Goal: Task Accomplishment & Management: Manage account settings

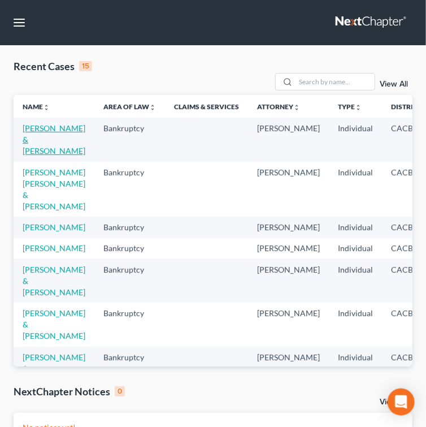
click at [38, 149] on link "[PERSON_NAME] & [PERSON_NAME]" at bounding box center [54, 139] width 63 height 32
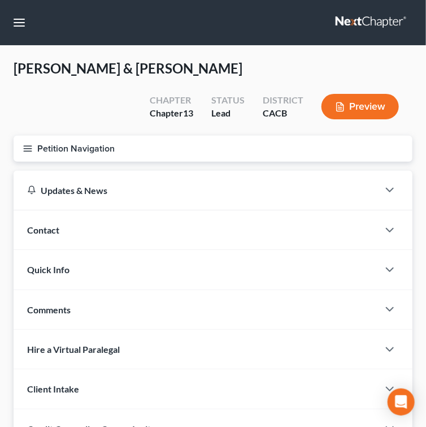
click at [29, 149] on icon "button" at bounding box center [28, 149] width 10 height 10
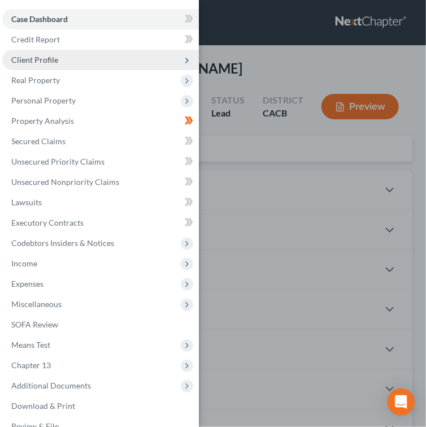
click at [43, 61] on span "Client Profile" at bounding box center [34, 60] width 47 height 10
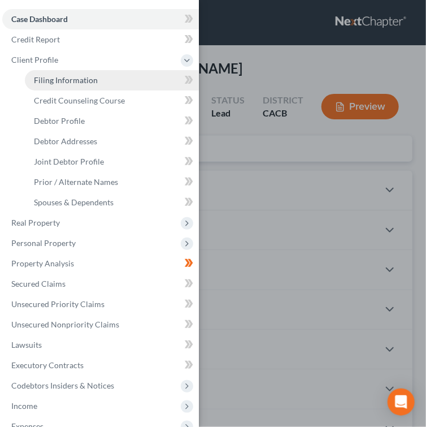
click at [45, 76] on span "Filing Information" at bounding box center [66, 80] width 64 height 10
select select "1"
select select "3"
select select "4"
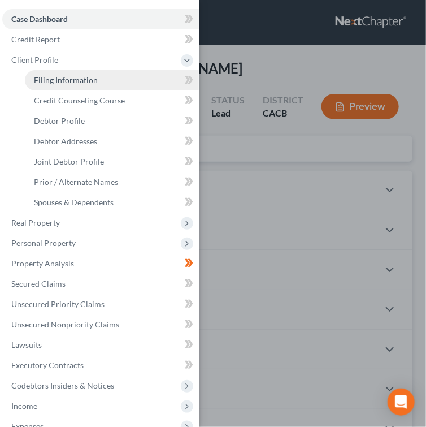
select select "1"
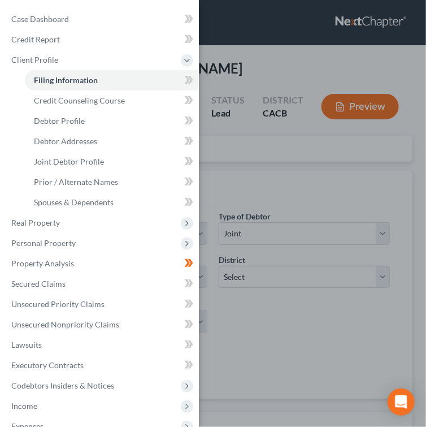
click at [239, 156] on div "Case Dashboard Payments Invoices Payments Payments Credit Report Client Profile" at bounding box center [213, 213] width 426 height 427
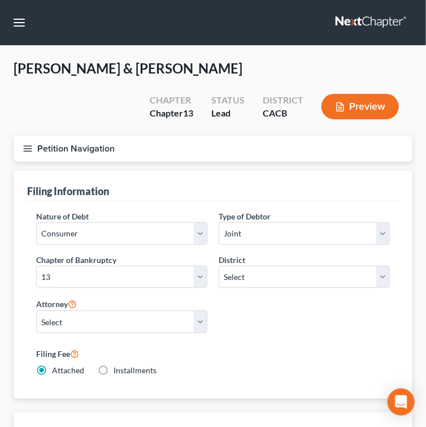
click at [24, 149] on icon "button" at bounding box center [28, 149] width 10 height 10
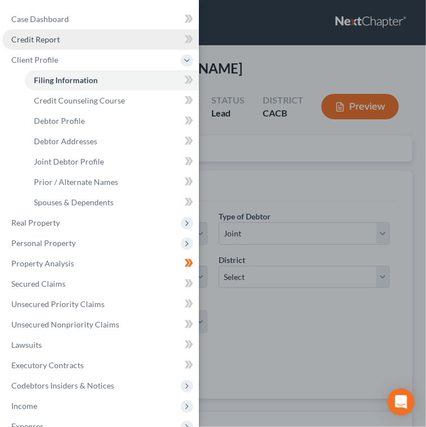
click at [89, 43] on link "Credit Report" at bounding box center [100, 39] width 197 height 20
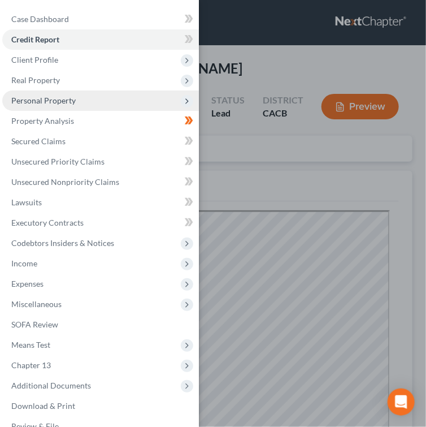
click at [66, 95] on span "Personal Property" at bounding box center [100, 100] width 197 height 20
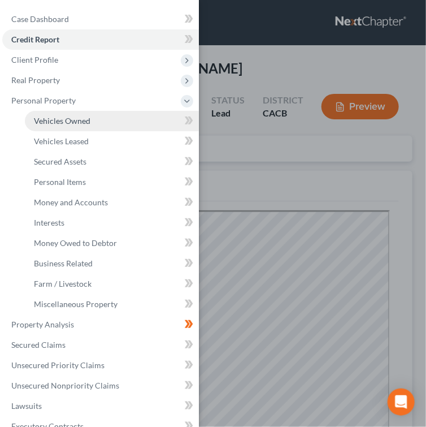
click at [84, 117] on span "Vehicles Owned" at bounding box center [62, 121] width 57 height 10
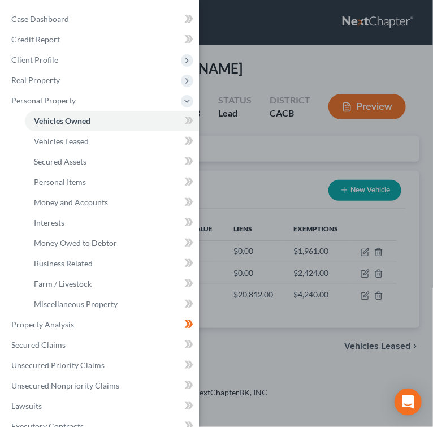
click at [228, 136] on div "Case Dashboard Payments Invoices Payments Payments Credit Report Client Profile" at bounding box center [216, 213] width 433 height 427
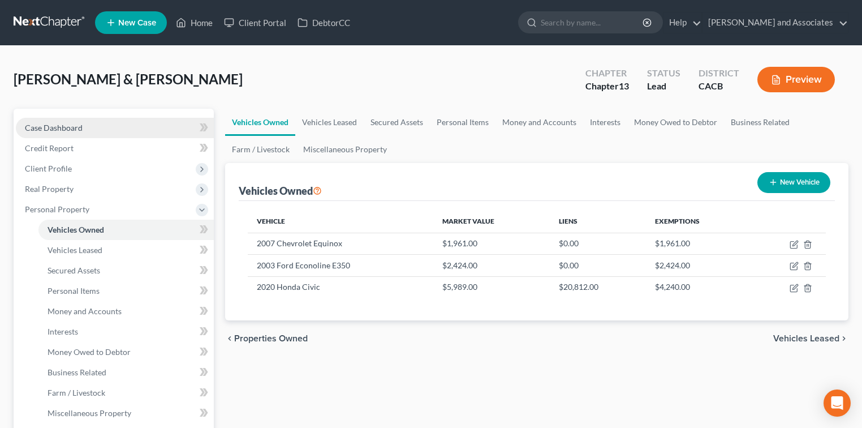
click at [122, 134] on link "Case Dashboard" at bounding box center [115, 128] width 198 height 20
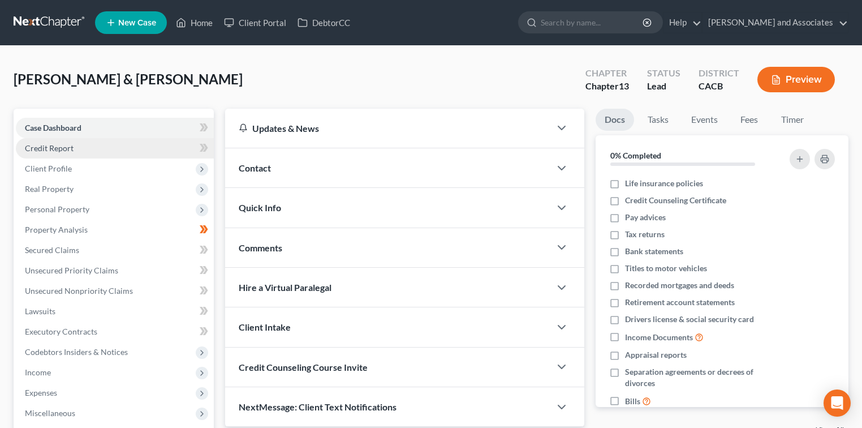
click at [119, 147] on link "Credit Report" at bounding box center [115, 148] width 198 height 20
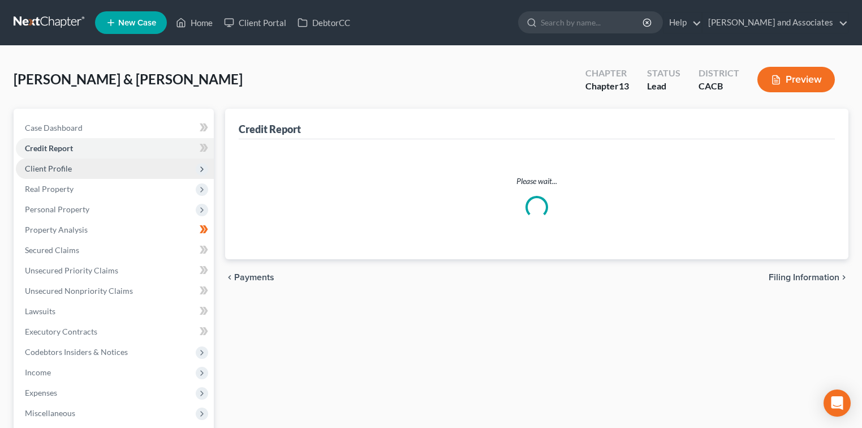
click at [119, 167] on span "Client Profile" at bounding box center [115, 168] width 198 height 20
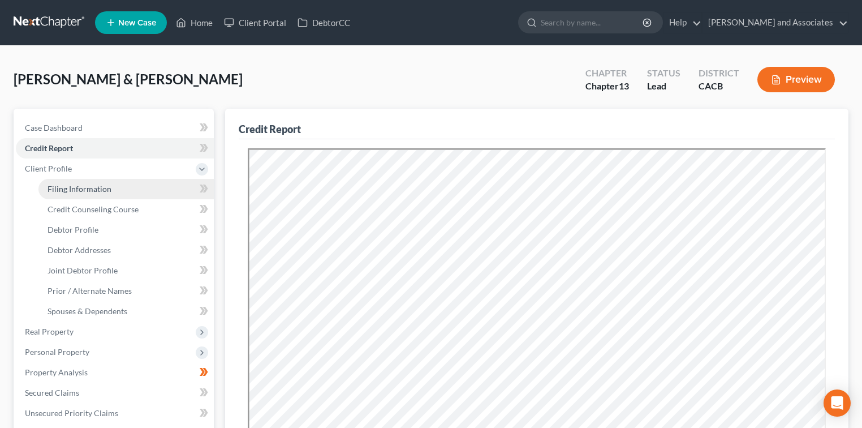
click at [120, 191] on link "Filing Information" at bounding box center [125, 189] width 175 height 20
select select "1"
select select "3"
select select "7"
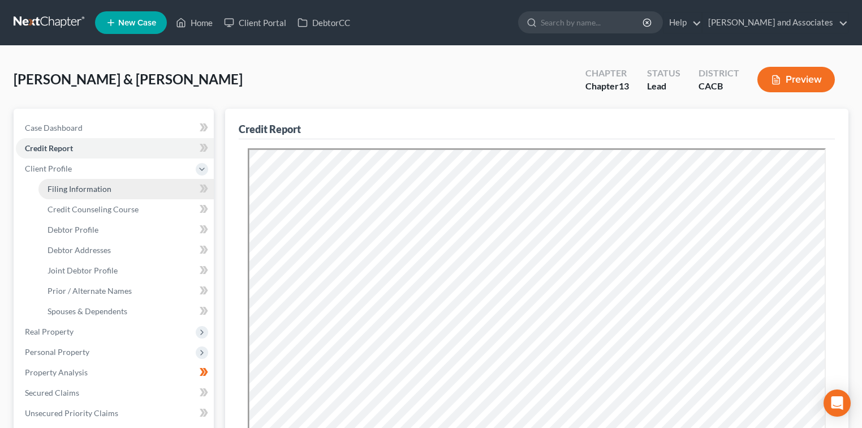
select select "0"
select select "4"
select select "1"
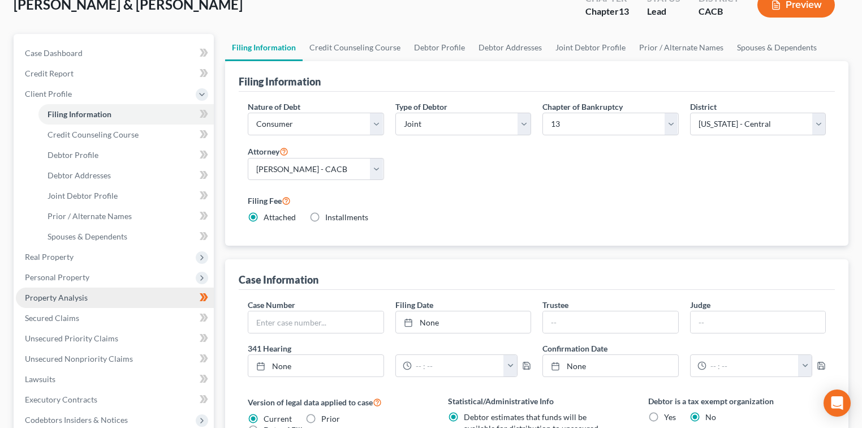
scroll to position [75, 0]
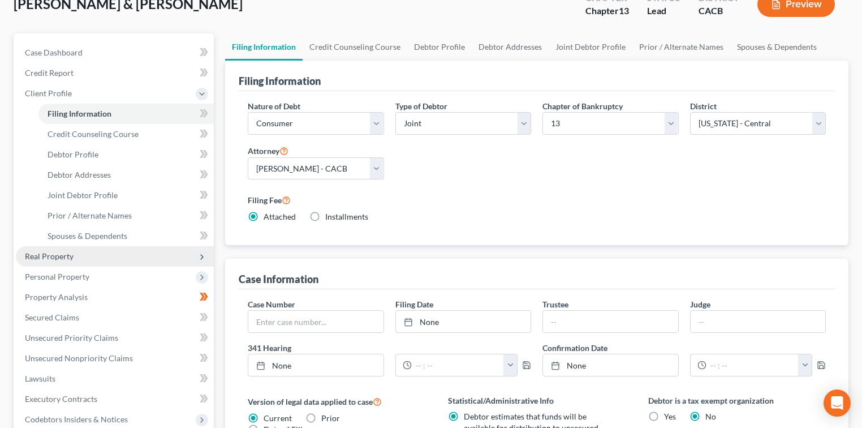
click at [104, 252] on span "Real Property" at bounding box center [115, 256] width 198 height 20
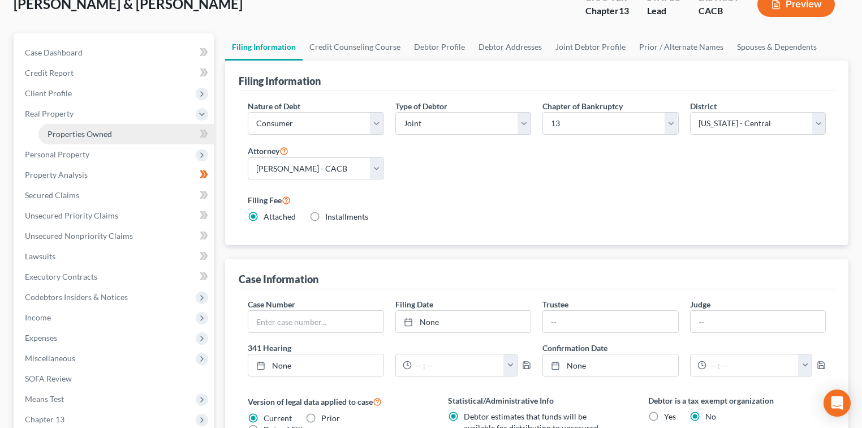
click at [118, 132] on link "Properties Owned" at bounding box center [125, 134] width 175 height 20
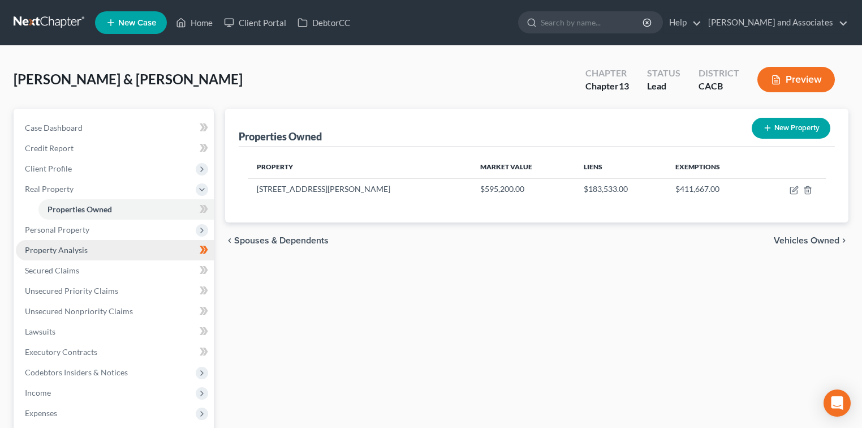
click at [133, 250] on link "Property Analysis" at bounding box center [115, 250] width 198 height 20
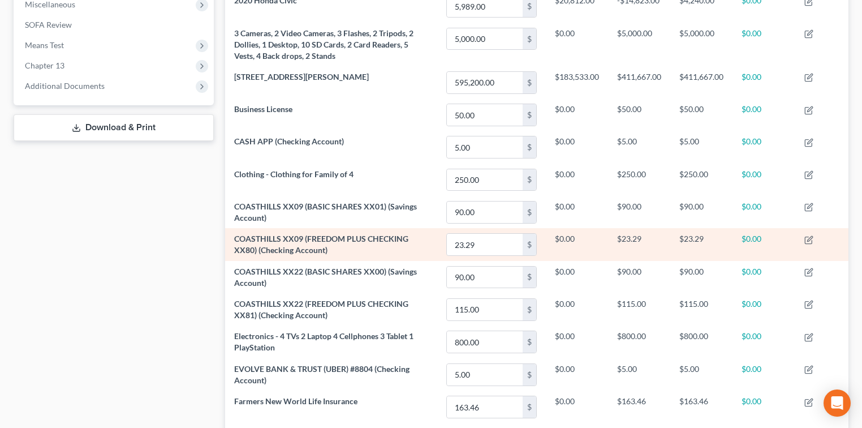
scroll to position [254, 0]
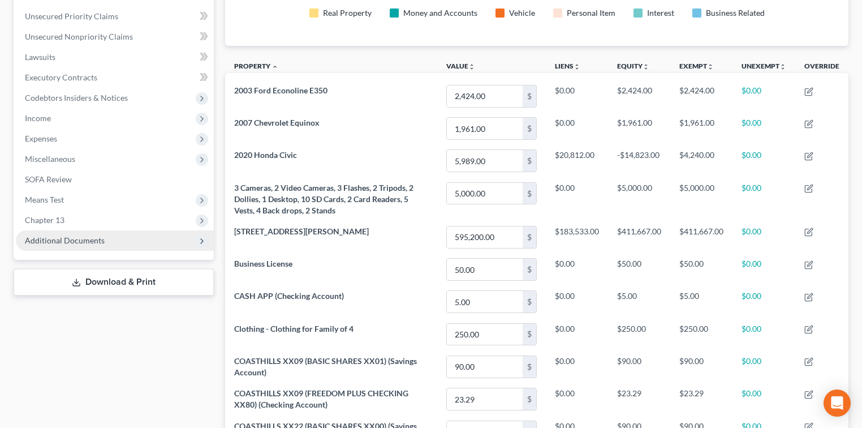
click at [65, 233] on span "Additional Documents" at bounding box center [115, 240] width 198 height 20
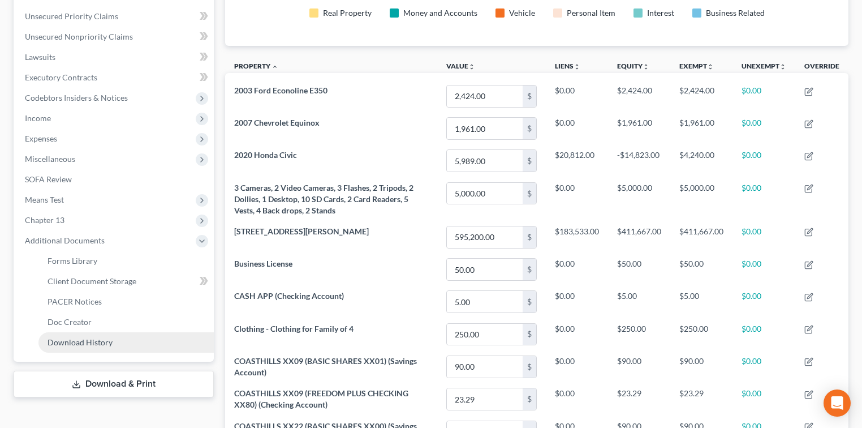
click at [98, 339] on span "Download History" at bounding box center [80, 342] width 65 height 10
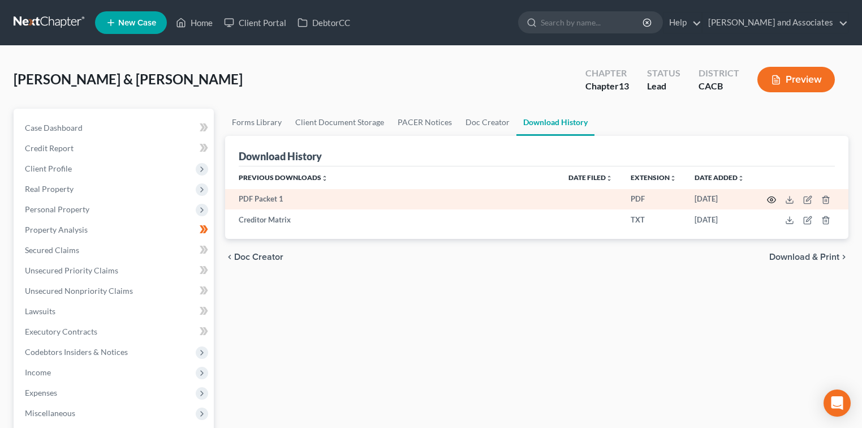
click at [433, 199] on icon "button" at bounding box center [771, 199] width 9 height 9
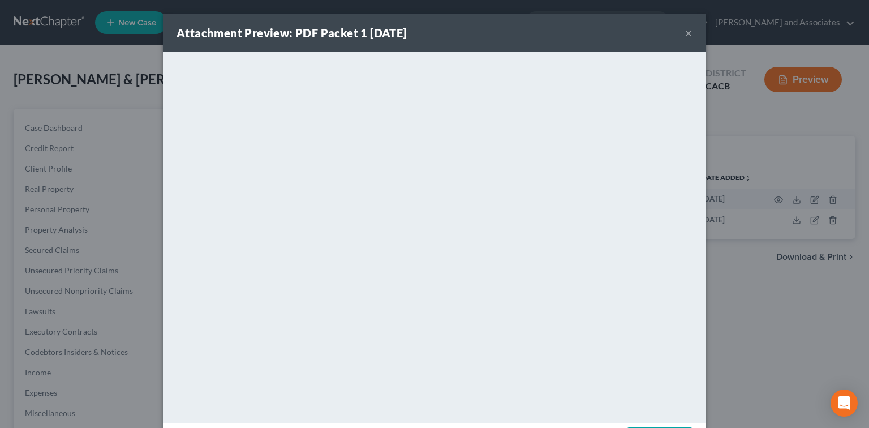
click at [433, 34] on button "×" at bounding box center [688, 33] width 8 height 14
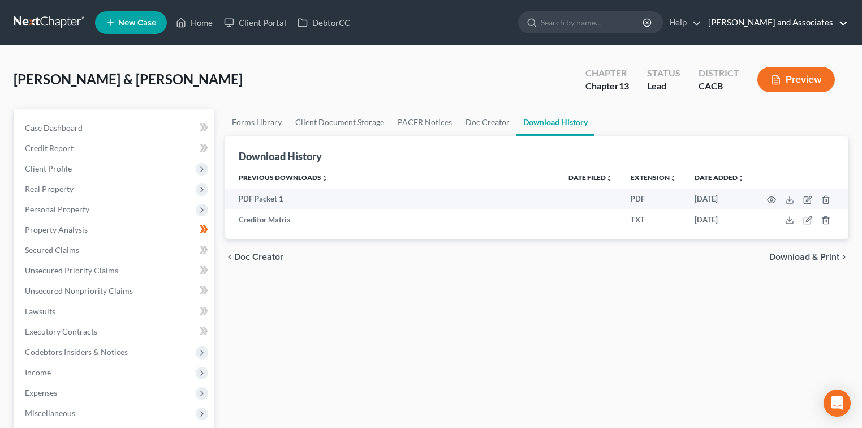
click at [433, 21] on link "[PERSON_NAME] and Associates" at bounding box center [774, 22] width 145 height 20
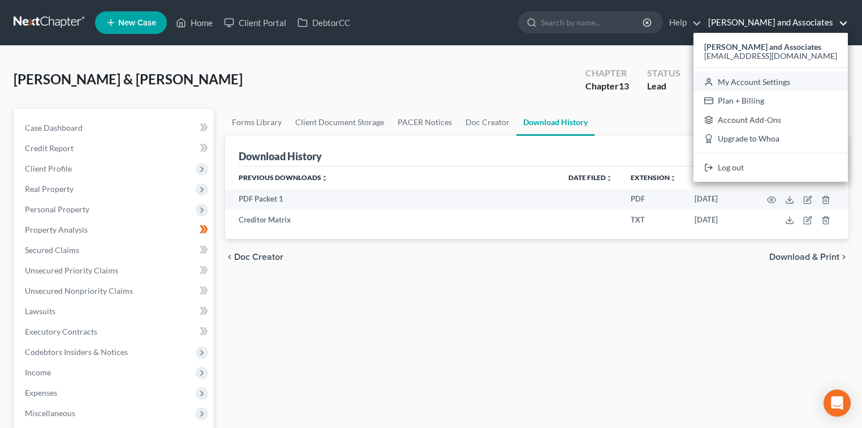
click at [433, 86] on link "My Account Settings" at bounding box center [770, 81] width 154 height 19
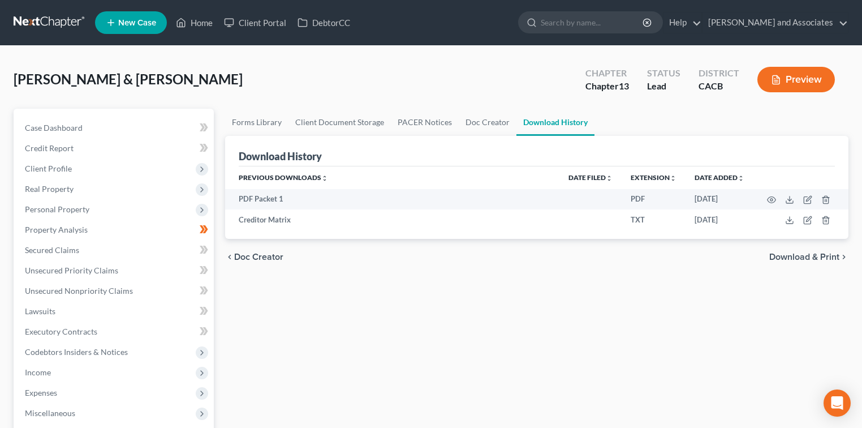
select select "7"
select select "23"
select select "4"
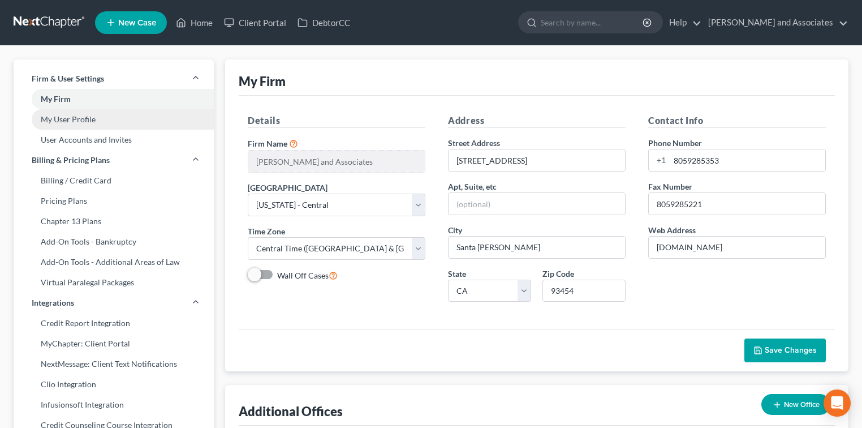
click at [94, 120] on link "My User Profile" at bounding box center [114, 119] width 200 height 20
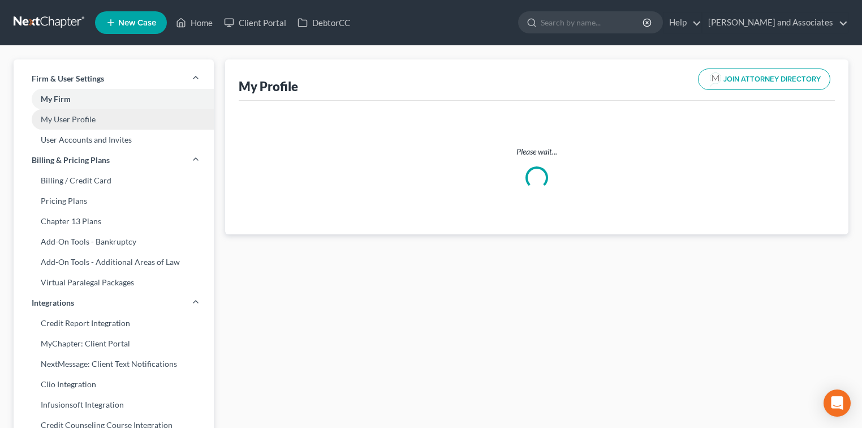
select select "4"
select select "7"
select select "attorney"
select select "1"
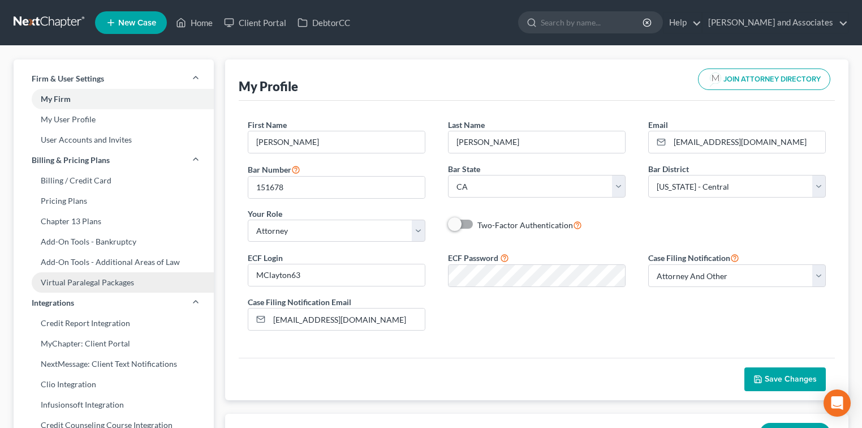
click at [100, 289] on link "Virtual Paralegal Packages" at bounding box center [114, 282] width 200 height 20
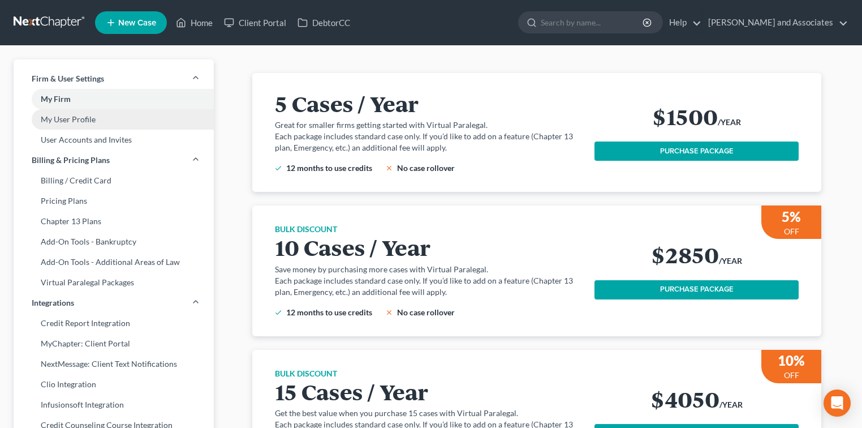
click at [79, 120] on link "My User Profile" at bounding box center [114, 119] width 200 height 20
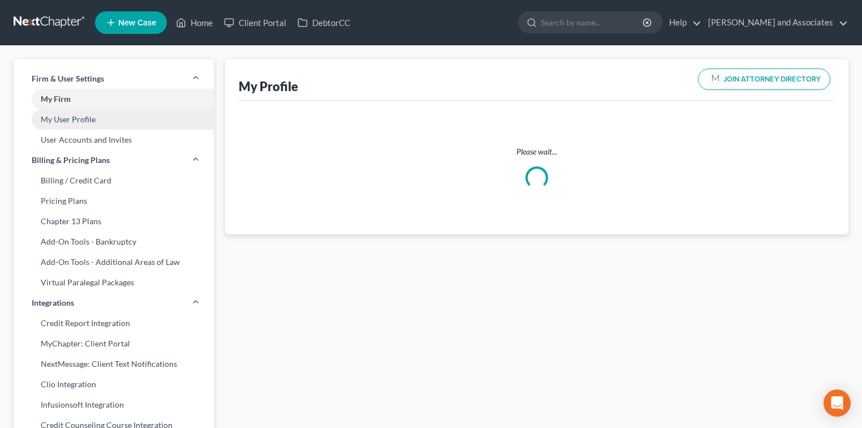
select select "4"
select select "7"
select select "attorney"
select select "1"
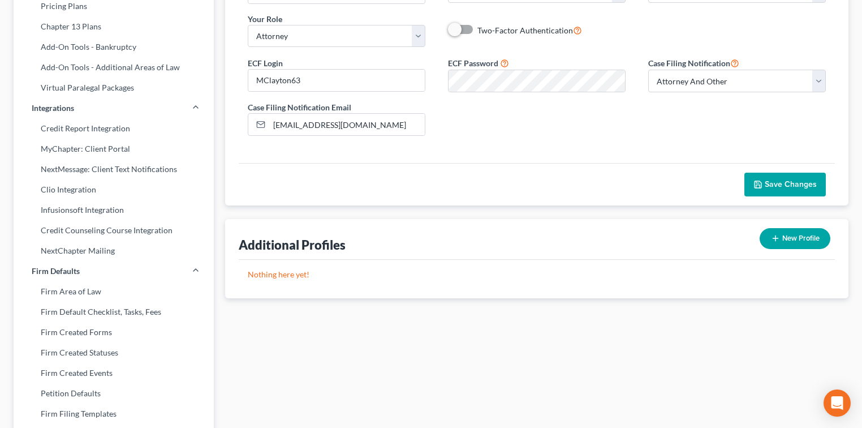
scroll to position [75, 0]
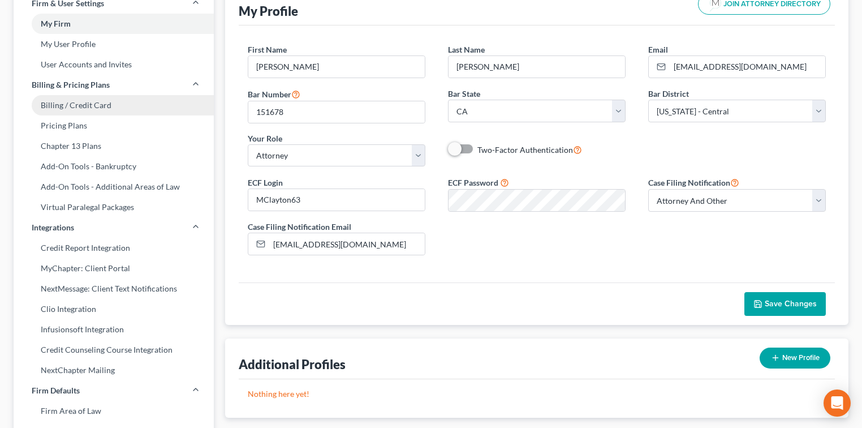
click at [127, 106] on link "Billing / Credit Card" at bounding box center [114, 105] width 200 height 20
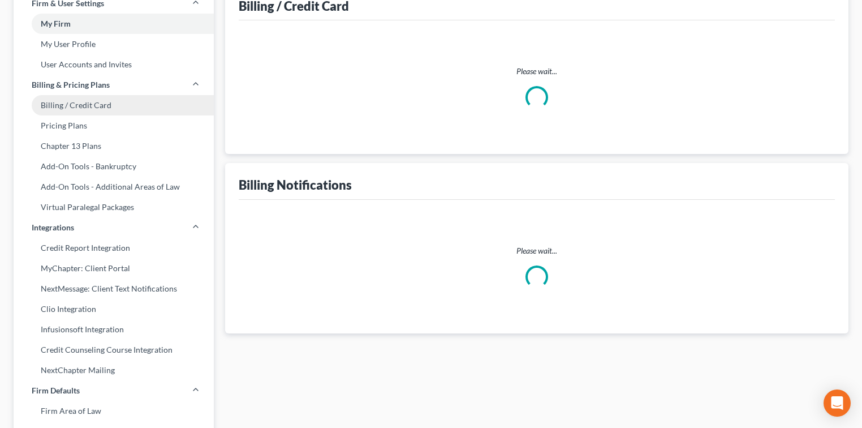
scroll to position [30, 0]
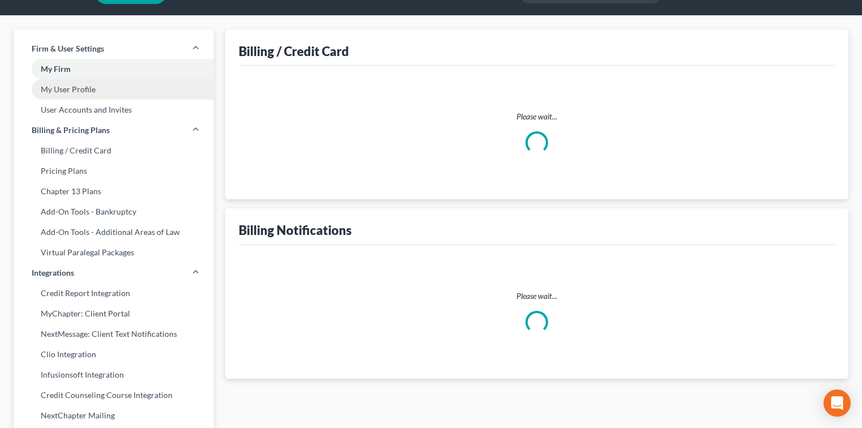
select select "4"
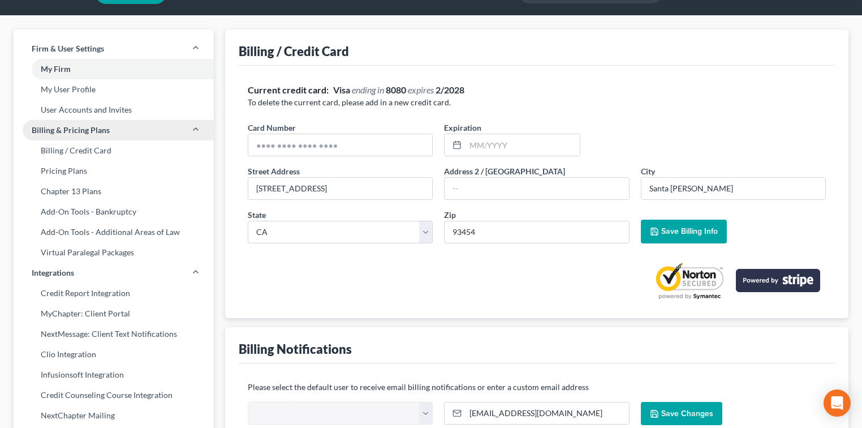
scroll to position [0, 0]
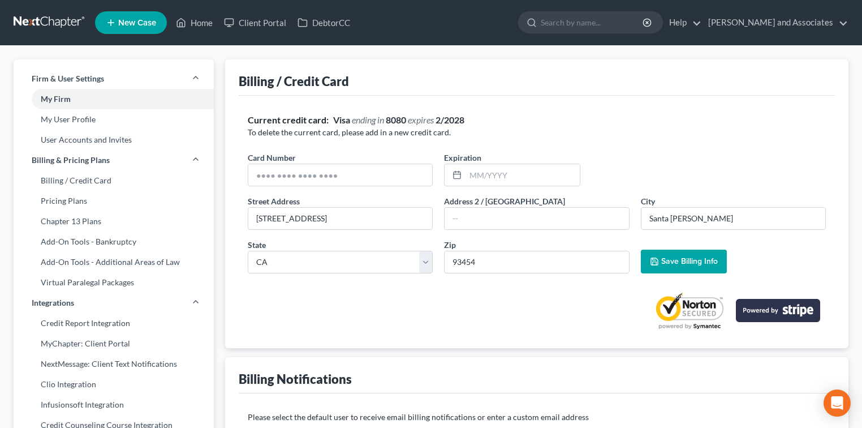
click at [63, 23] on link at bounding box center [50, 22] width 72 height 20
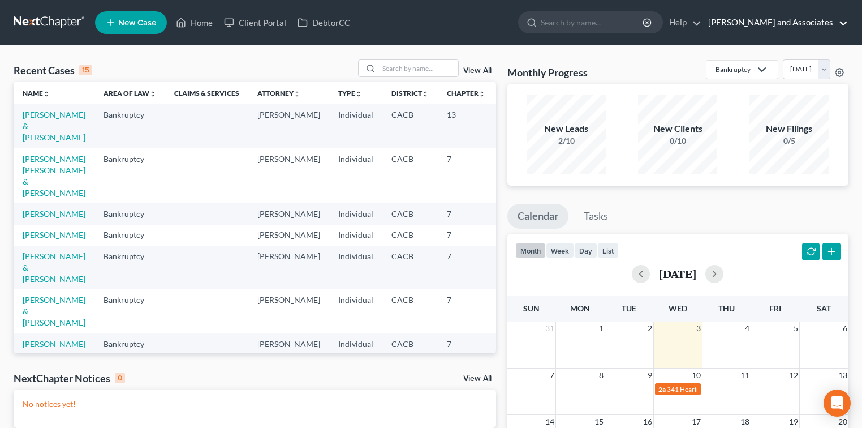
click at [774, 26] on link "[PERSON_NAME] and Associates" at bounding box center [774, 22] width 145 height 20
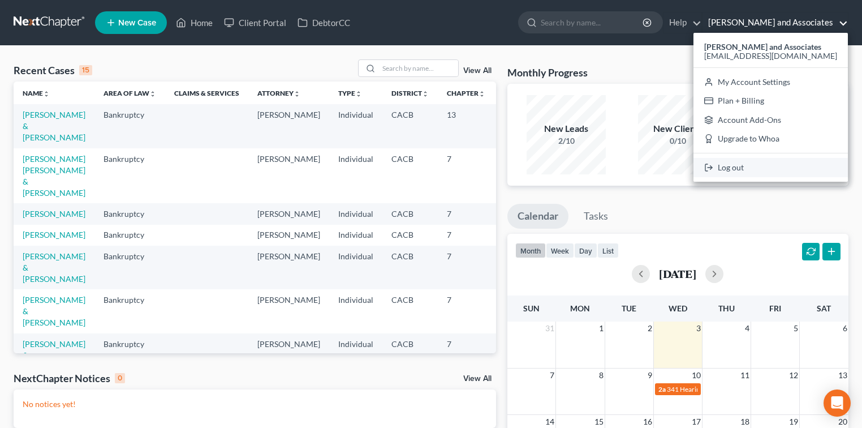
click at [741, 170] on link "Log out" at bounding box center [770, 167] width 154 height 19
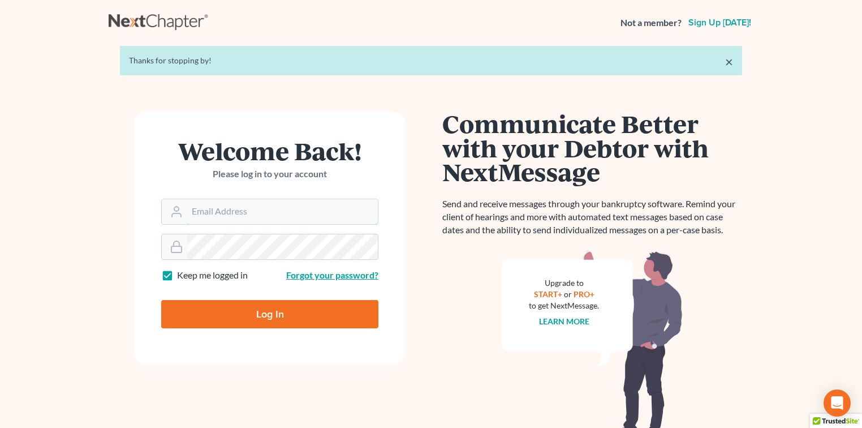
type input "[EMAIL_ADDRESS][DOMAIN_NAME]"
click at [321, 277] on link "Forgot your password?" at bounding box center [332, 274] width 92 height 11
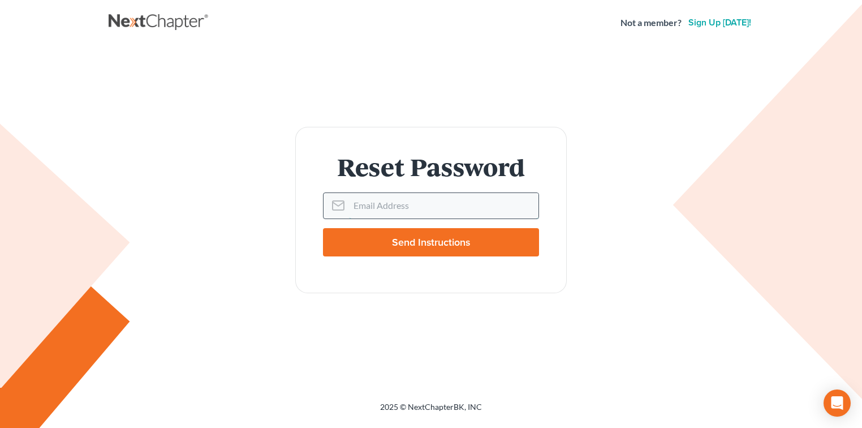
click at [396, 200] on input "Email Address" at bounding box center [443, 205] width 189 height 25
type input "[EMAIL_ADDRESS][DOMAIN_NAME]"
drag, startPoint x: 403, startPoint y: 247, endPoint x: 398, endPoint y: 251, distance: 6.4
click at [398, 250] on input "Send Instructions" at bounding box center [431, 242] width 216 height 28
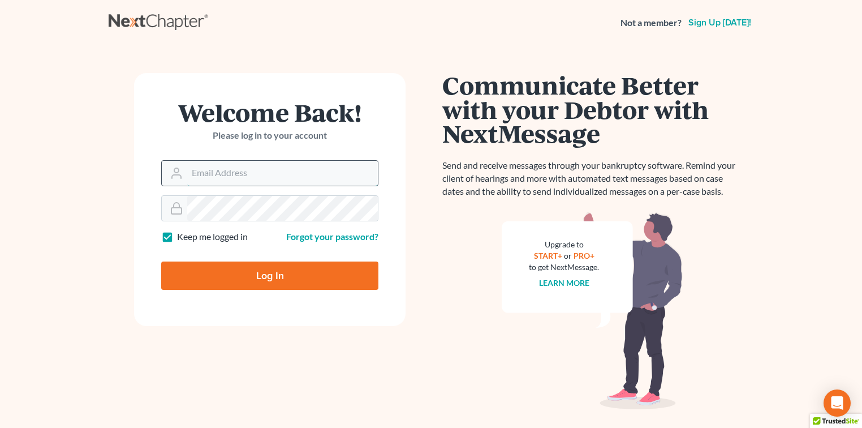
type input "[EMAIL_ADDRESS][DOMAIN_NAME]"
click at [122, 230] on div "Welcome Back! Please log in to your account Email Address mbclayton@wedefend.ne…" at bounding box center [270, 241] width 322 height 336
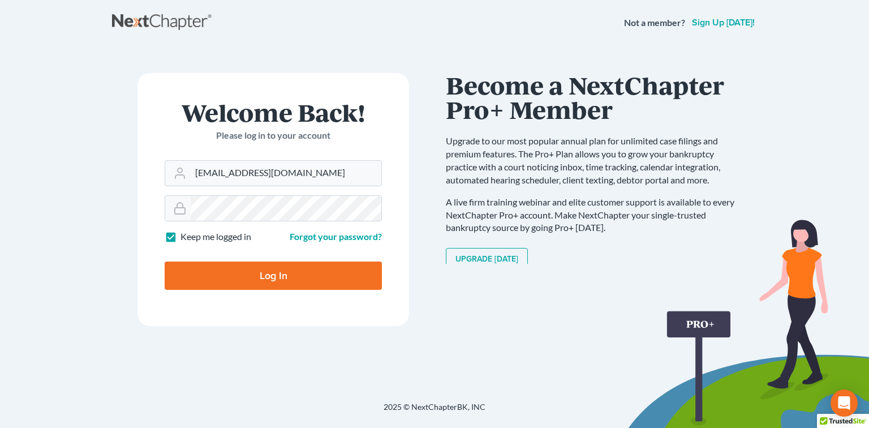
click at [373, 279] on input "Log In" at bounding box center [273, 275] width 217 height 28
type input "Thinking..."
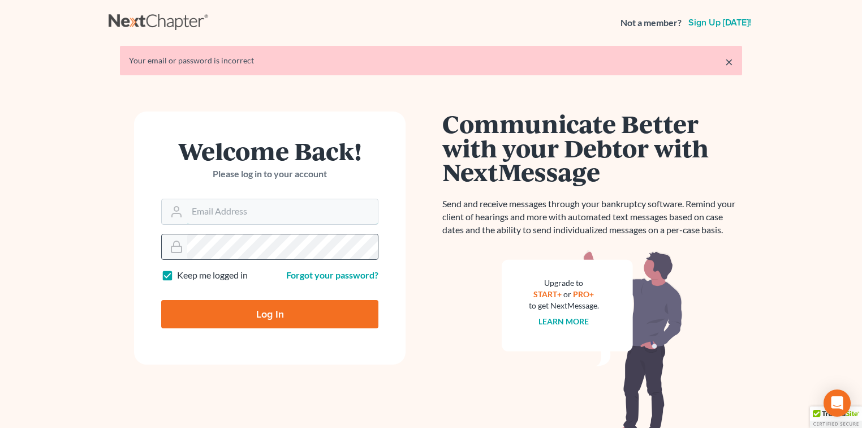
type input "[EMAIL_ADDRESS][DOMAIN_NAME]"
click at [161, 238] on div at bounding box center [269, 247] width 217 height 26
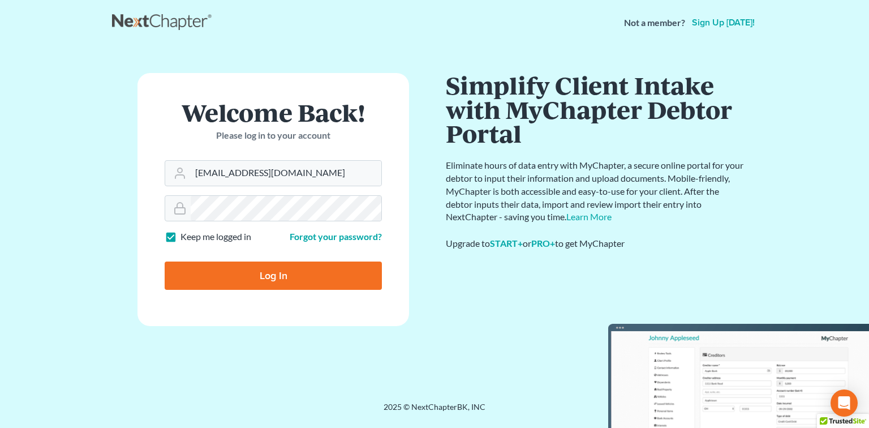
click at [200, 283] on input "Log In" at bounding box center [273, 275] width 217 height 28
type input "Thinking..."
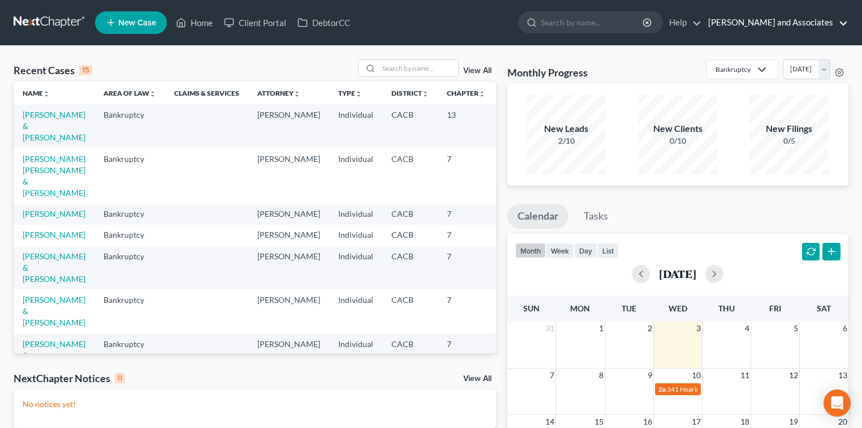
click at [813, 16] on link "[PERSON_NAME] and Associates" at bounding box center [774, 22] width 145 height 20
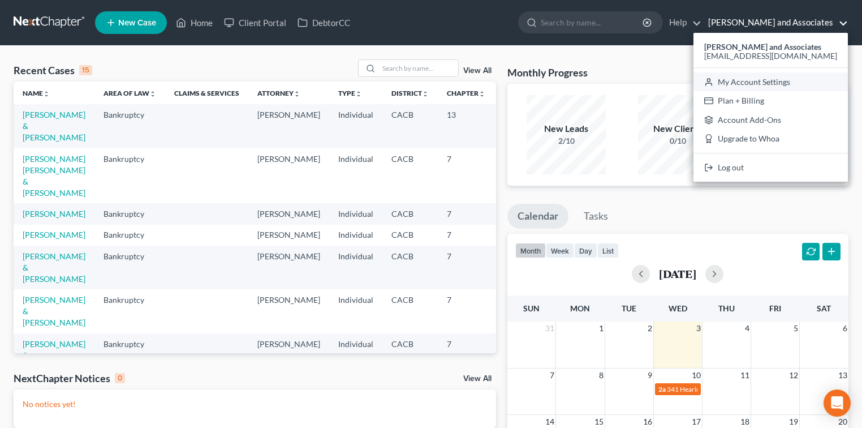
click at [758, 87] on link "My Account Settings" at bounding box center [770, 81] width 154 height 19
select select "23"
select select "4"
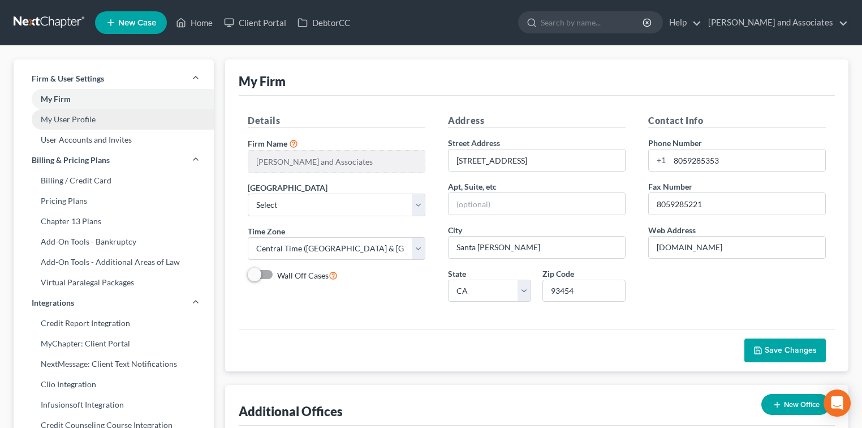
click at [96, 121] on link "My User Profile" at bounding box center [114, 119] width 200 height 20
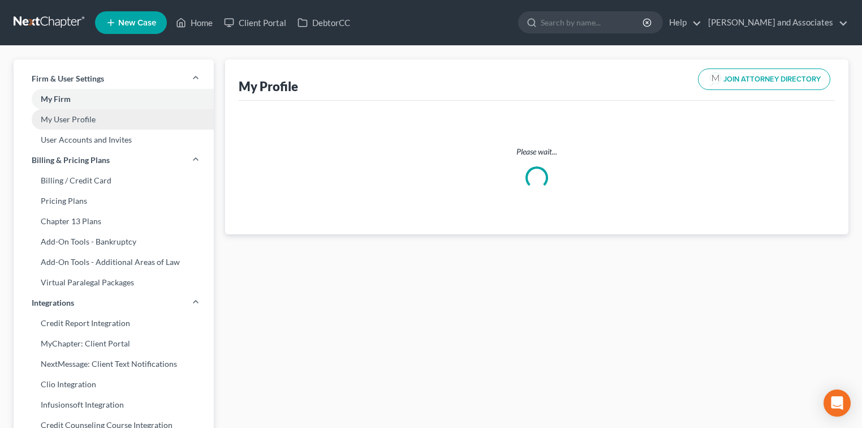
select select "4"
select select "7"
select select "attorney"
select select "1"
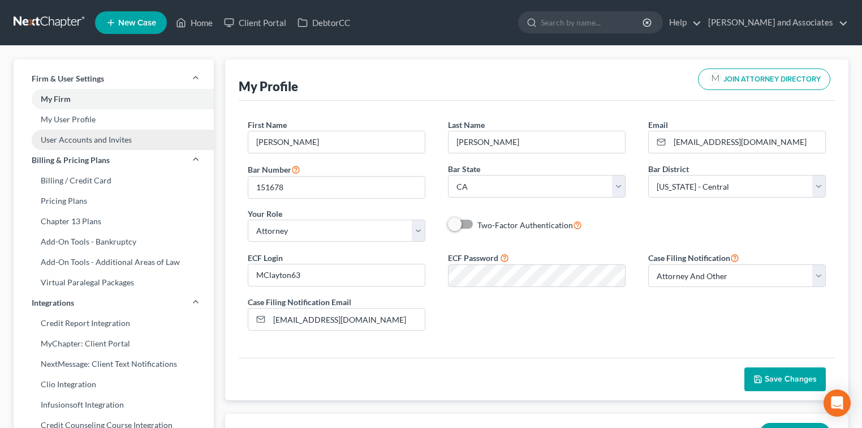
click at [84, 141] on link "User Accounts and Invites" at bounding box center [114, 140] width 200 height 20
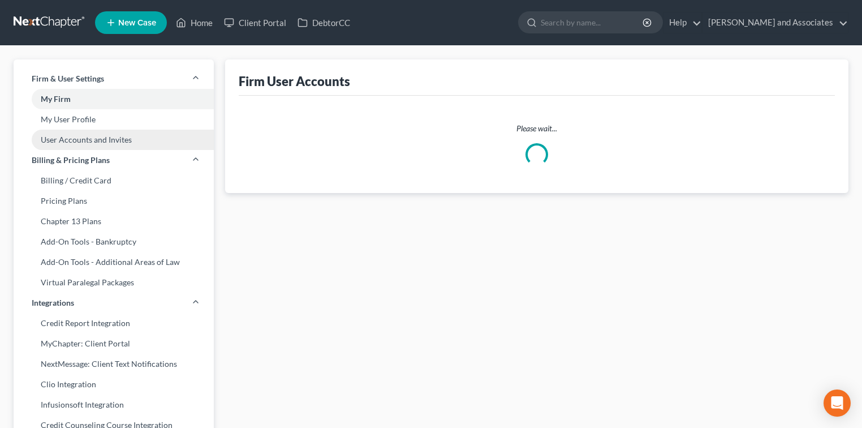
select select "1"
select select "0"
select select "1"
select select "2"
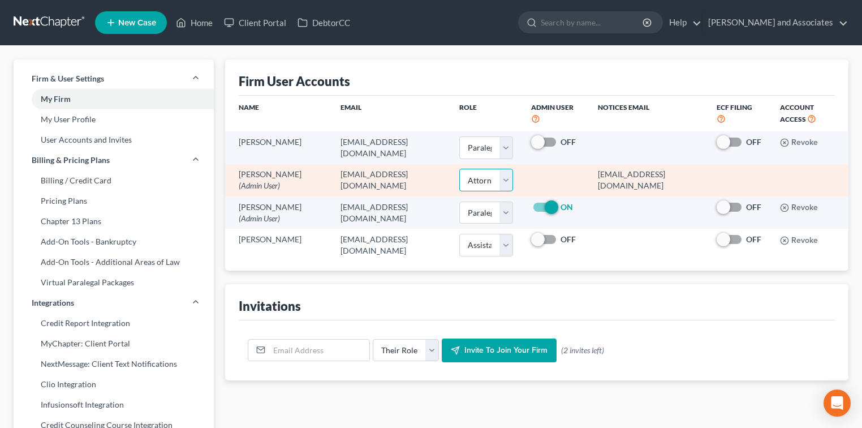
click at [487, 180] on select "Select Attorney Paralegal Assistant" at bounding box center [486, 180] width 54 height 23
select select "2"
click at [459, 169] on select "Select Attorney Paralegal Assistant" at bounding box center [486, 180] width 54 height 23
click at [533, 176] on td at bounding box center [555, 180] width 67 height 32
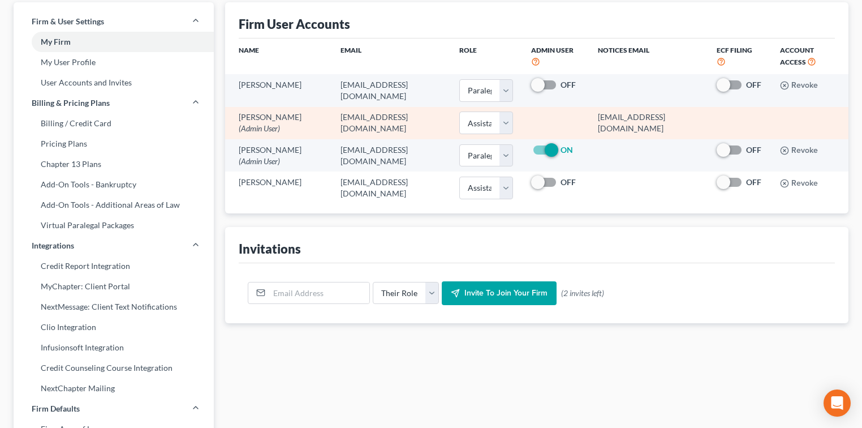
scroll to position [75, 0]
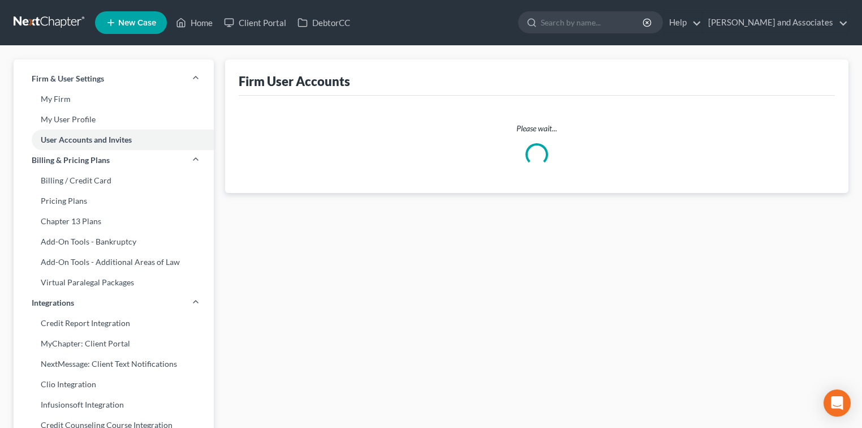
select select "1"
select select "2"
select select "1"
select select "2"
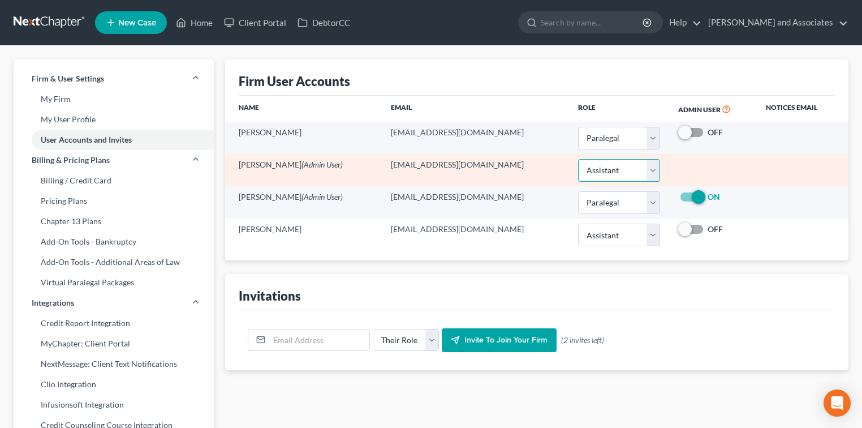
click at [636, 172] on select "Select Attorney Paralegal Assistant" at bounding box center [619, 170] width 82 height 23
select select "0"
click at [578, 159] on select "Select Attorney Paralegal Assistant" at bounding box center [619, 170] width 82 height 23
click at [718, 167] on td at bounding box center [713, 170] width 88 height 32
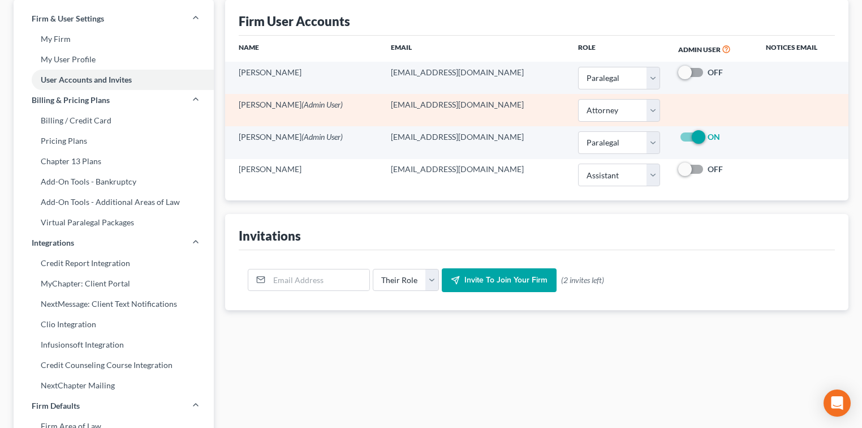
scroll to position [75, 0]
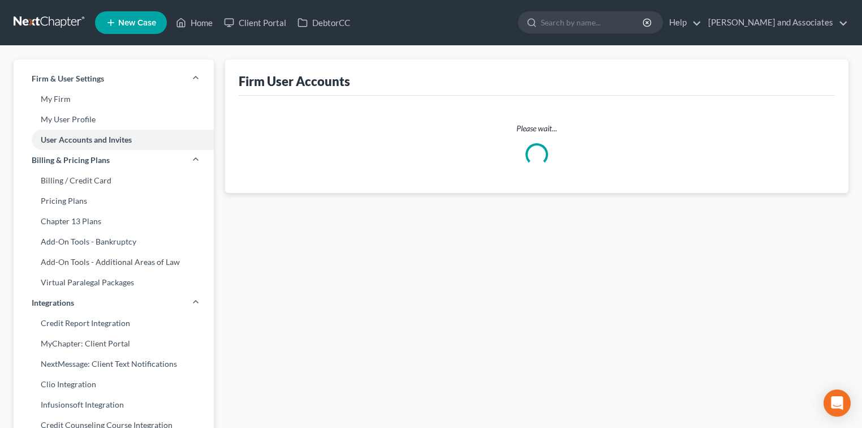
select select "1"
select select "0"
select select "1"
select select "2"
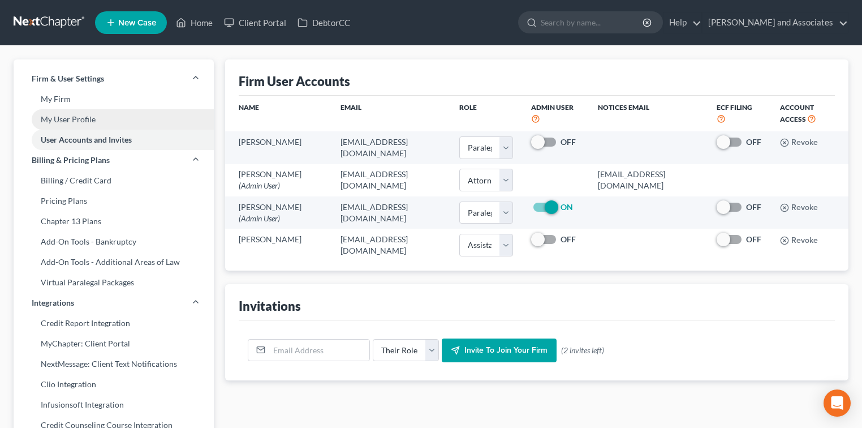
click at [79, 110] on link "My User Profile" at bounding box center [114, 119] width 200 height 20
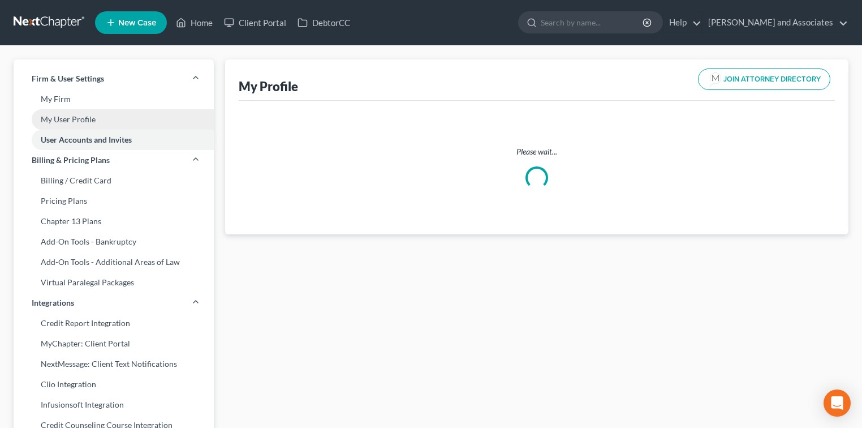
select select "4"
select select "attorney"
select select "1"
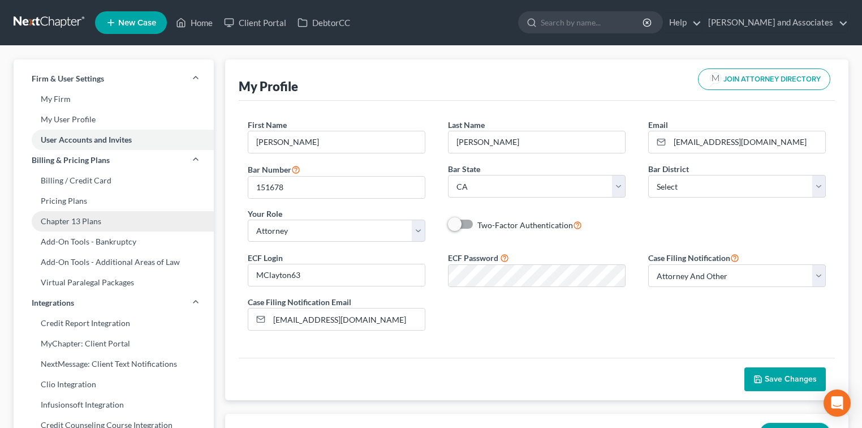
click at [83, 217] on link "Chapter 13 Plans" at bounding box center [114, 221] width 200 height 20
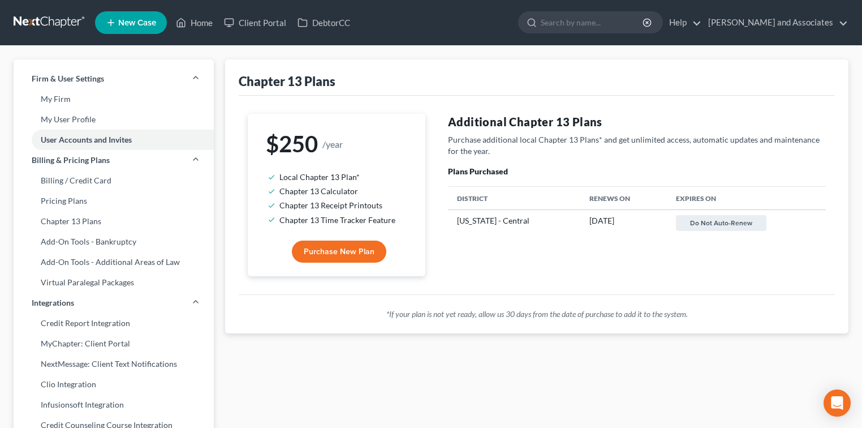
click at [55, 26] on link at bounding box center [50, 22] width 72 height 20
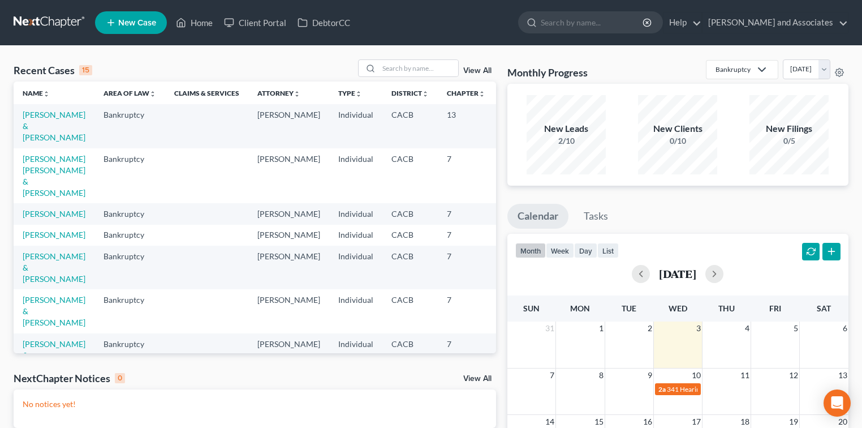
click at [41, 131] on td "[PERSON_NAME] & [PERSON_NAME]" at bounding box center [54, 126] width 81 height 44
click at [38, 127] on link "[PERSON_NAME] & [PERSON_NAME]" at bounding box center [54, 126] width 63 height 32
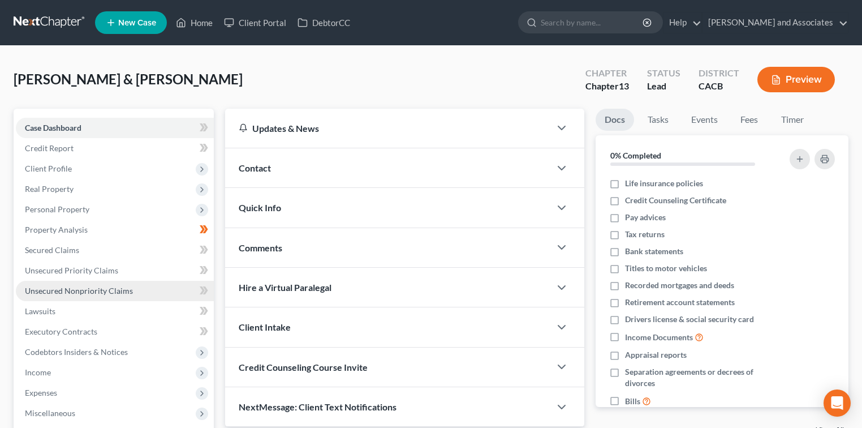
click at [111, 290] on span "Unsecured Nonpriority Claims" at bounding box center [79, 291] width 108 height 10
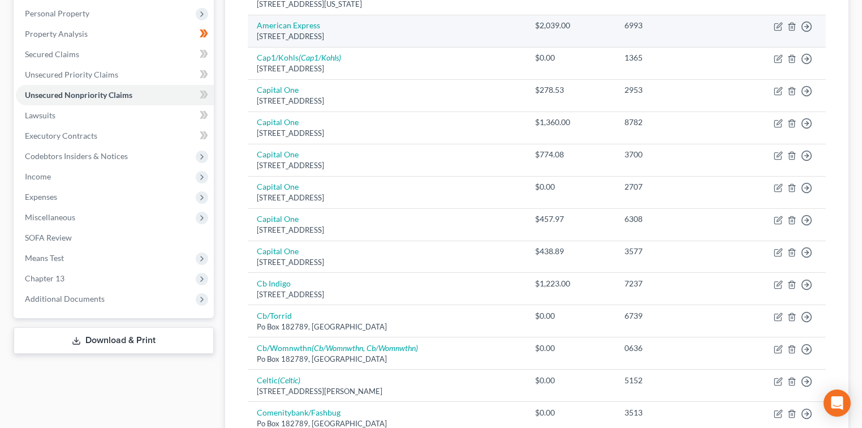
scroll to position [120, 0]
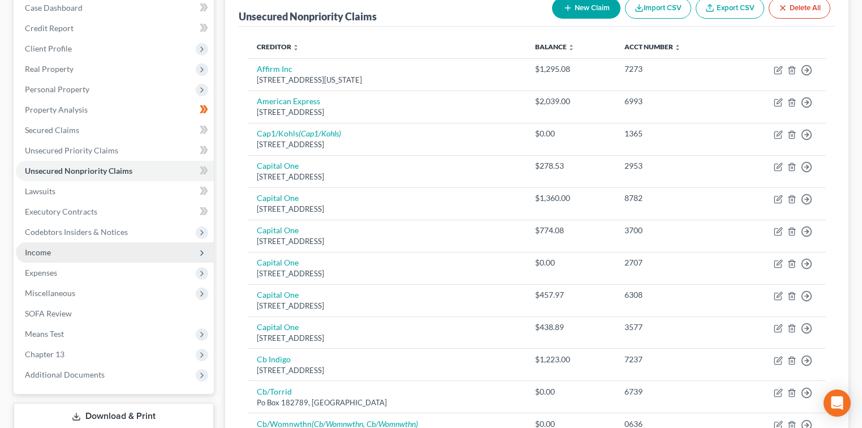
click at [84, 248] on span "Income" at bounding box center [115, 252] width 198 height 20
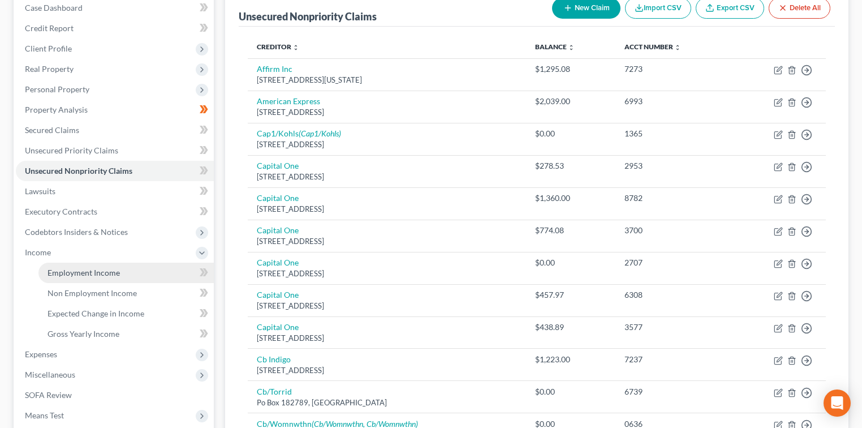
click at [145, 270] on link "Employment Income" at bounding box center [125, 272] width 175 height 20
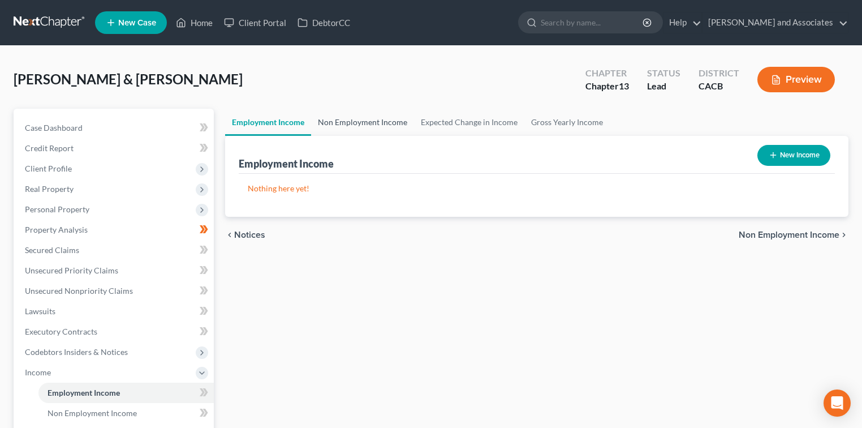
click at [391, 121] on link "Non Employment Income" at bounding box center [362, 122] width 103 height 27
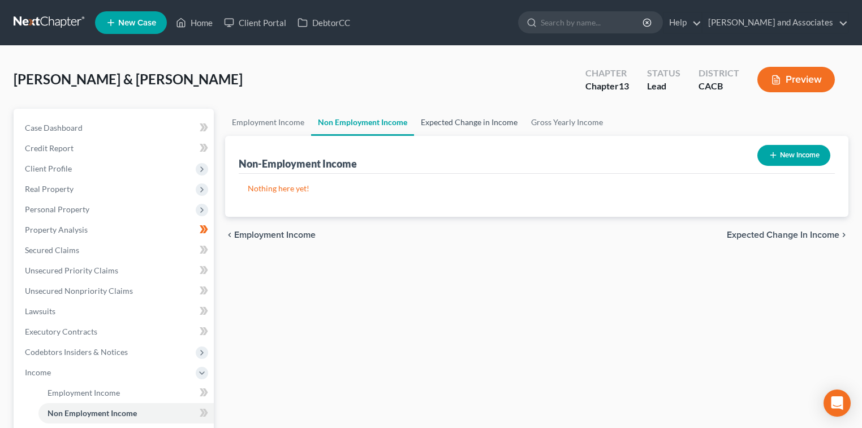
click at [477, 126] on link "Expected Change in Income" at bounding box center [469, 122] width 110 height 27
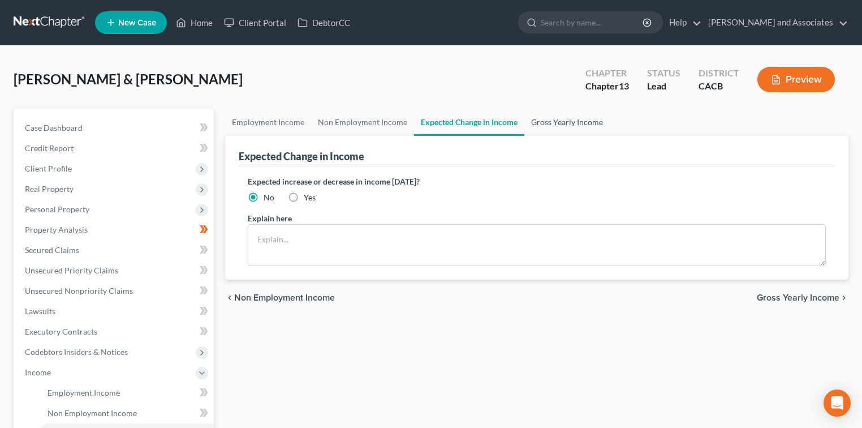
drag, startPoint x: 574, startPoint y: 125, endPoint x: 512, endPoint y: 111, distance: 63.2
click at [574, 124] on link "Gross Yearly Income" at bounding box center [566, 122] width 85 height 27
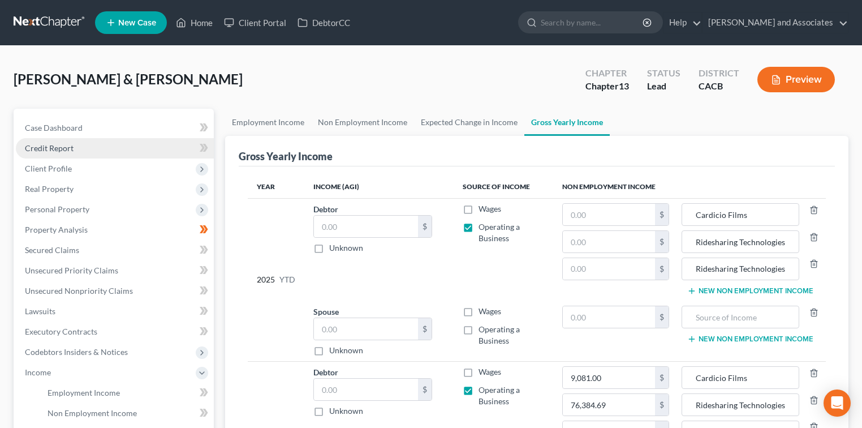
click at [34, 150] on span "Credit Report" at bounding box center [49, 148] width 49 height 10
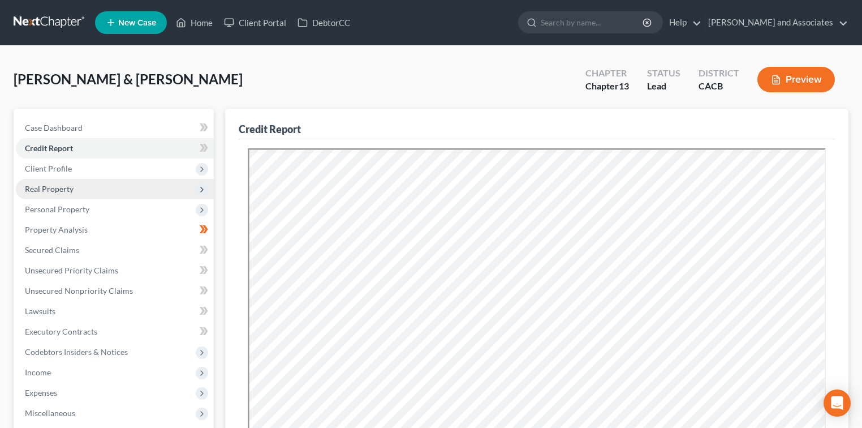
click at [57, 191] on span "Real Property" at bounding box center [49, 189] width 49 height 10
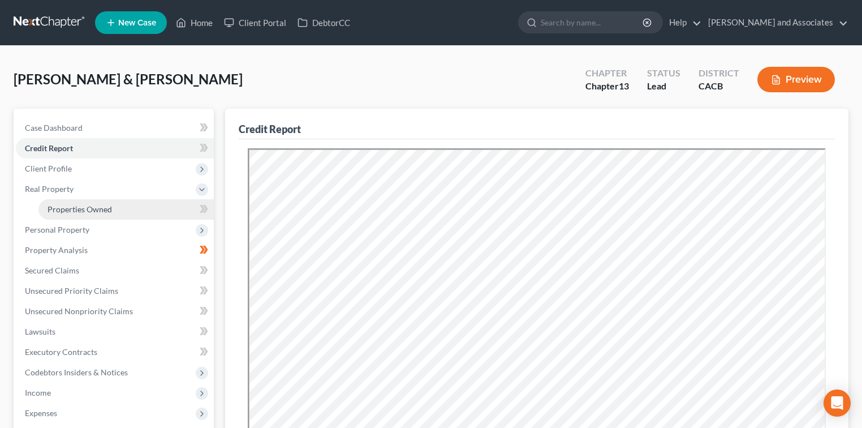
click at [140, 208] on link "Properties Owned" at bounding box center [125, 209] width 175 height 20
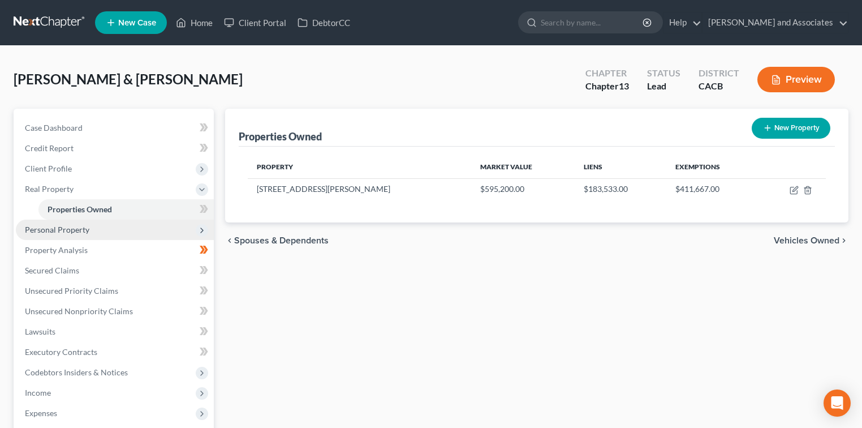
click at [106, 231] on span "Personal Property" at bounding box center [115, 229] width 198 height 20
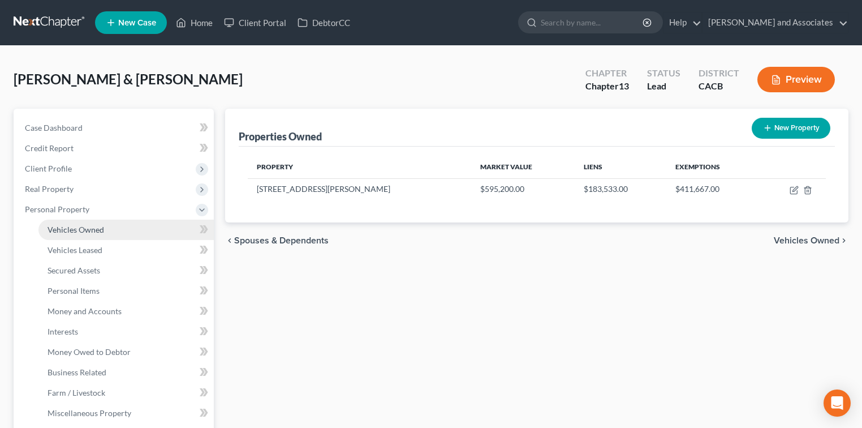
click at [110, 232] on link "Vehicles Owned" at bounding box center [125, 229] width 175 height 20
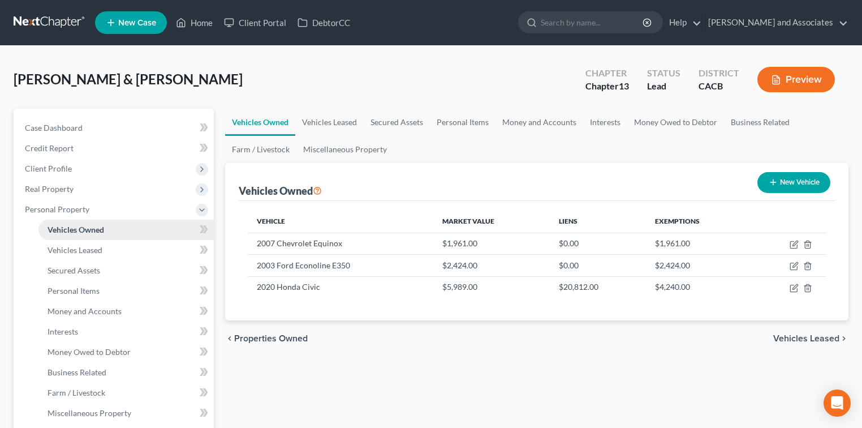
scroll to position [301, 0]
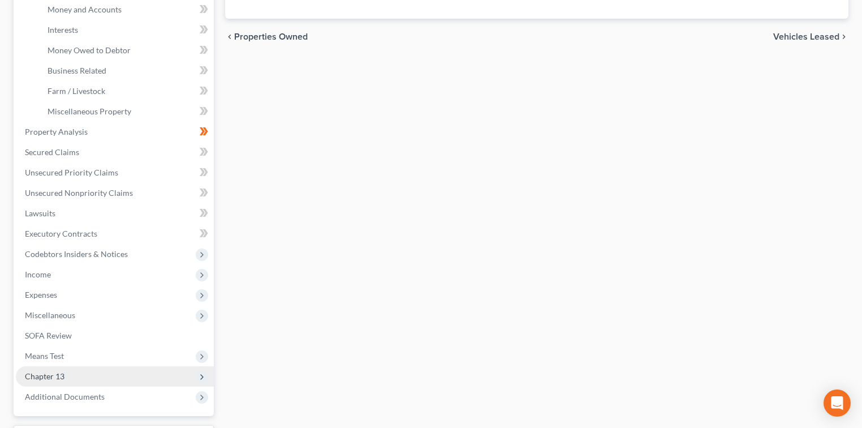
click at [70, 374] on span "Chapter 13" at bounding box center [115, 376] width 198 height 20
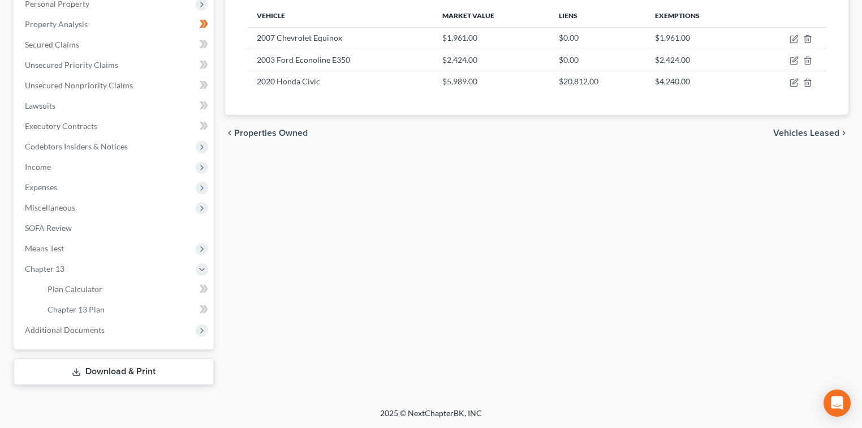
scroll to position [204, 0]
click at [99, 310] on span "Chapter 13 Plan" at bounding box center [76, 310] width 57 height 10
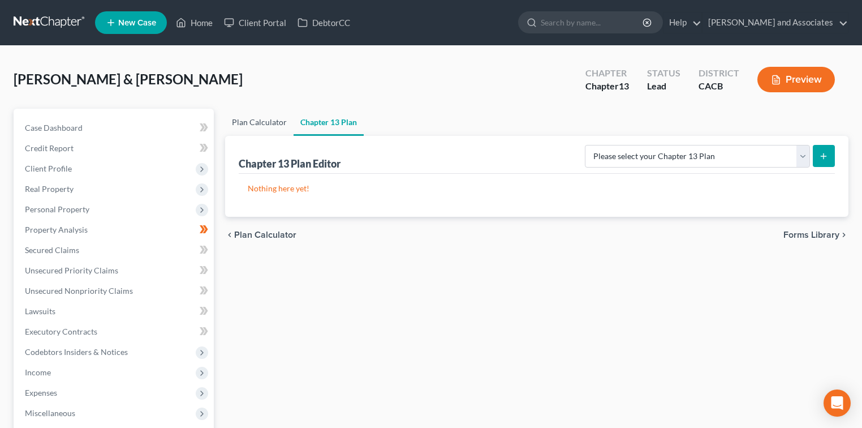
click at [259, 120] on link "Plan Calculator" at bounding box center [259, 122] width 68 height 27
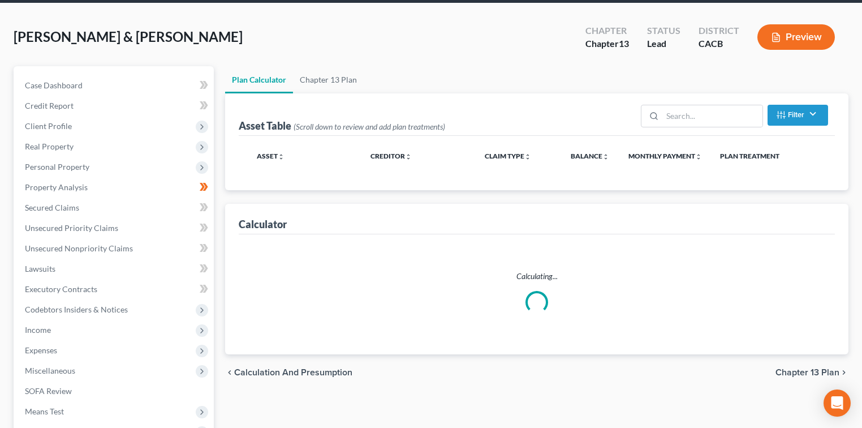
select select "59"
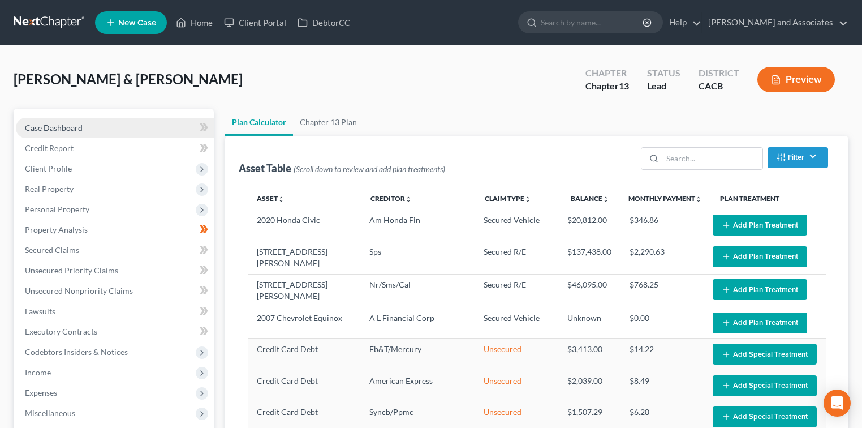
click at [66, 135] on link "Case Dashboard" at bounding box center [115, 128] width 198 height 20
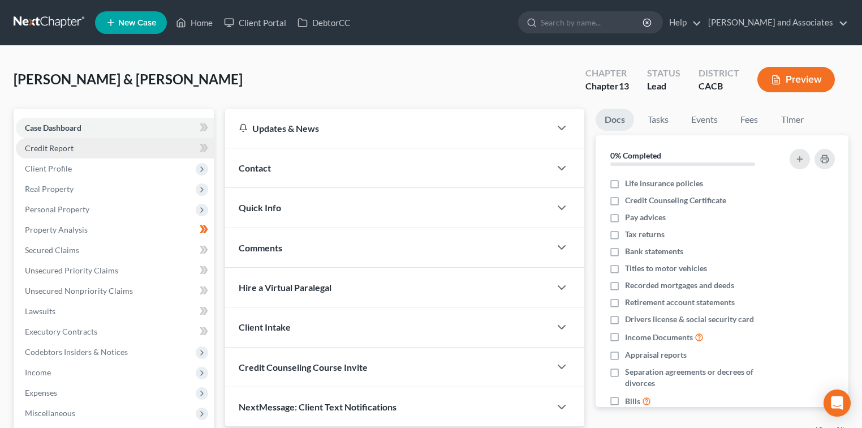
click at [61, 154] on link "Credit Report" at bounding box center [115, 148] width 198 height 20
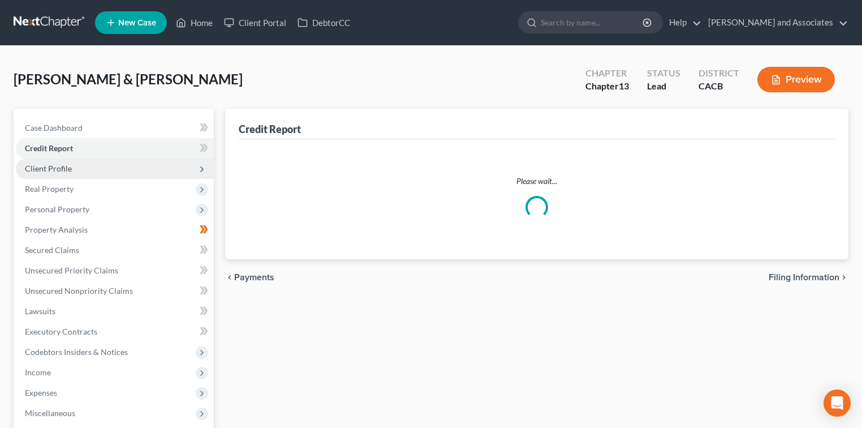
click at [94, 167] on span "Client Profile" at bounding box center [115, 168] width 198 height 20
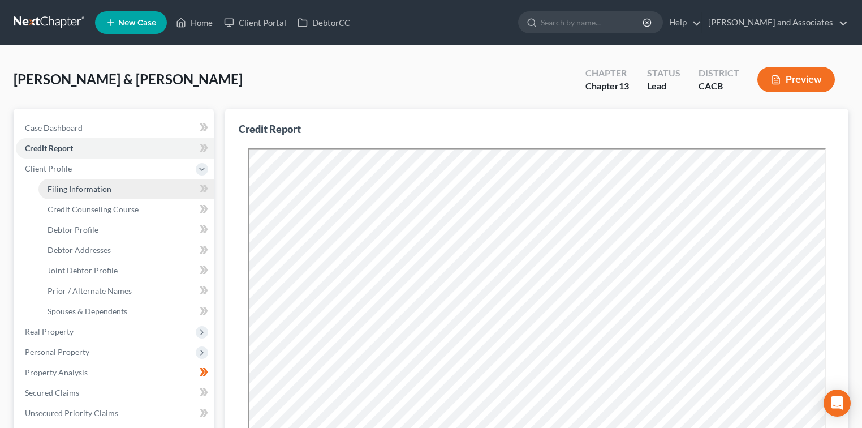
click at [94, 188] on span "Filing Information" at bounding box center [80, 189] width 64 height 10
select select "1"
select select "3"
select select "4"
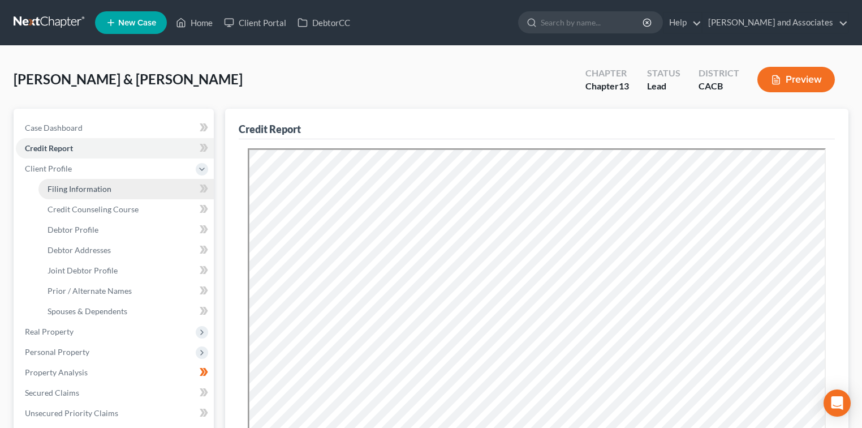
select select "1"
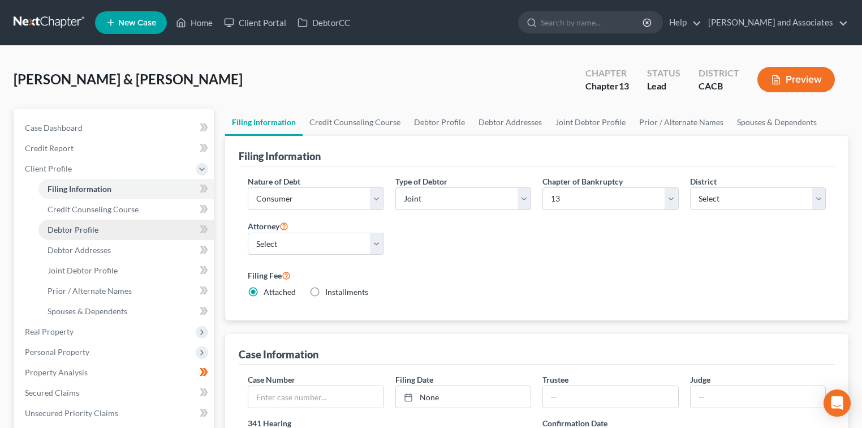
click at [88, 223] on link "Debtor Profile" at bounding box center [125, 229] width 175 height 20
select select "1"
select select "3"
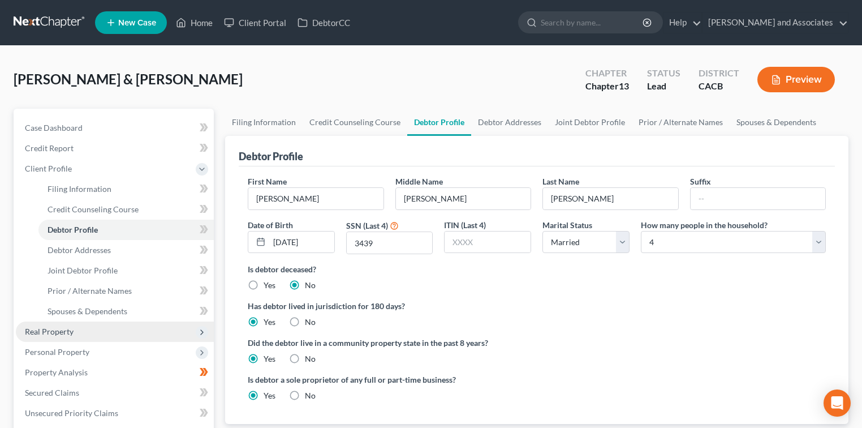
click at [113, 327] on span "Real Property" at bounding box center [115, 331] width 198 height 20
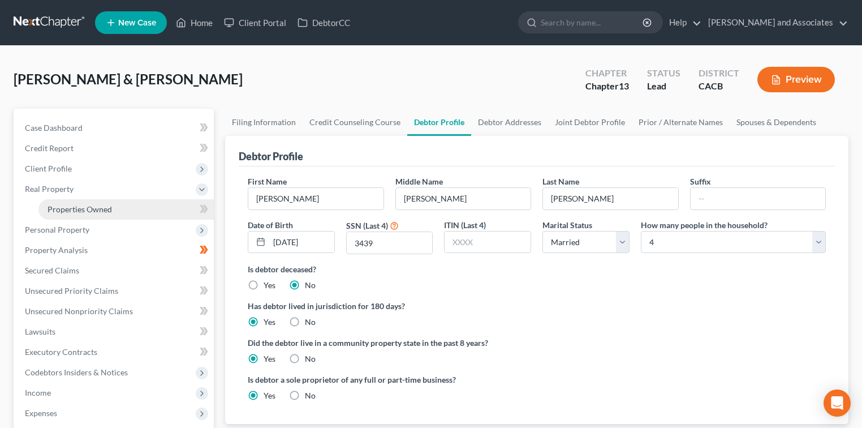
click at [109, 213] on span "Properties Owned" at bounding box center [80, 209] width 64 height 10
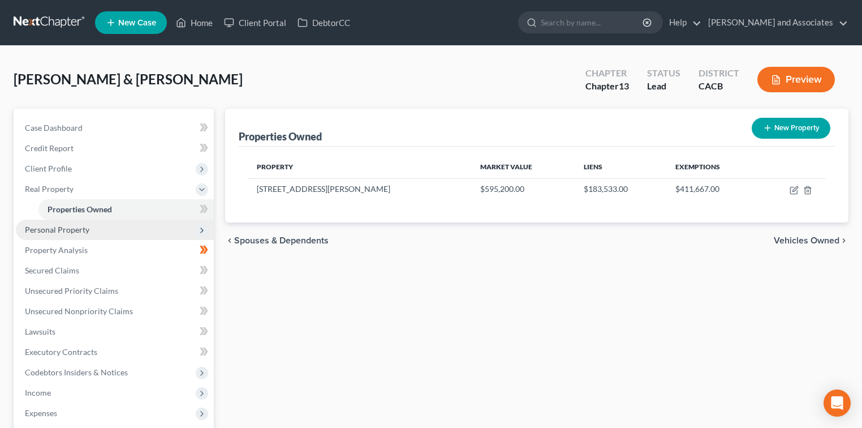
click at [106, 234] on span "Personal Property" at bounding box center [115, 229] width 198 height 20
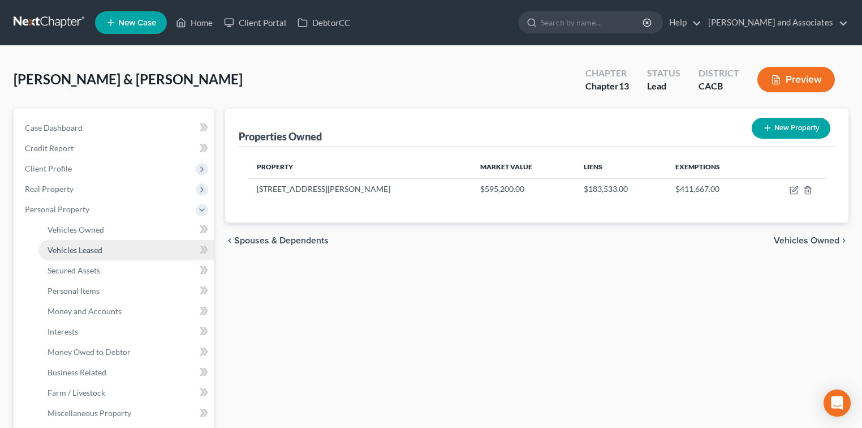
click at [114, 243] on link "Vehicles Leased" at bounding box center [125, 250] width 175 height 20
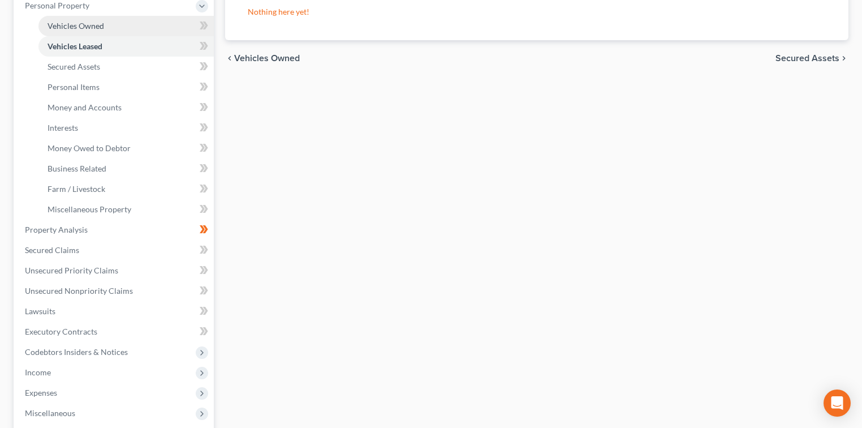
scroll to position [367, 0]
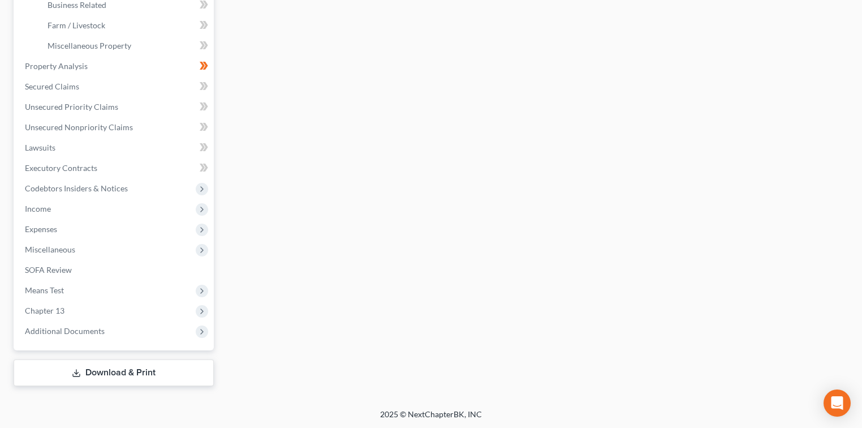
click at [131, 373] on link "Download & Print" at bounding box center [114, 372] width 200 height 27
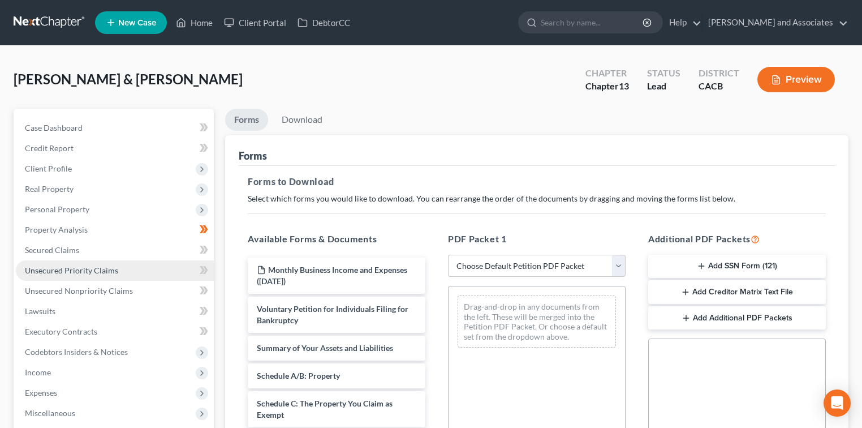
scroll to position [226, 0]
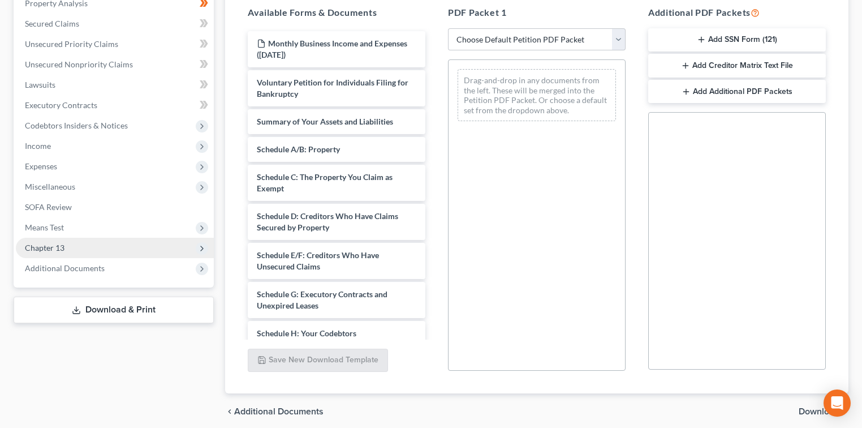
click at [58, 247] on span "Chapter 13" at bounding box center [45, 248] width 40 height 10
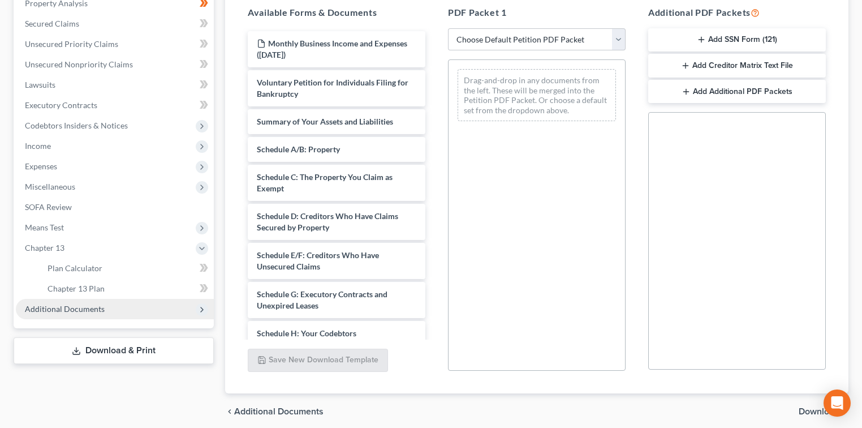
click at [110, 312] on span "Additional Documents" at bounding box center [115, 309] width 198 height 20
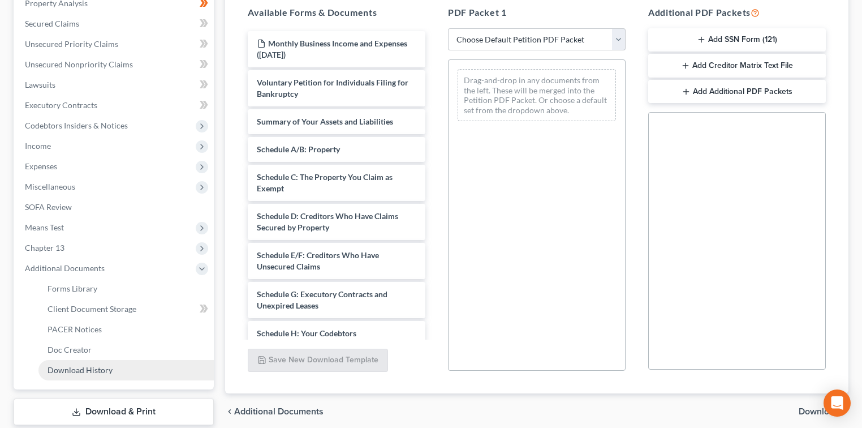
click at [125, 365] on link "Download History" at bounding box center [125, 370] width 175 height 20
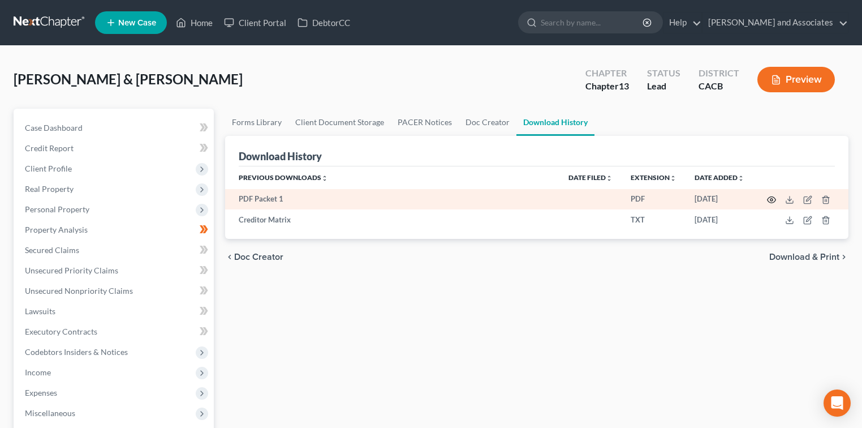
click at [769, 202] on icon "button" at bounding box center [771, 199] width 9 height 9
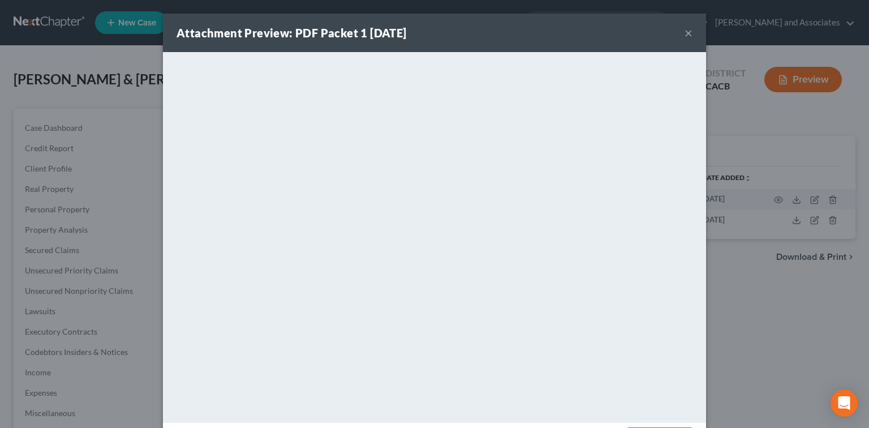
click at [684, 34] on button "×" at bounding box center [688, 33] width 8 height 14
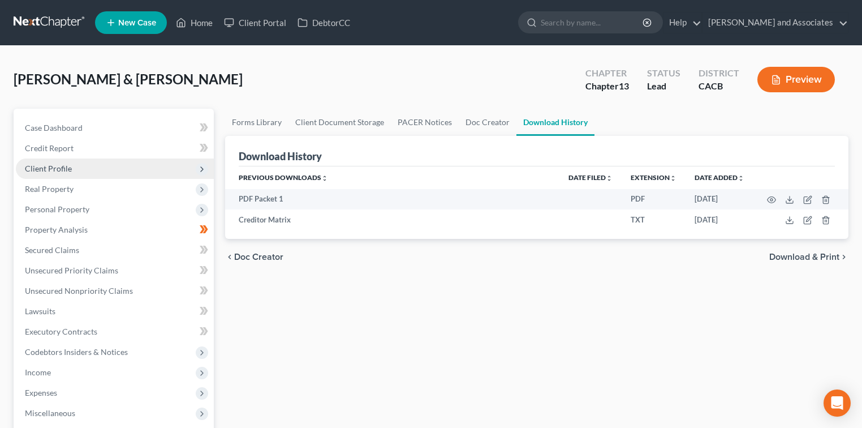
click at [111, 172] on span "Client Profile" at bounding box center [115, 168] width 198 height 20
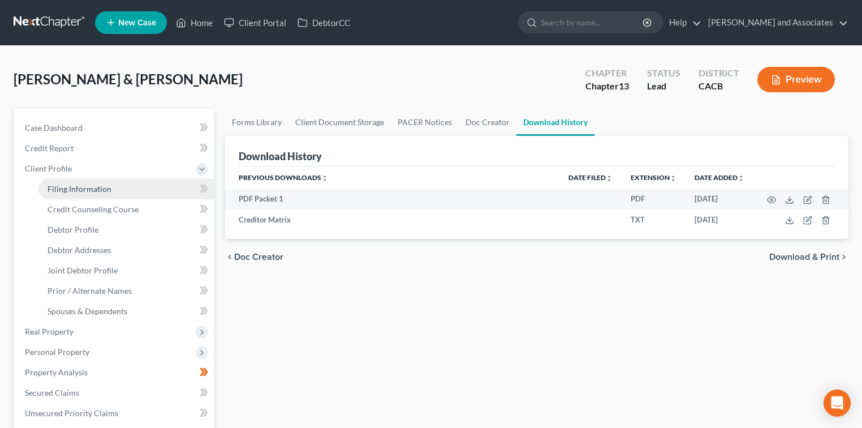
click at [119, 192] on link "Filing Information" at bounding box center [125, 189] width 175 height 20
select select "1"
select select "3"
select select "7"
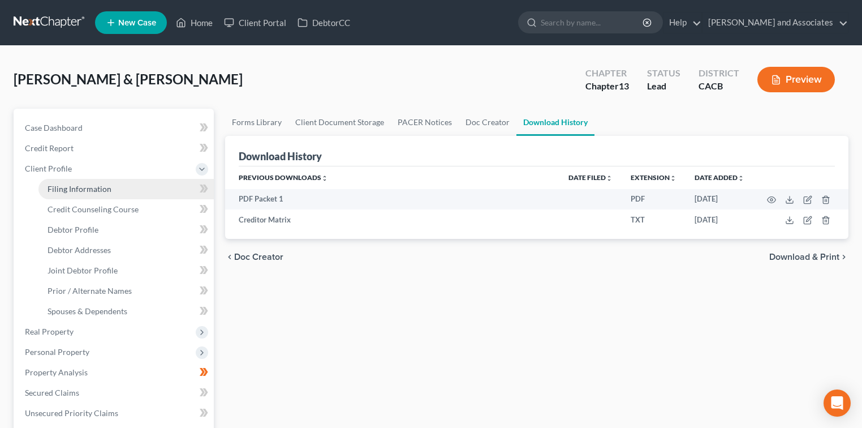
select select "0"
select select "4"
select select "1"
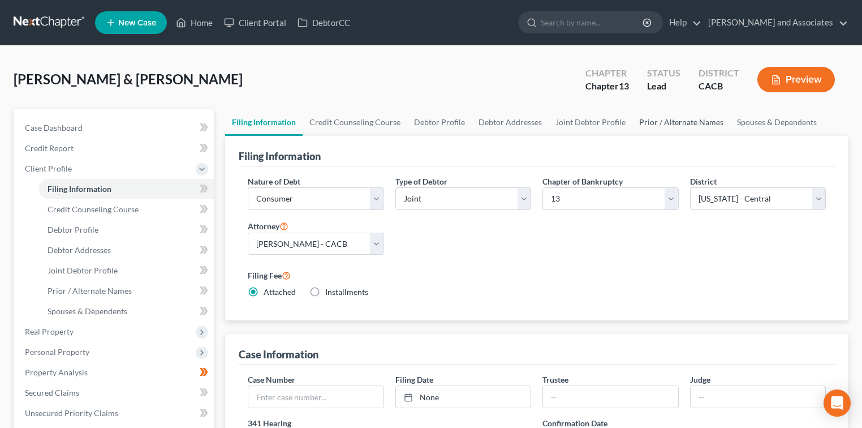
click at [697, 124] on link "Prior / Alternate Names" at bounding box center [681, 122] width 98 height 27
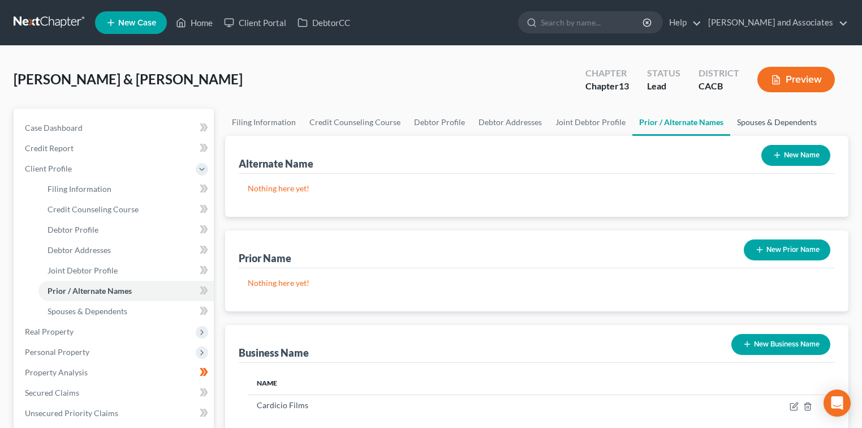
click at [787, 118] on link "Spouses & Dependents" at bounding box center [776, 122] width 93 height 27
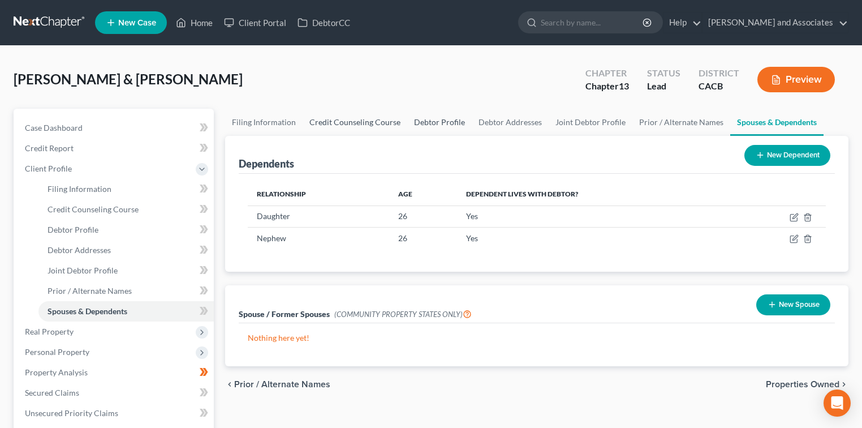
drag, startPoint x: 342, startPoint y: 123, endPoint x: 409, endPoint y: 123, distance: 67.3
click at [342, 123] on link "Credit Counseling Course" at bounding box center [355, 122] width 105 height 27
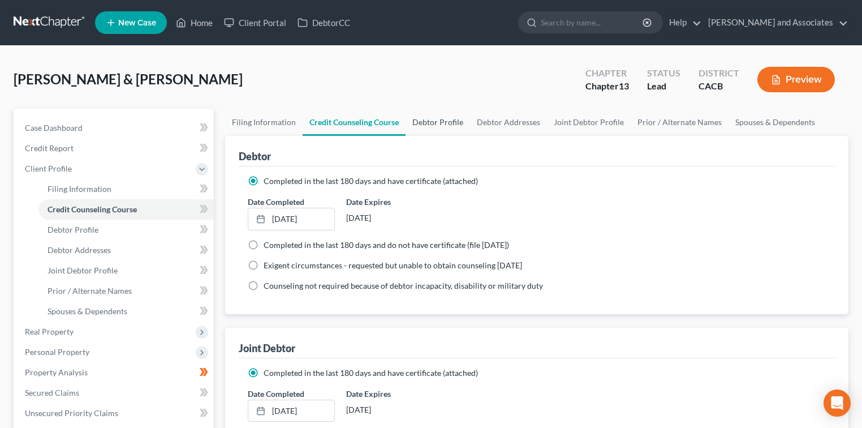
click at [450, 123] on link "Debtor Profile" at bounding box center [437, 122] width 64 height 27
select select "1"
select select "3"
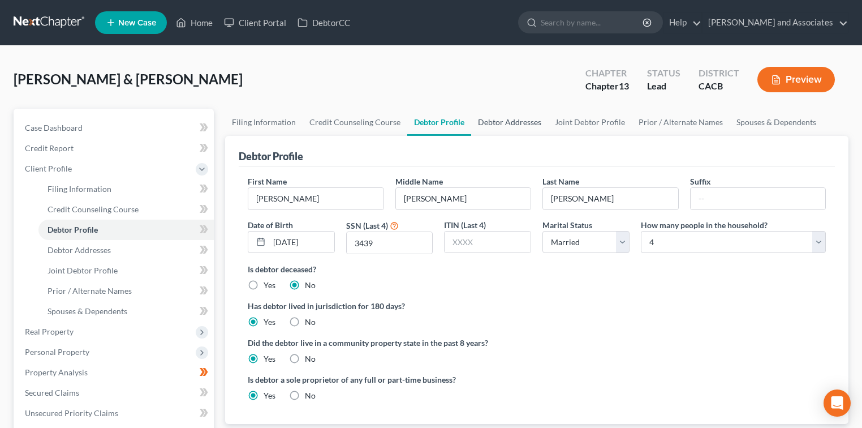
click at [516, 124] on link "Debtor Addresses" at bounding box center [509, 122] width 77 height 27
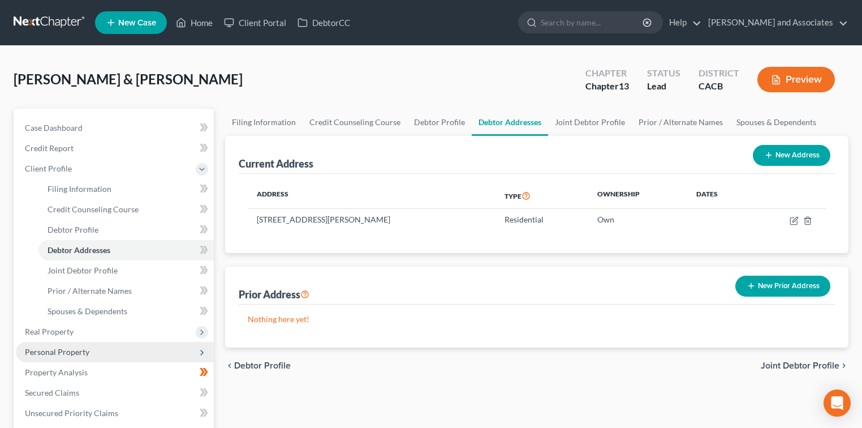
click at [111, 353] on span "Personal Property" at bounding box center [115, 352] width 198 height 20
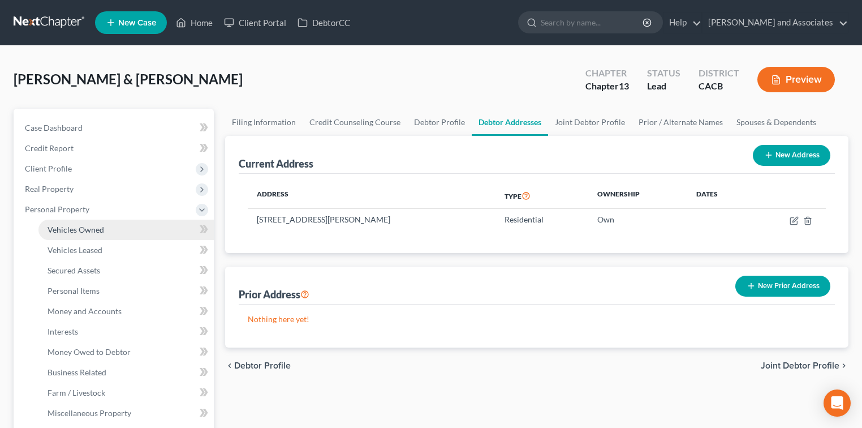
click at [97, 230] on span "Vehicles Owned" at bounding box center [76, 230] width 57 height 10
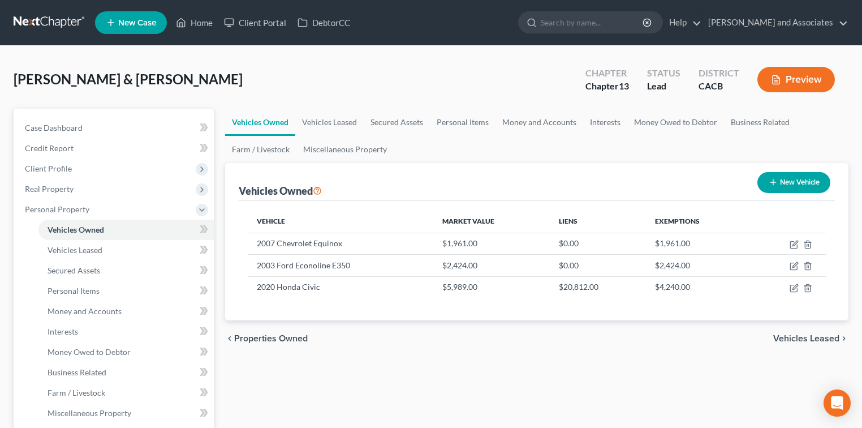
click at [73, 20] on link at bounding box center [50, 22] width 72 height 20
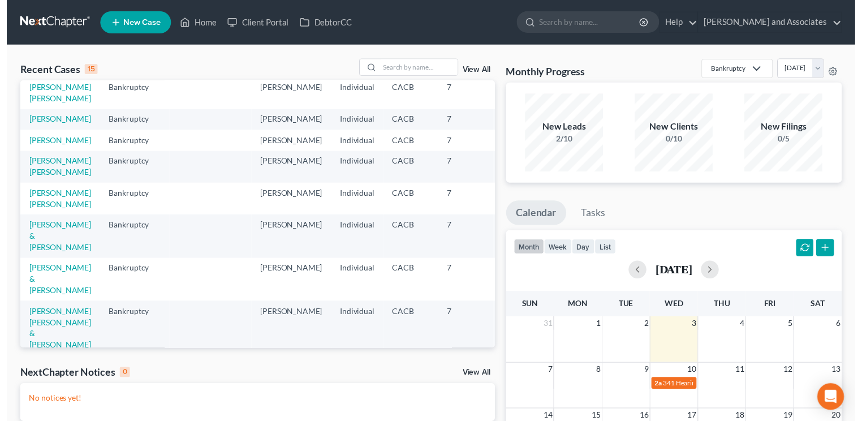
scroll to position [424, 0]
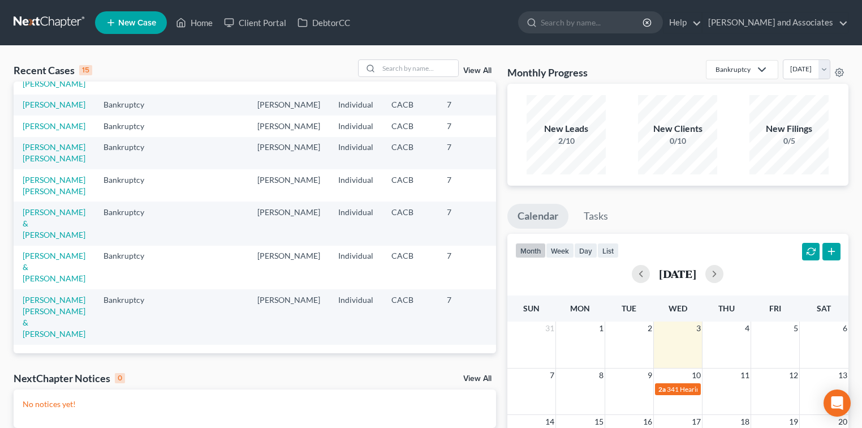
click at [479, 74] on link "View All" at bounding box center [477, 71] width 28 height 8
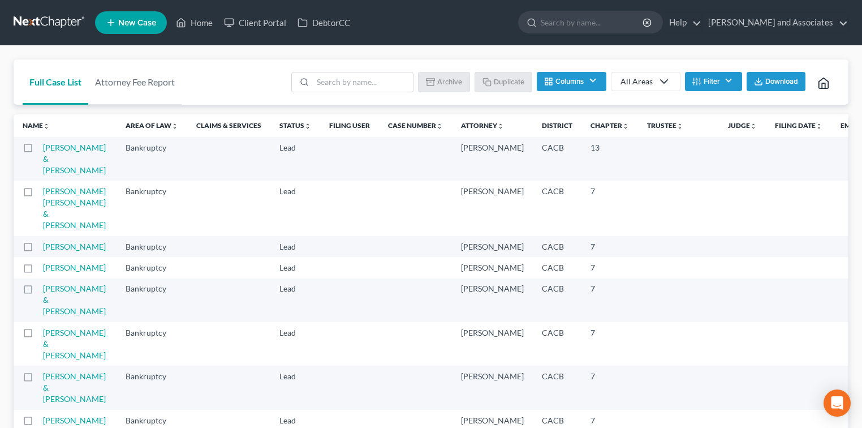
click at [62, 25] on link at bounding box center [50, 22] width 72 height 20
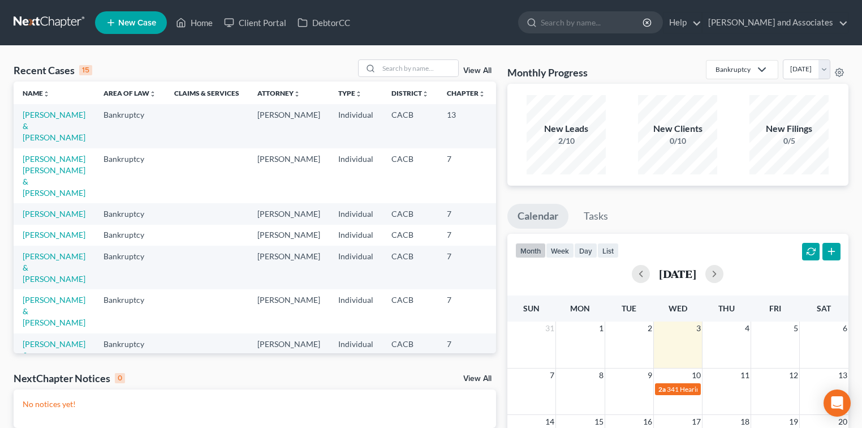
click at [33, 143] on td "[PERSON_NAME] & [PERSON_NAME]" at bounding box center [54, 126] width 81 height 44
click at [36, 139] on link "[PERSON_NAME] & [PERSON_NAME]" at bounding box center [54, 126] width 63 height 32
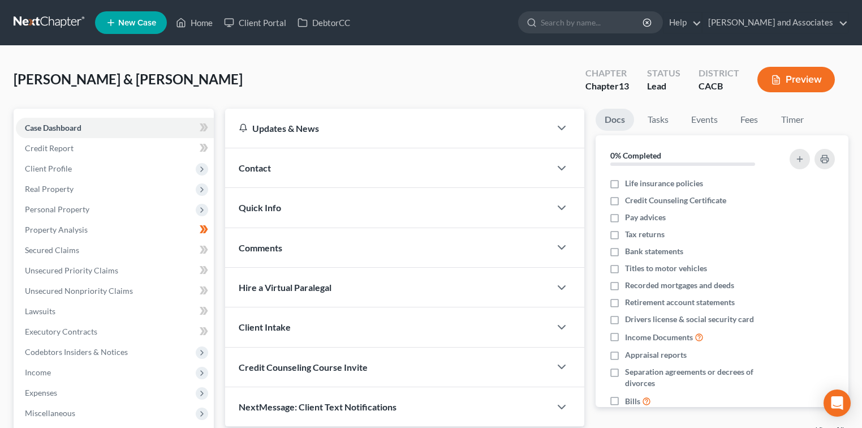
click at [46, 23] on link at bounding box center [50, 22] width 72 height 20
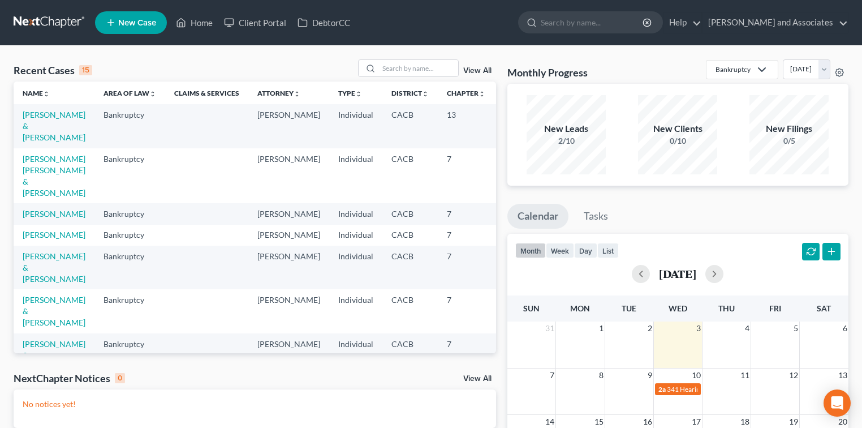
click at [29, 131] on td "[PERSON_NAME] & [PERSON_NAME]" at bounding box center [54, 126] width 81 height 44
click at [29, 135] on link "[PERSON_NAME] & [PERSON_NAME]" at bounding box center [54, 126] width 63 height 32
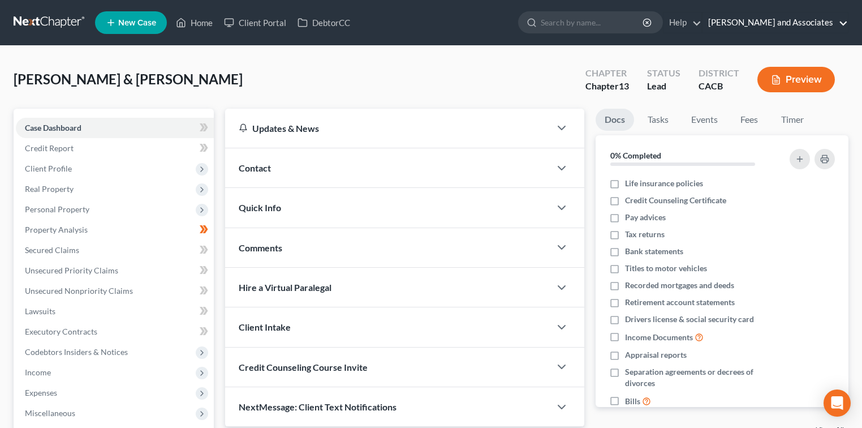
click at [807, 31] on link "[PERSON_NAME] and Associates" at bounding box center [774, 22] width 145 height 20
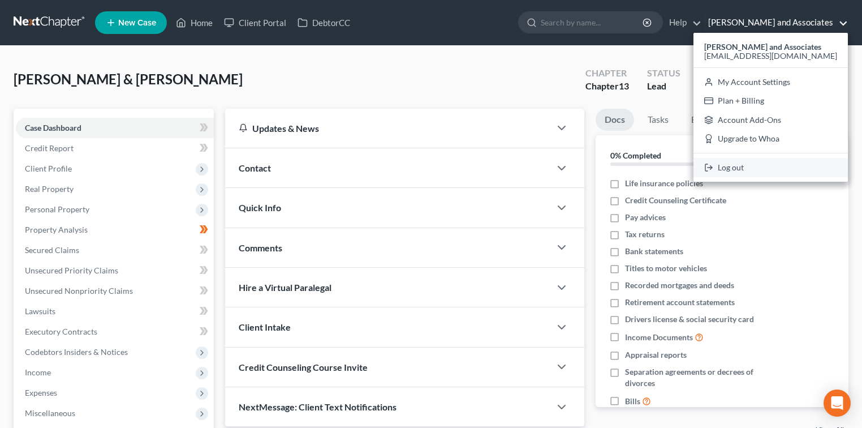
click at [735, 167] on link "Log out" at bounding box center [770, 167] width 154 height 19
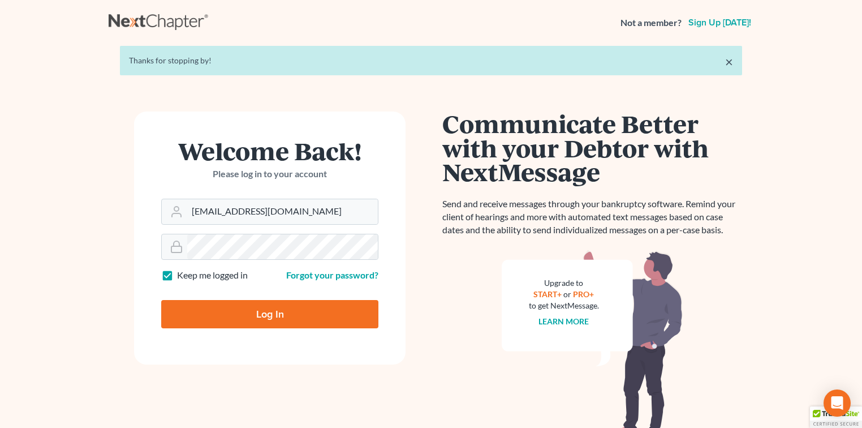
click at [360, 195] on div "Welcome Back! Please log in to your account" at bounding box center [269, 169] width 217 height 60
click at [347, 210] on input "[EMAIL_ADDRESS][DOMAIN_NAME]" at bounding box center [282, 211] width 191 height 25
type input "[EMAIL_ADDRESS][DOMAIN_NAME]"
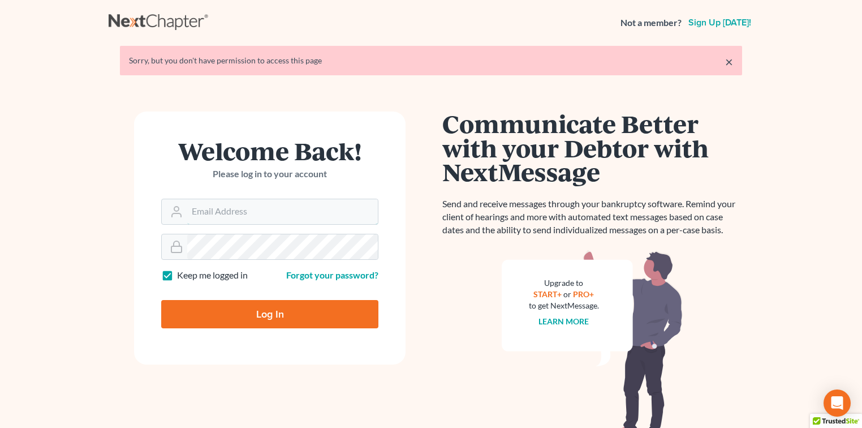
type input "[EMAIL_ADDRESS][DOMAIN_NAME]"
click at [297, 303] on input "Log In" at bounding box center [269, 314] width 217 height 28
type input "Thinking..."
click at [314, 221] on input "[EMAIL_ADDRESS][DOMAIN_NAME]" at bounding box center [282, 211] width 191 height 25
type input "ygarcia@wedefend.net"
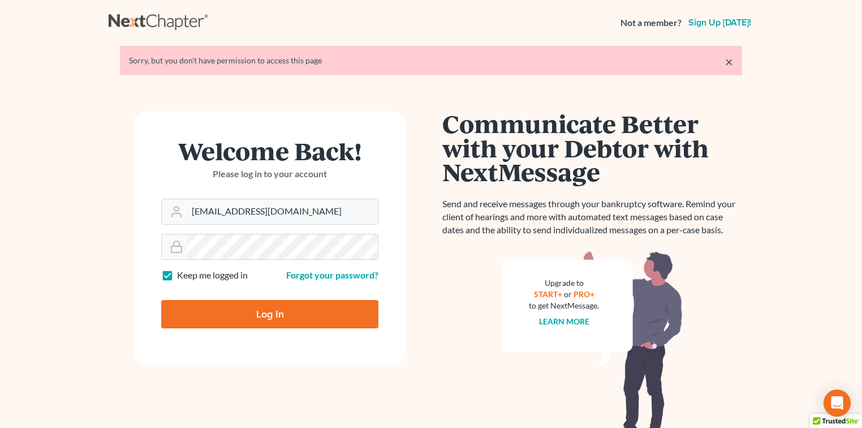
click at [301, 300] on input "Log In" at bounding box center [269, 314] width 217 height 28
type input "Thinking..."
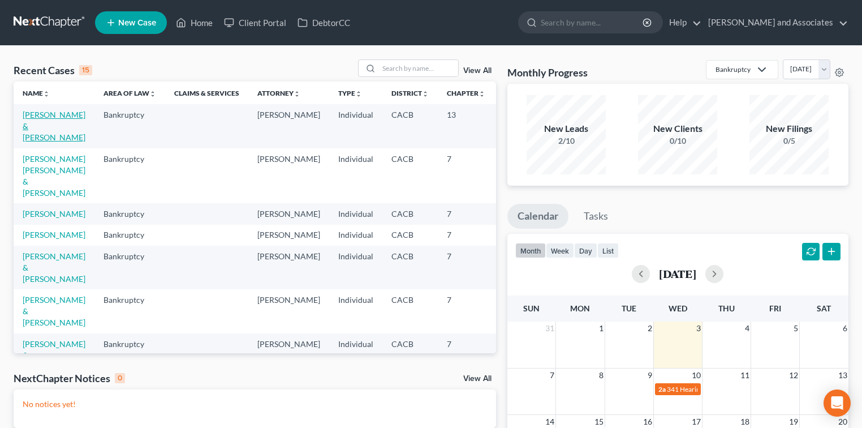
click at [46, 124] on link "[PERSON_NAME] & [PERSON_NAME]" at bounding box center [54, 126] width 63 height 32
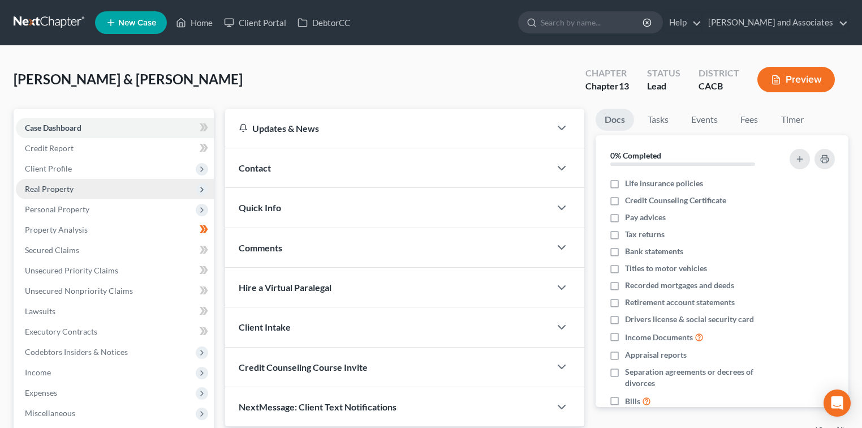
click at [127, 179] on span "Real Property" at bounding box center [115, 189] width 198 height 20
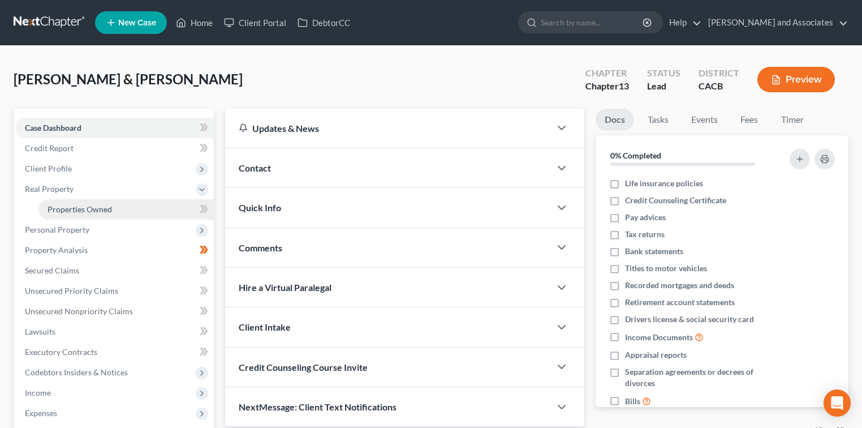
click at [131, 201] on link "Properties Owned" at bounding box center [125, 209] width 175 height 20
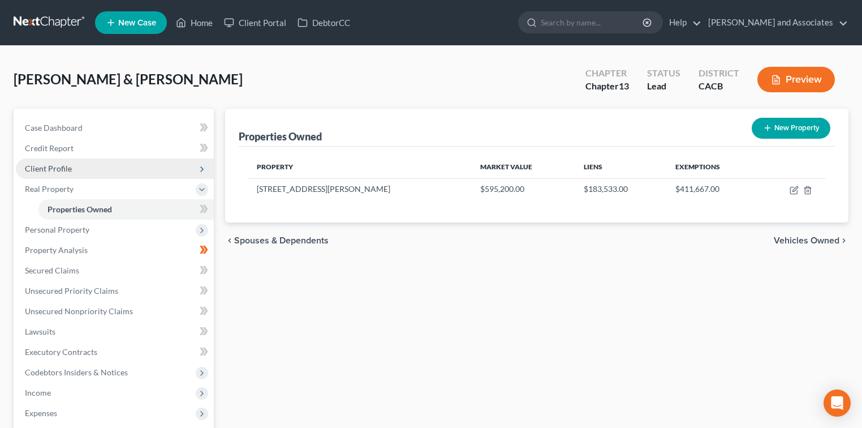
click at [132, 169] on span "Client Profile" at bounding box center [115, 168] width 198 height 20
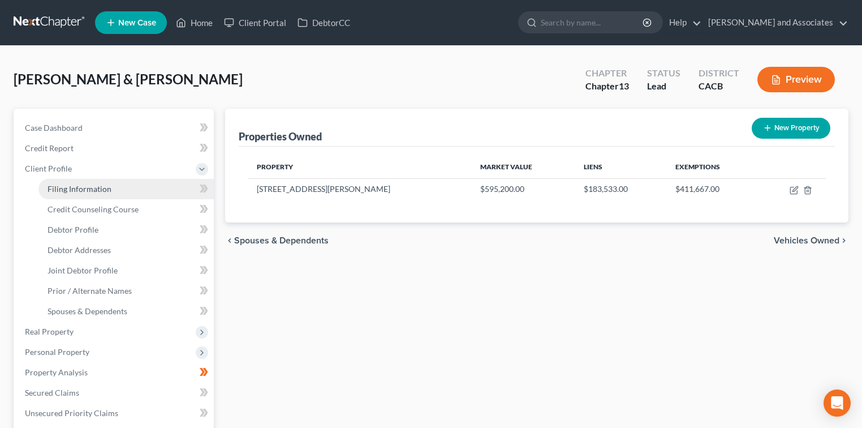
click at [110, 190] on link "Filing Information" at bounding box center [125, 189] width 175 height 20
select select "1"
select select "3"
select select "4"
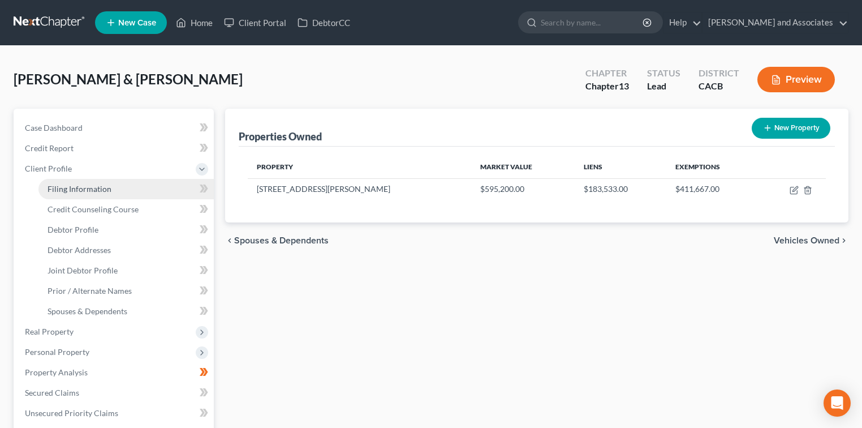
select select "1"
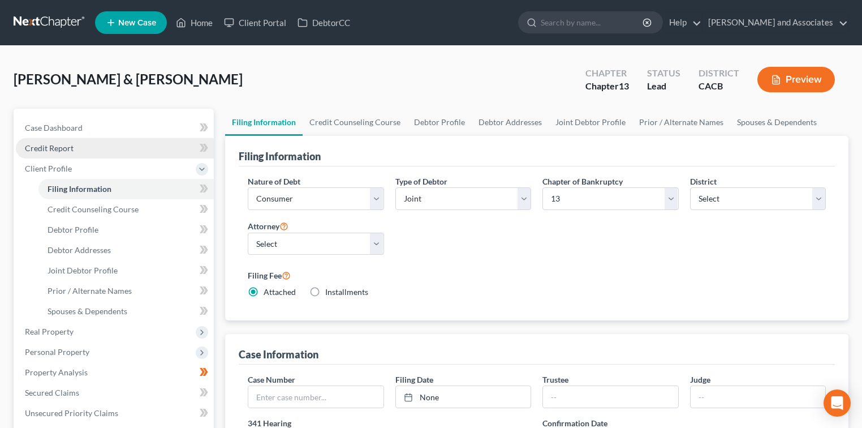
click at [70, 151] on span "Credit Report" at bounding box center [49, 148] width 49 height 10
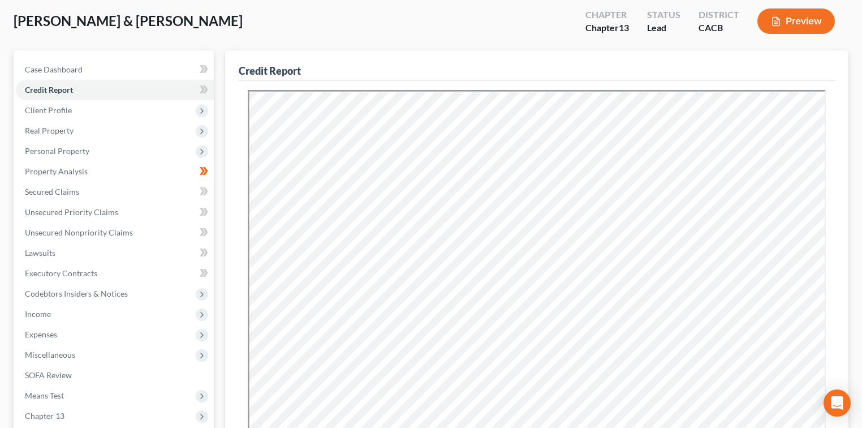
scroll to position [75, 0]
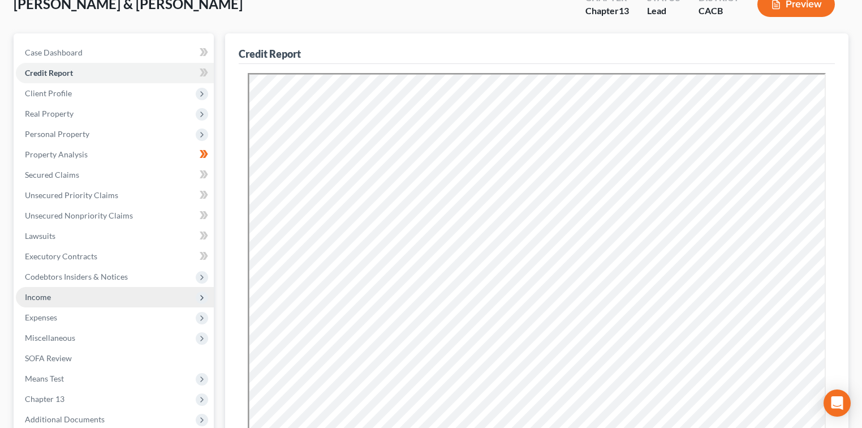
click at [145, 292] on span "Income" at bounding box center [115, 297] width 198 height 20
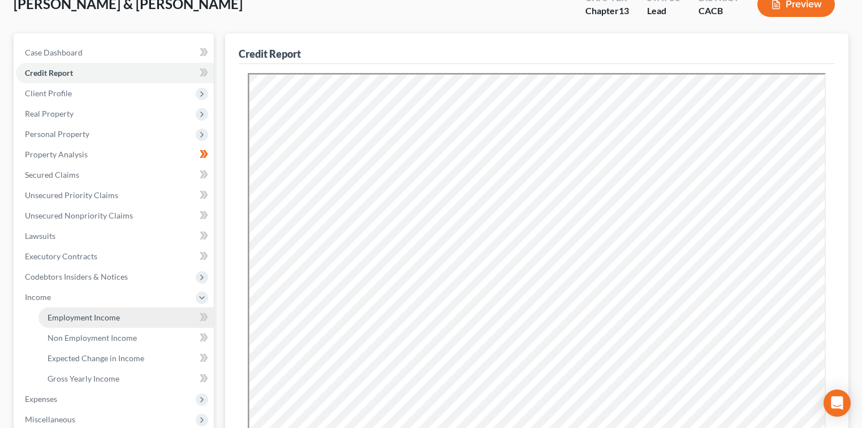
click at [127, 320] on link "Employment Income" at bounding box center [125, 317] width 175 height 20
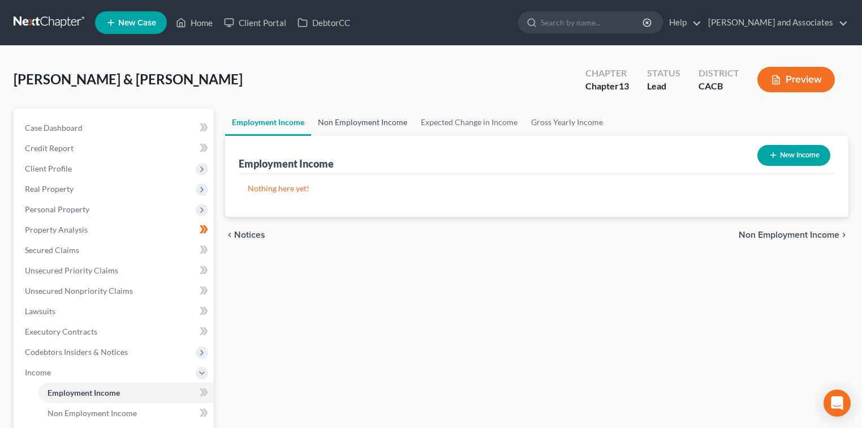
click at [377, 114] on link "Non Employment Income" at bounding box center [362, 122] width 103 height 27
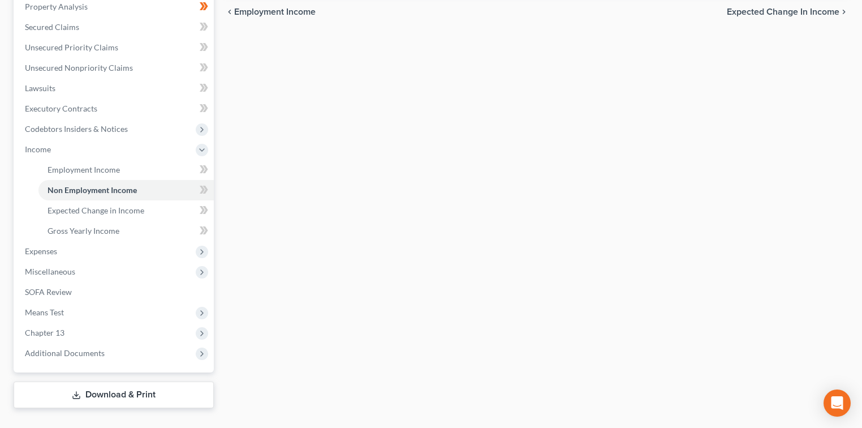
scroll to position [226, 0]
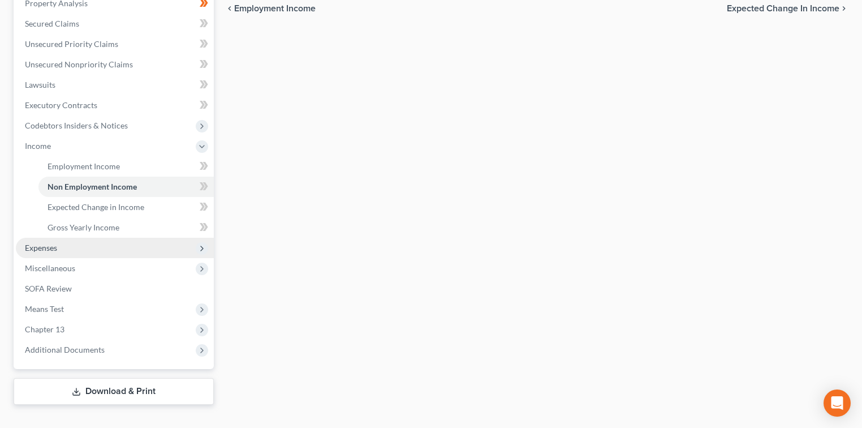
click at [148, 252] on span "Expenses" at bounding box center [115, 248] width 198 height 20
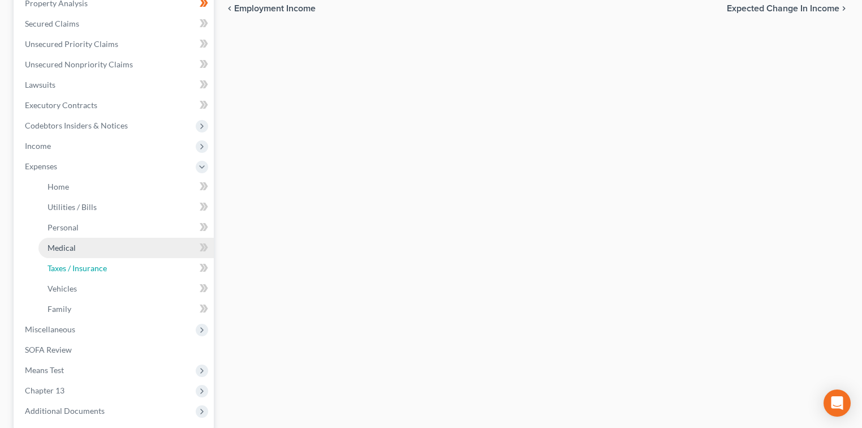
click at [146, 260] on link "Taxes / Insurance" at bounding box center [125, 268] width 175 height 20
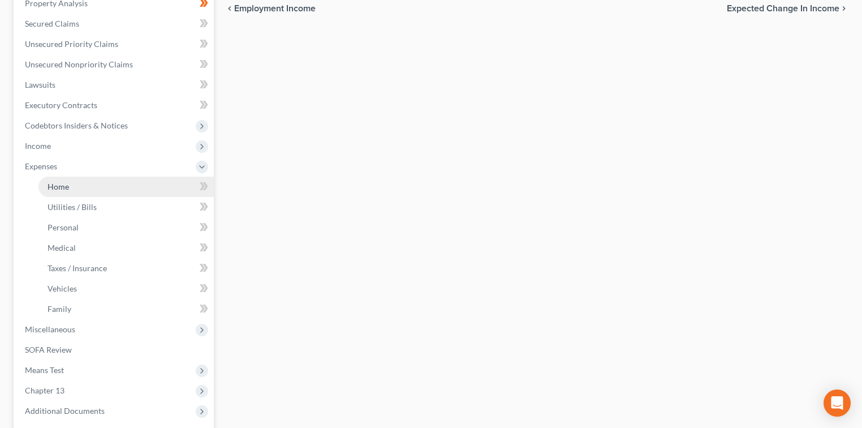
click at [169, 182] on link "Home" at bounding box center [125, 186] width 175 height 20
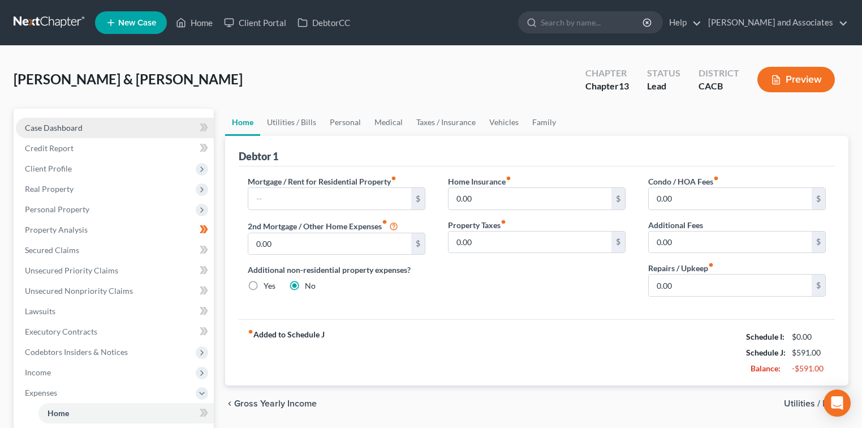
click at [171, 129] on link "Case Dashboard" at bounding box center [115, 128] width 198 height 20
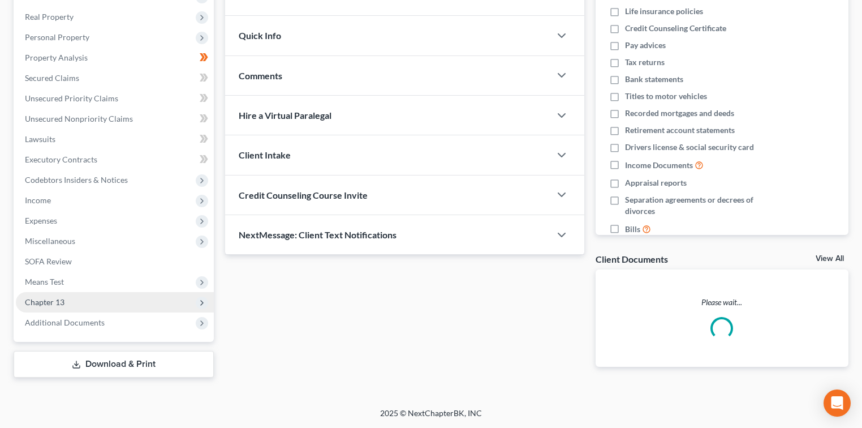
scroll to position [163, 0]
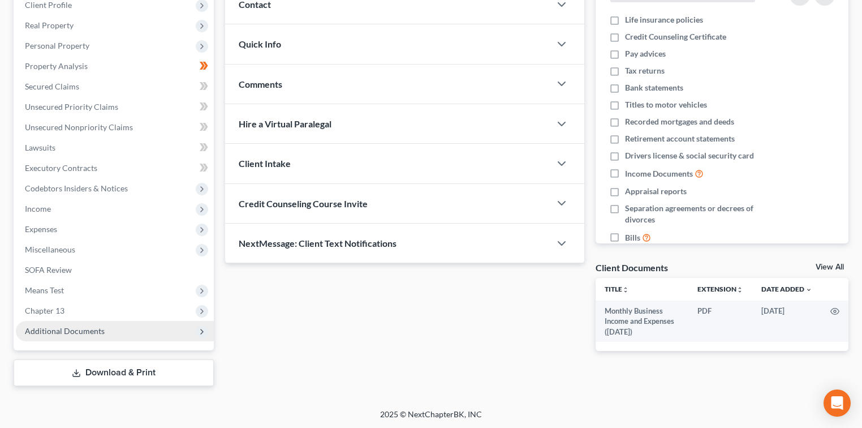
click at [93, 334] on span "Additional Documents" at bounding box center [65, 331] width 80 height 10
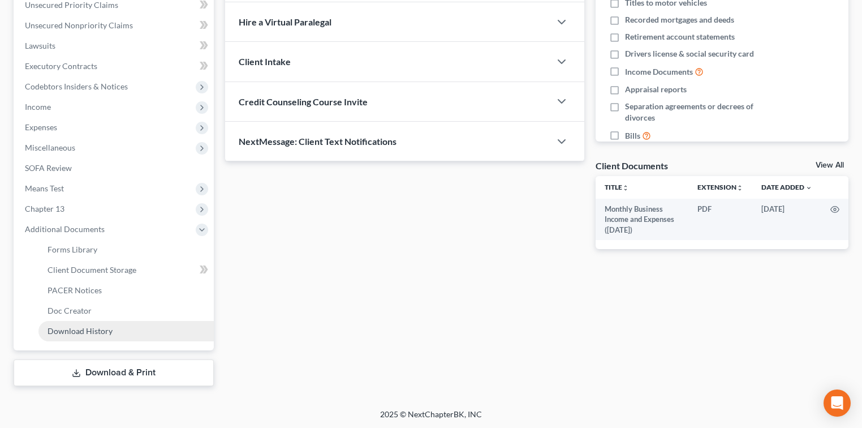
click at [106, 335] on link "Download History" at bounding box center [125, 331] width 175 height 20
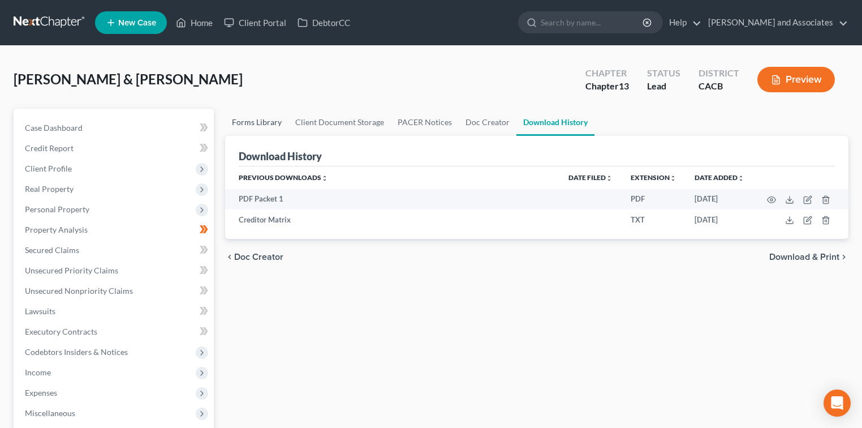
click at [281, 123] on link "Forms Library" at bounding box center [256, 122] width 63 height 27
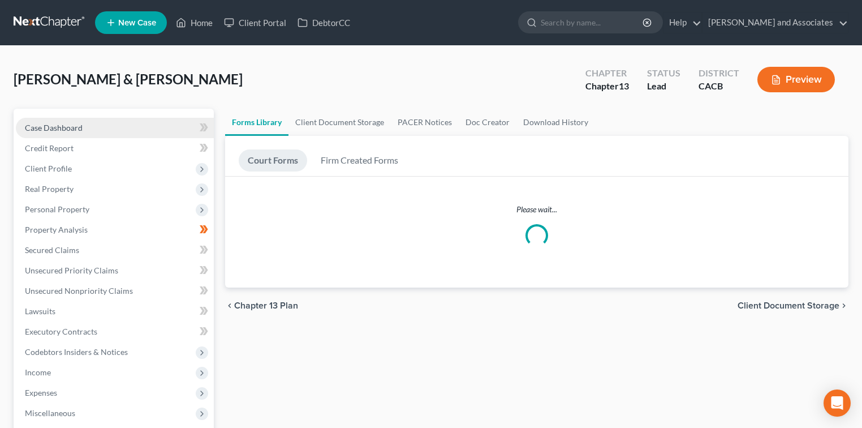
click at [95, 119] on link "Case Dashboard" at bounding box center [115, 128] width 198 height 20
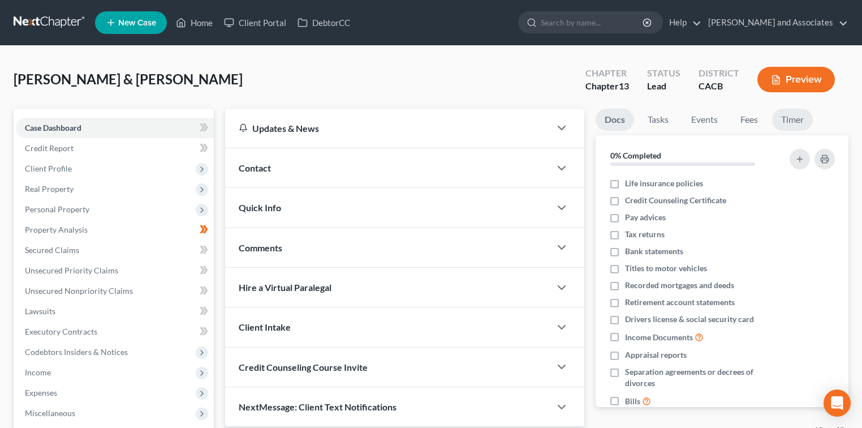
click at [802, 120] on link "Timer" at bounding box center [792, 120] width 41 height 22
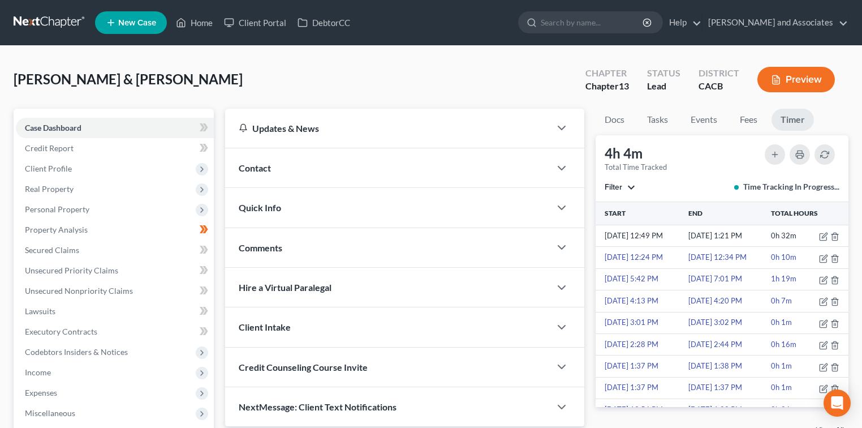
click at [629, 188] on button "Filter" at bounding box center [620, 187] width 31 height 8
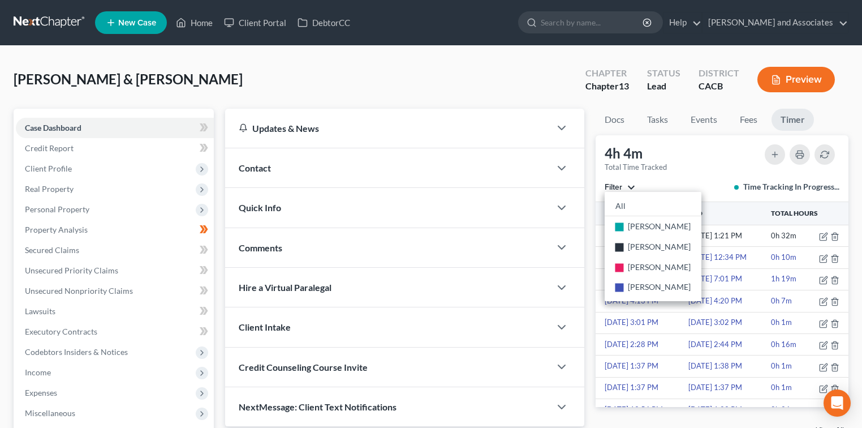
click at [719, 154] on div "4h 4m Total Time Tracked Filter All stop Sandra Alvarado stop Michael Clayton s…" at bounding box center [722, 168] width 253 height 67
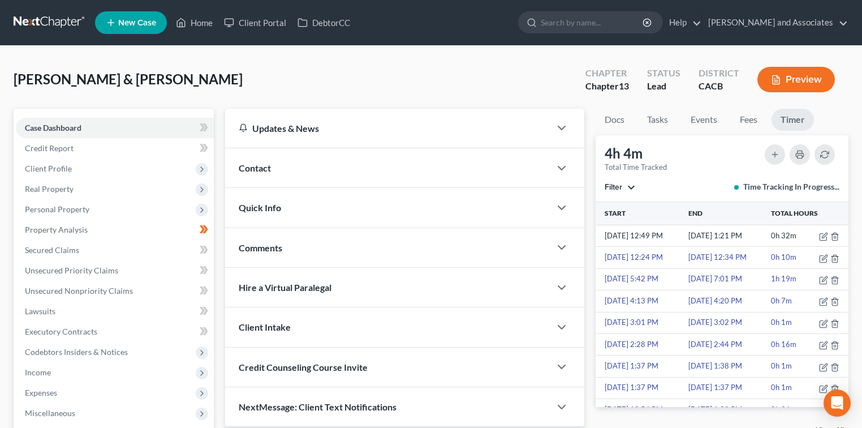
click at [36, 25] on link at bounding box center [50, 22] width 72 height 20
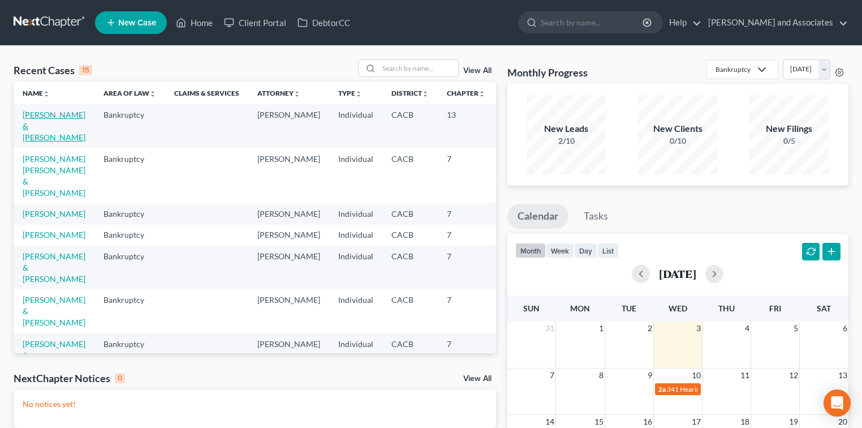
click at [27, 139] on link "[PERSON_NAME] & [PERSON_NAME]" at bounding box center [54, 126] width 63 height 32
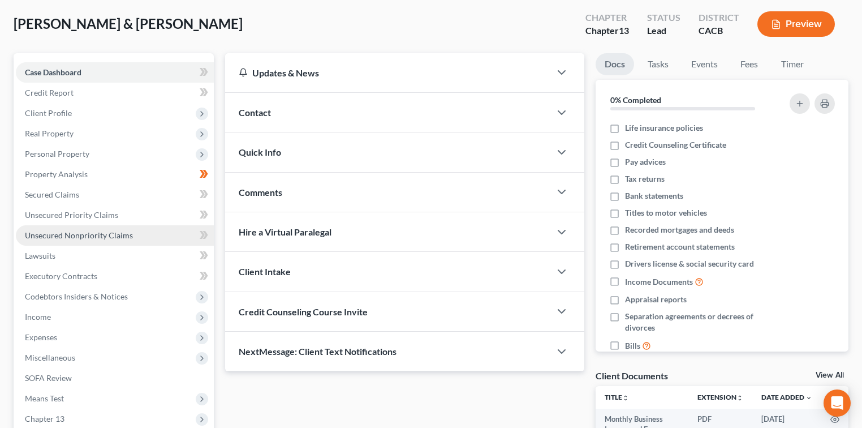
scroll to position [150, 0]
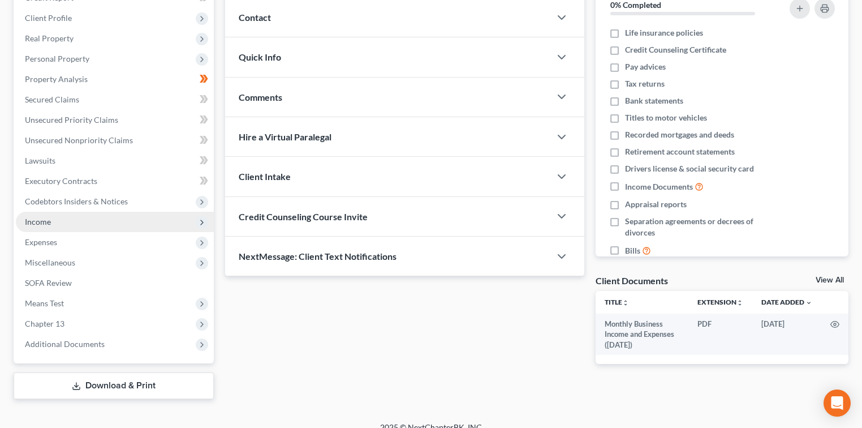
click at [138, 219] on span "Income" at bounding box center [115, 222] width 198 height 20
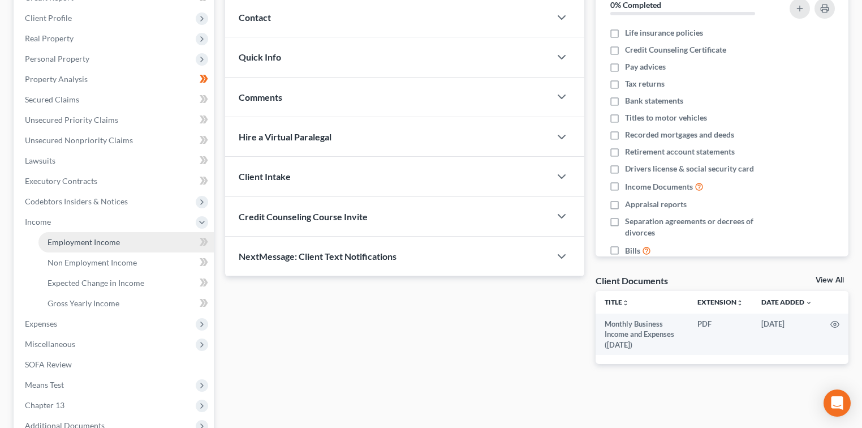
click at [118, 241] on link "Employment Income" at bounding box center [125, 242] width 175 height 20
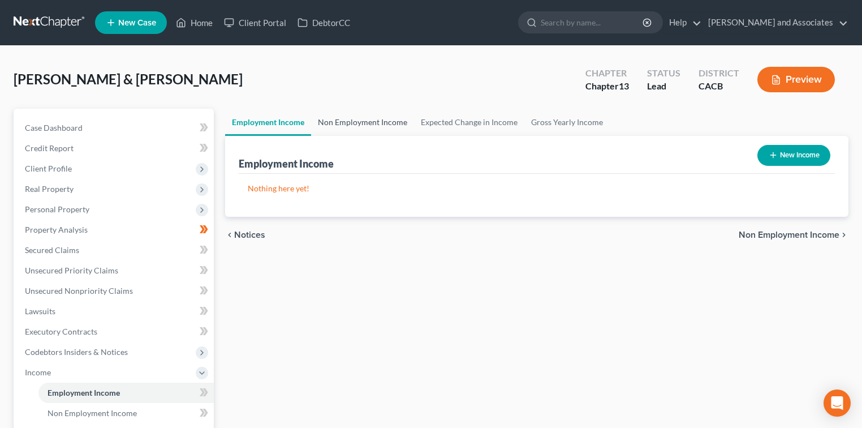
click at [375, 124] on link "Non Employment Income" at bounding box center [362, 122] width 103 height 27
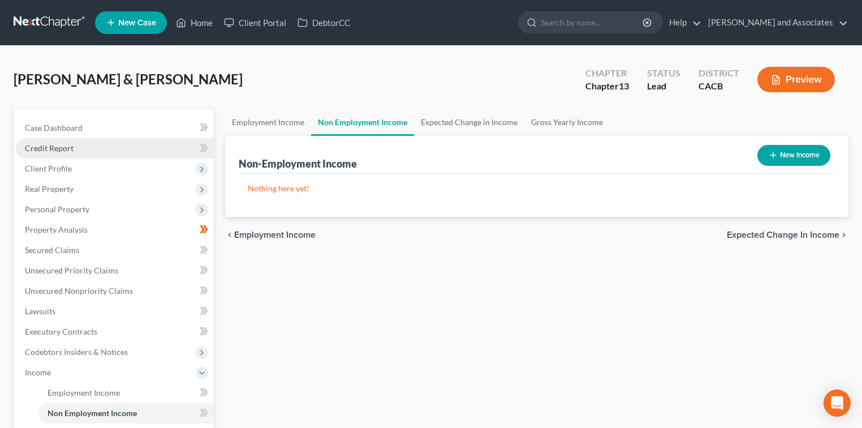
click at [126, 154] on link "Credit Report" at bounding box center [115, 148] width 198 height 20
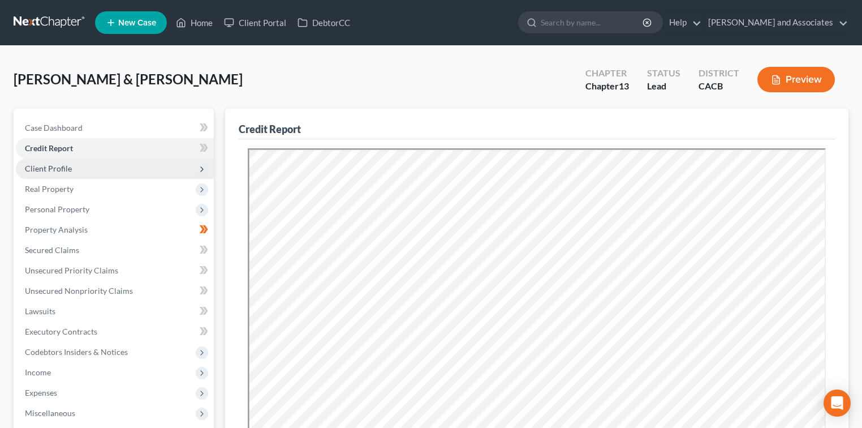
click at [122, 169] on span "Client Profile" at bounding box center [115, 168] width 198 height 20
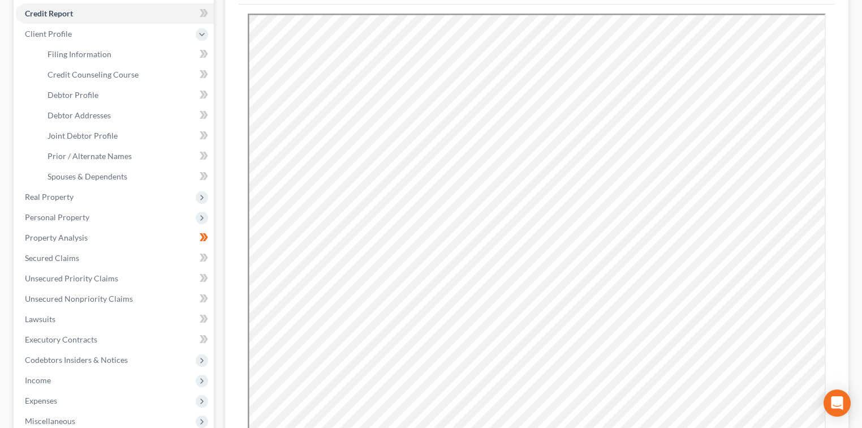
scroll to position [150, 0]
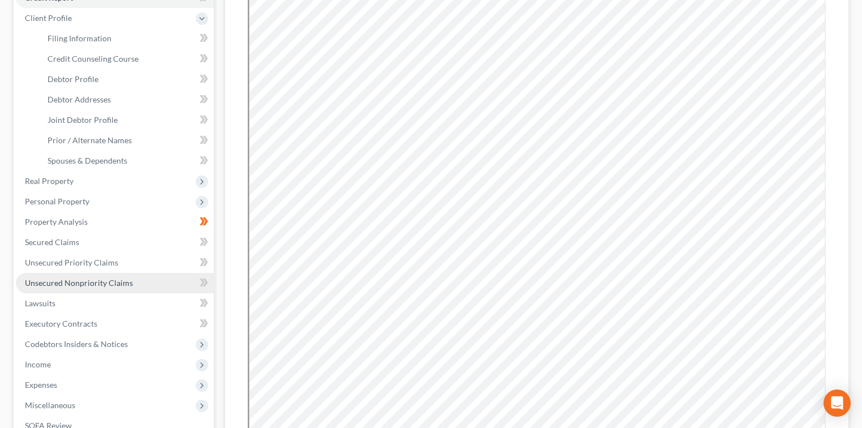
click at [70, 281] on span "Unsecured Nonpriority Claims" at bounding box center [79, 283] width 108 height 10
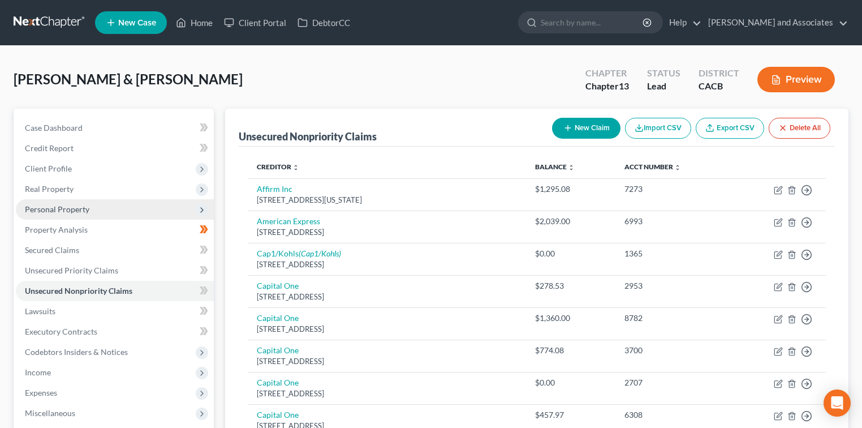
click at [101, 215] on span "Personal Property" at bounding box center [115, 209] width 198 height 20
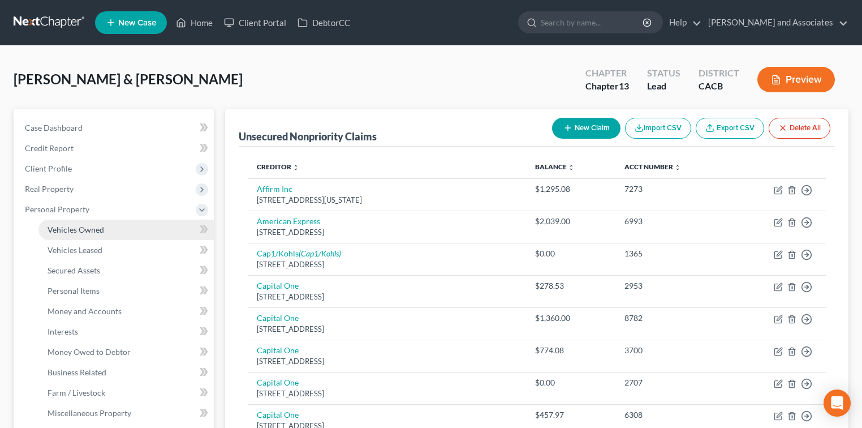
click at [100, 235] on link "Vehicles Owned" at bounding box center [125, 229] width 175 height 20
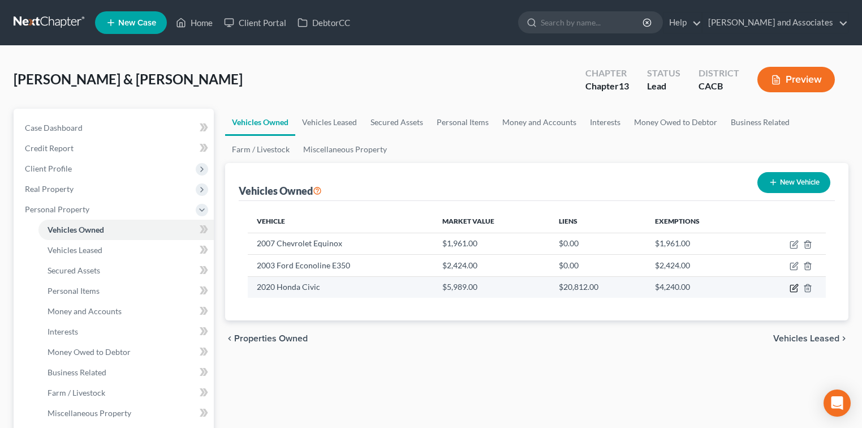
click at [794, 289] on icon "button" at bounding box center [794, 287] width 9 height 9
select select "0"
select select "6"
select select "3"
select select "2"
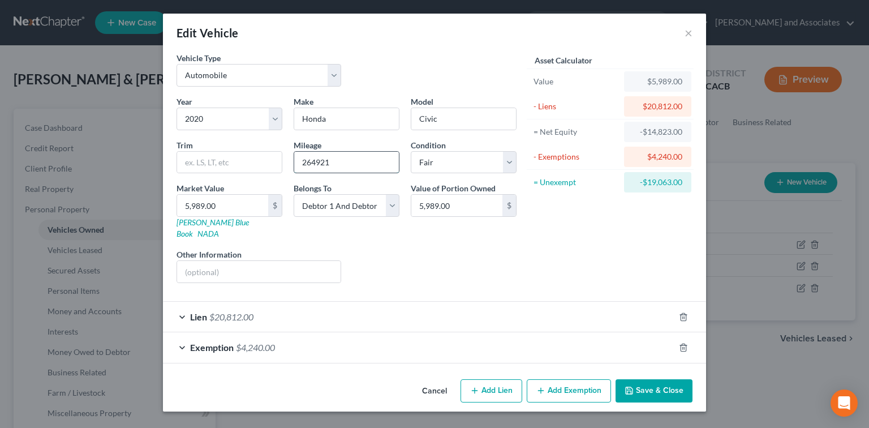
click at [314, 159] on input "264921" at bounding box center [346, 162] width 105 height 21
click at [671, 383] on button "Save & Close" at bounding box center [653, 391] width 77 height 24
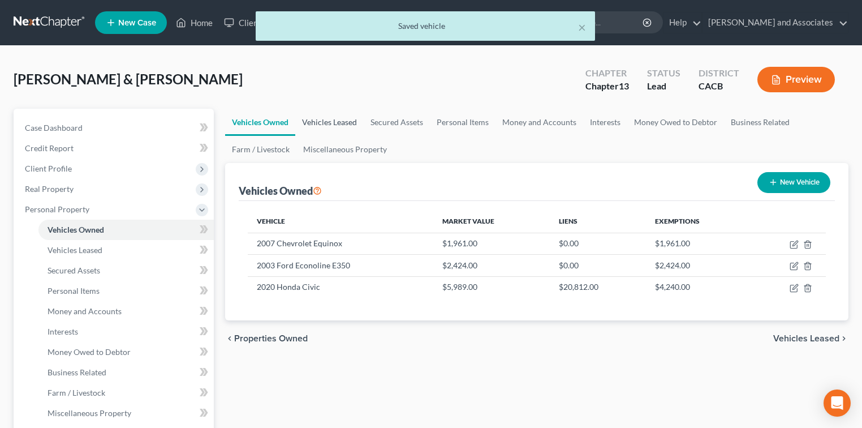
click at [344, 119] on link "Vehicles Leased" at bounding box center [329, 122] width 68 height 27
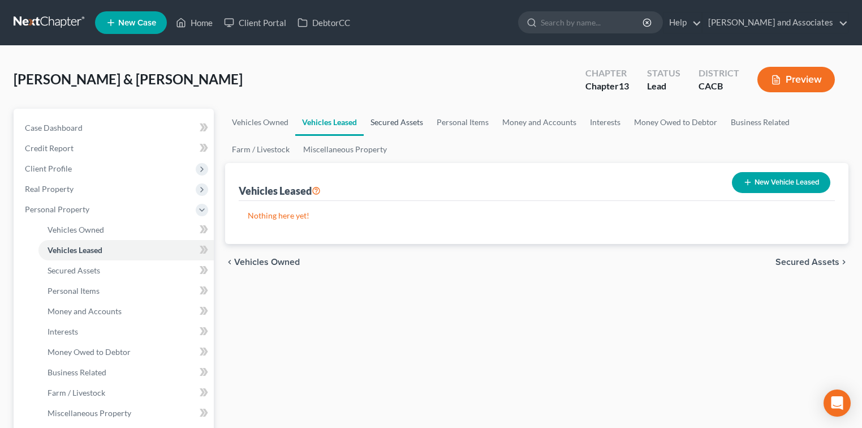
click at [398, 118] on link "Secured Assets" at bounding box center [397, 122] width 66 height 27
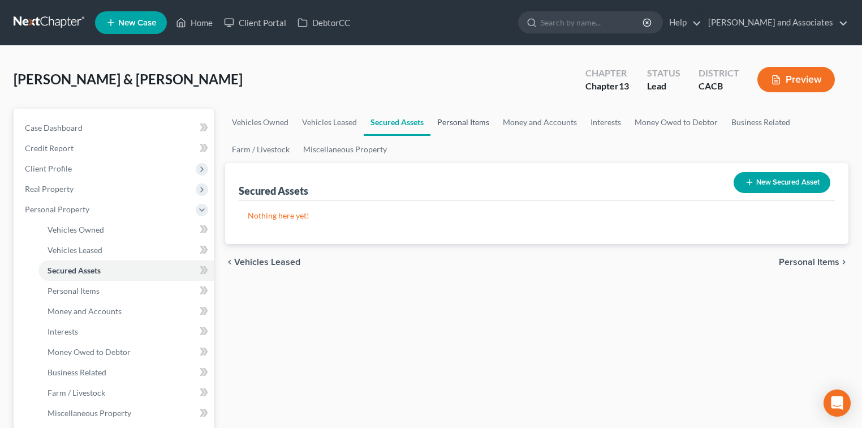
click at [455, 116] on link "Personal Items" at bounding box center [463, 122] width 66 height 27
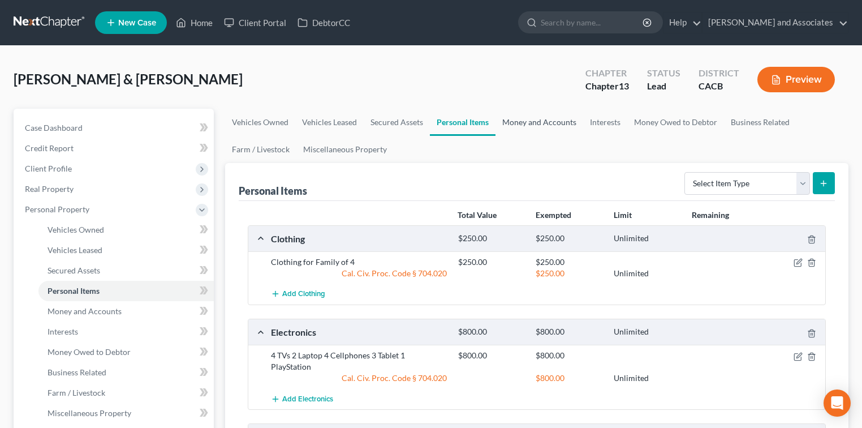
click at [525, 119] on link "Money and Accounts" at bounding box center [539, 122] width 88 height 27
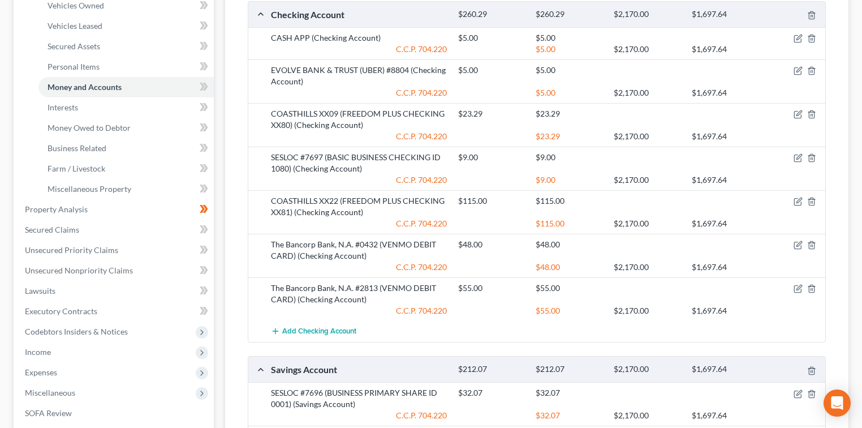
scroll to position [57, 0]
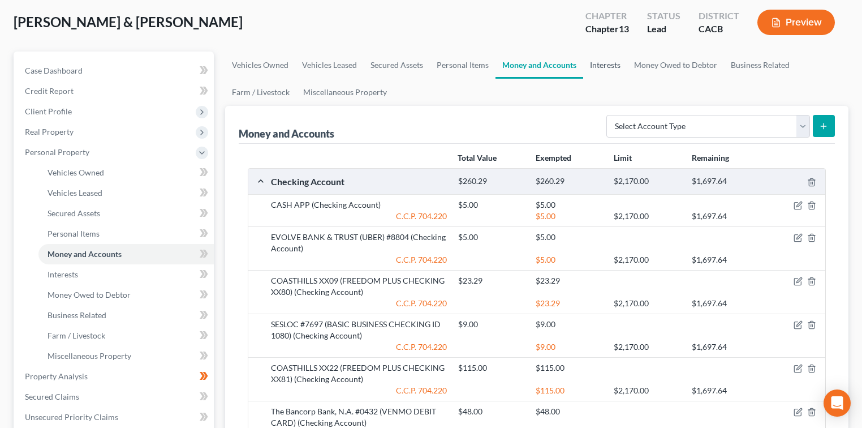
click at [605, 67] on link "Interests" at bounding box center [605, 64] width 44 height 27
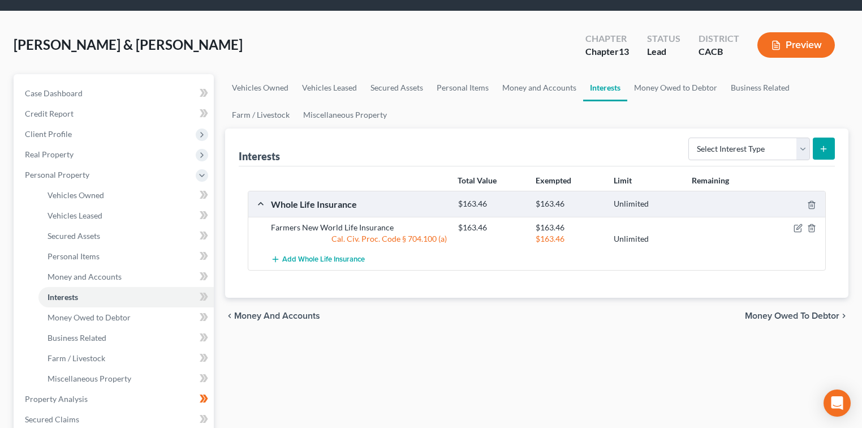
scroll to position [226, 0]
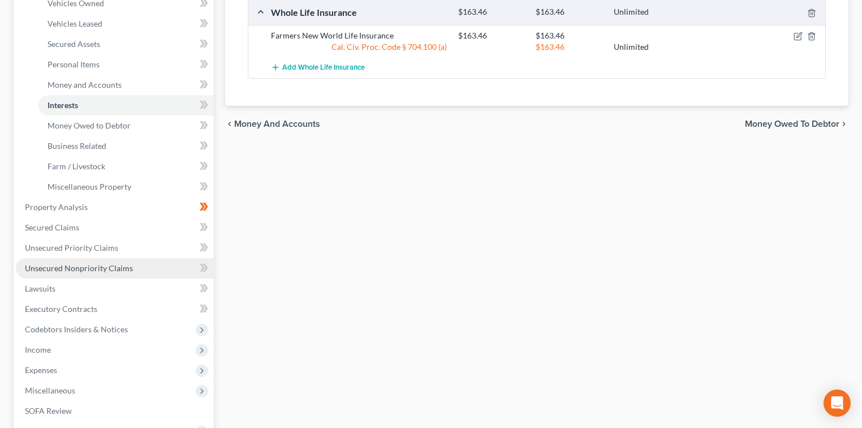
click at [70, 264] on span "Unsecured Nonpriority Claims" at bounding box center [79, 268] width 108 height 10
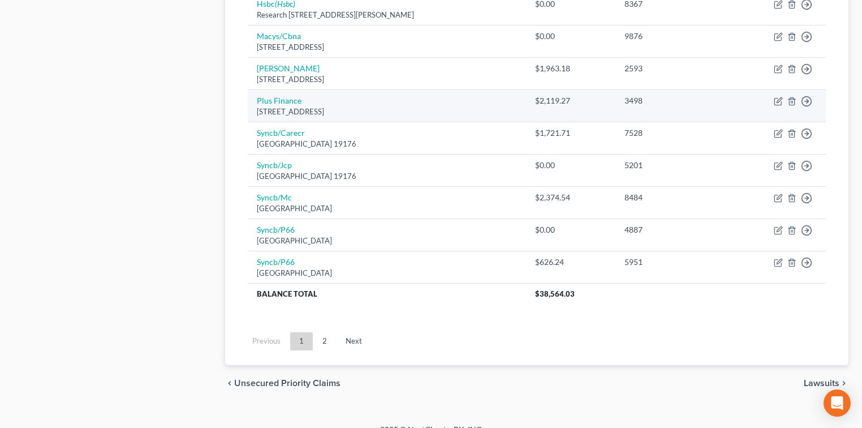
scroll to position [874, 0]
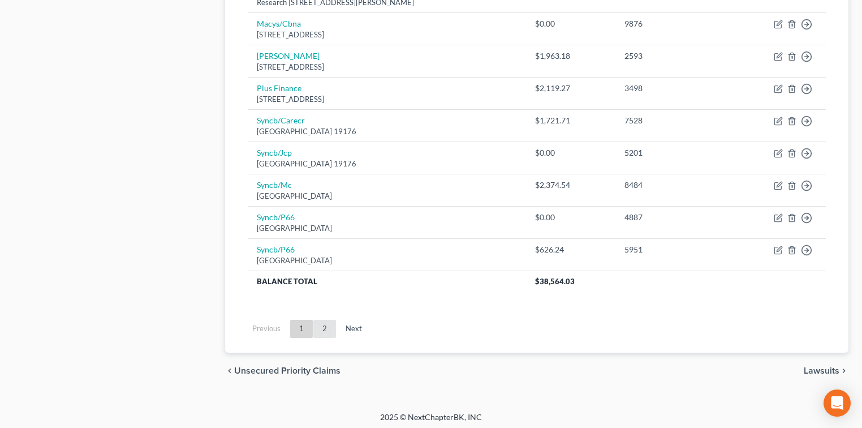
click at [320, 326] on link "2" at bounding box center [324, 329] width 23 height 18
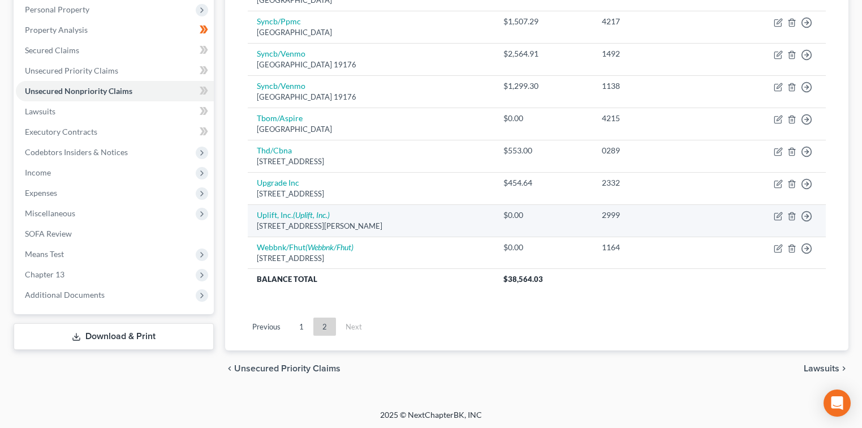
scroll to position [124, 0]
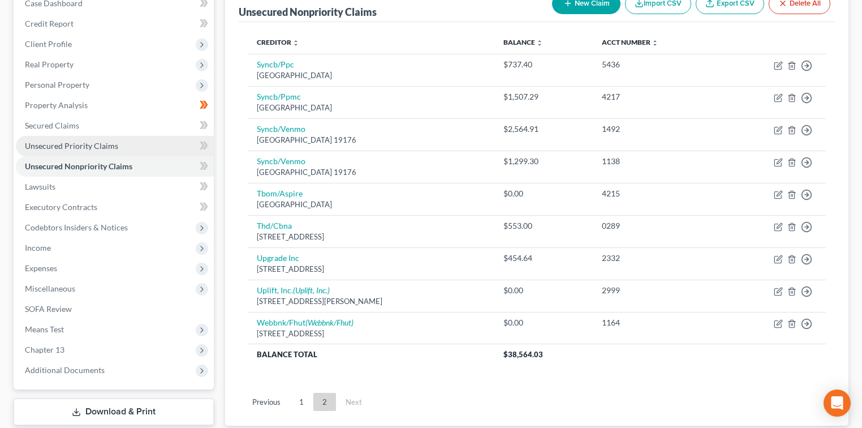
click at [115, 153] on link "Unsecured Priority Claims" at bounding box center [115, 146] width 198 height 20
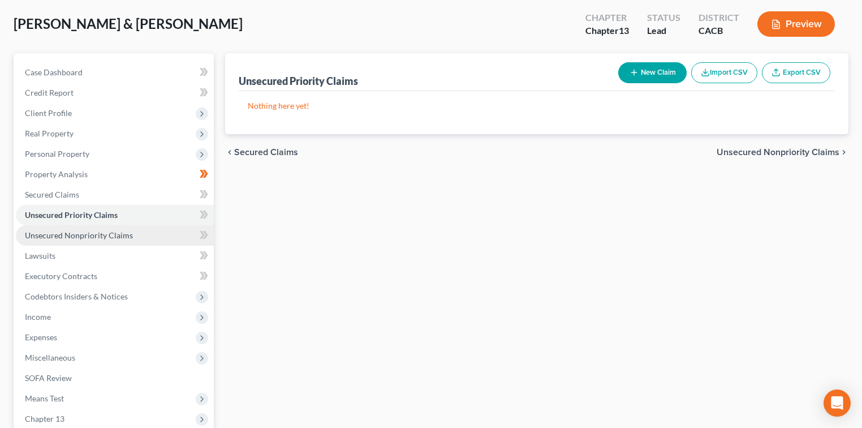
scroll to position [75, 0]
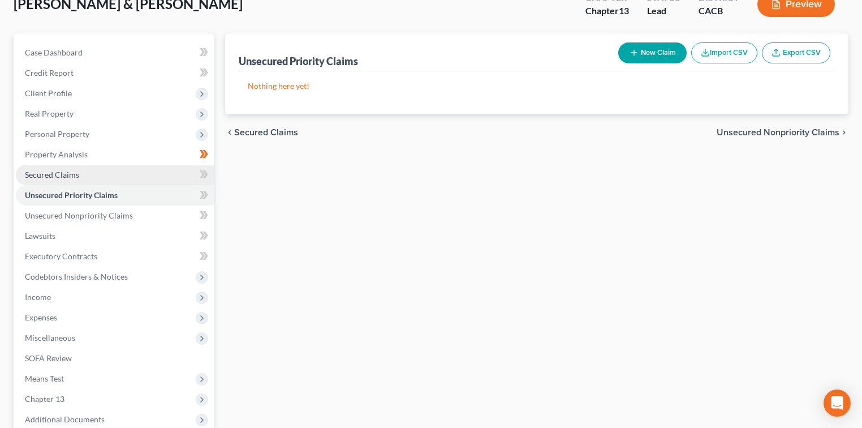
click at [123, 174] on link "Secured Claims" at bounding box center [115, 175] width 198 height 20
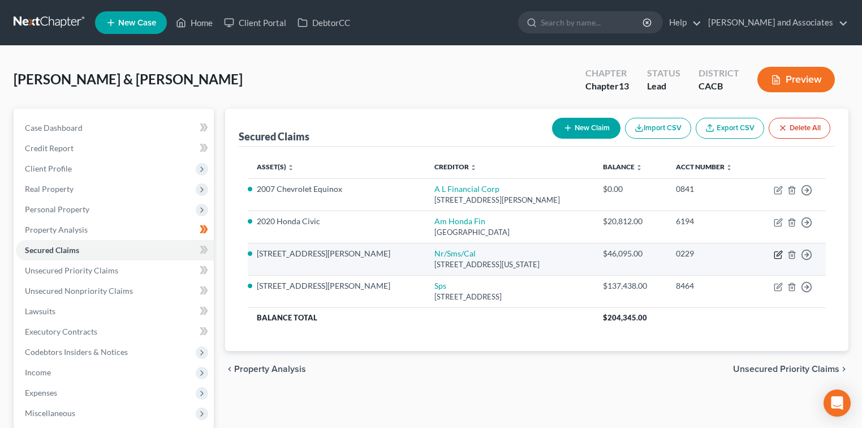
click at [782, 253] on icon "button" at bounding box center [778, 254] width 9 height 9
select select "39"
select select "2"
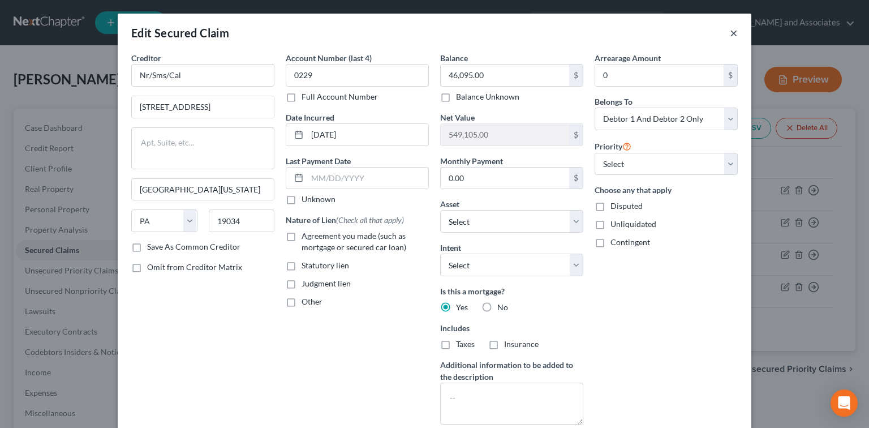
click at [730, 33] on button "×" at bounding box center [734, 33] width 8 height 14
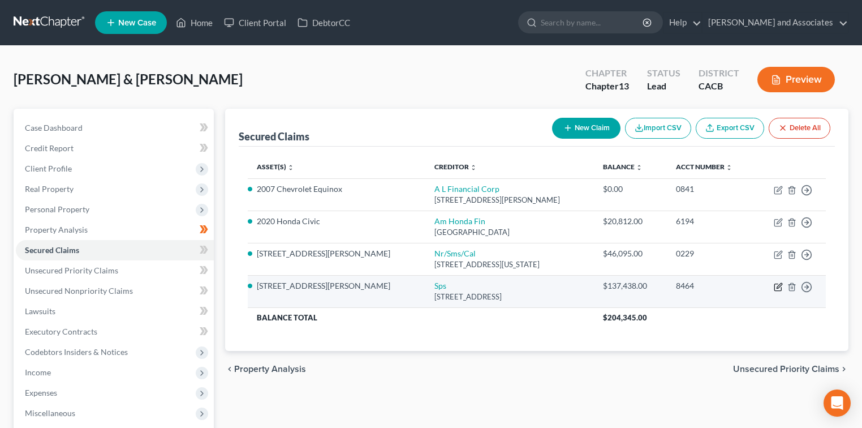
click at [778, 284] on icon "button" at bounding box center [778, 285] width 5 height 5
select select "9"
select select "2"
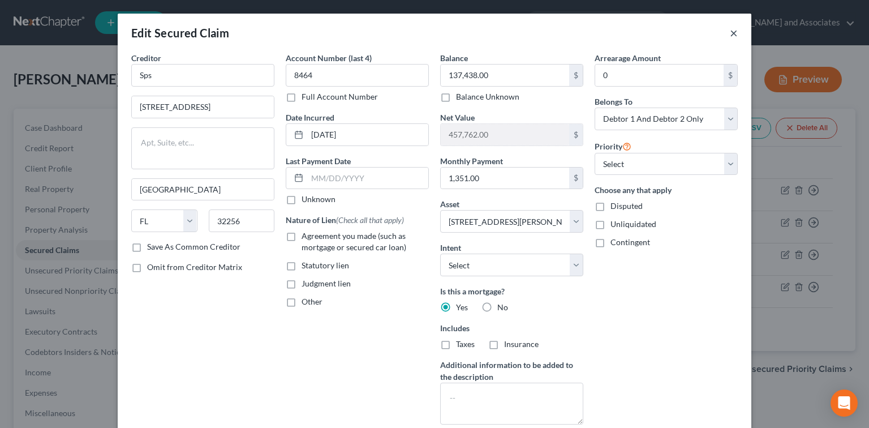
click at [731, 34] on button "×" at bounding box center [734, 33] width 8 height 14
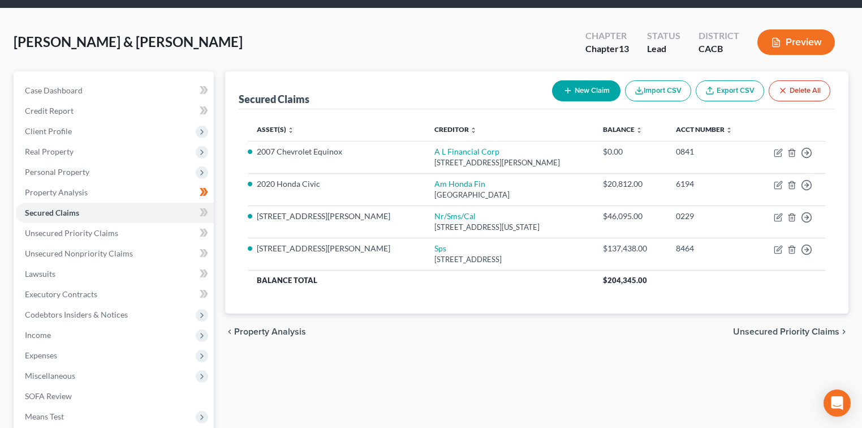
scroll to position [163, 0]
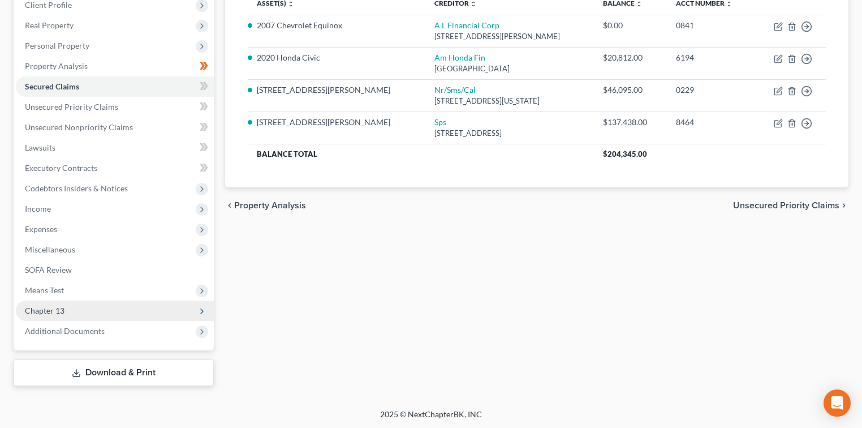
click at [72, 317] on span "Chapter 13" at bounding box center [115, 310] width 198 height 20
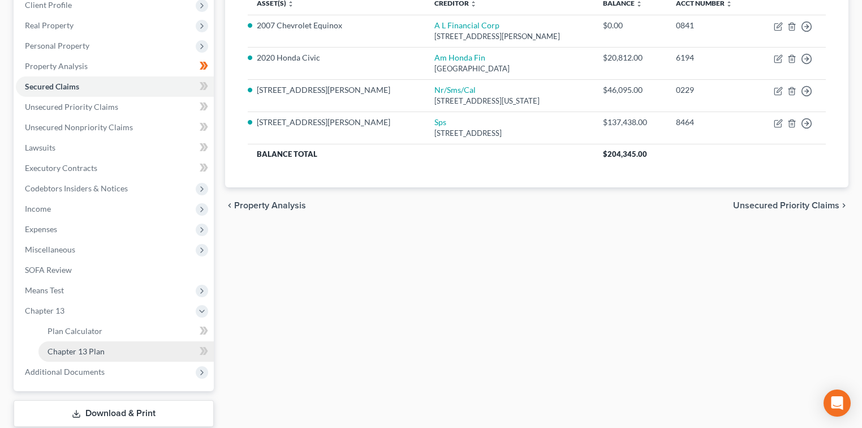
click at [84, 344] on link "Chapter 13 Plan" at bounding box center [125, 351] width 175 height 20
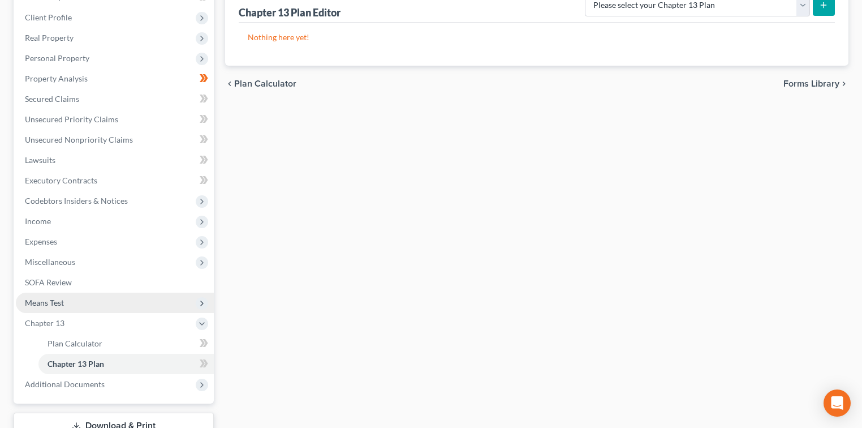
scroll to position [204, 0]
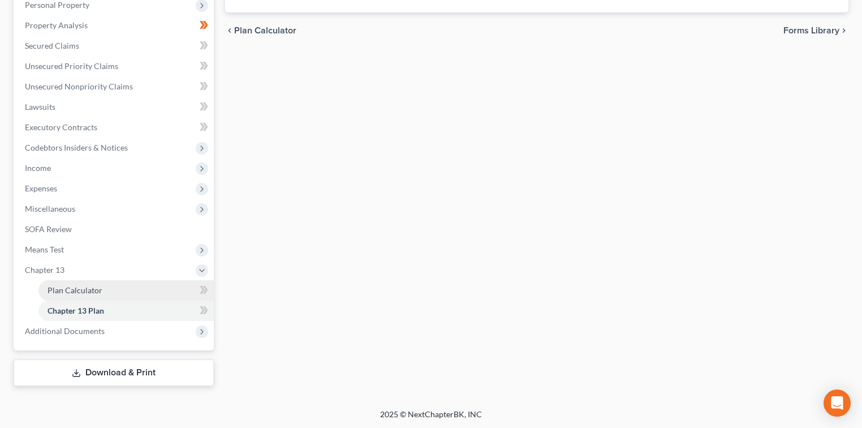
click at [135, 287] on link "Plan Calculator" at bounding box center [125, 290] width 175 height 20
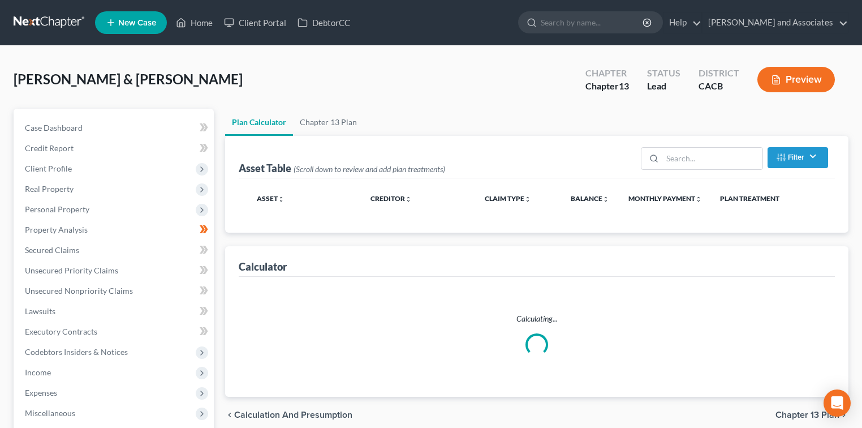
select select "59"
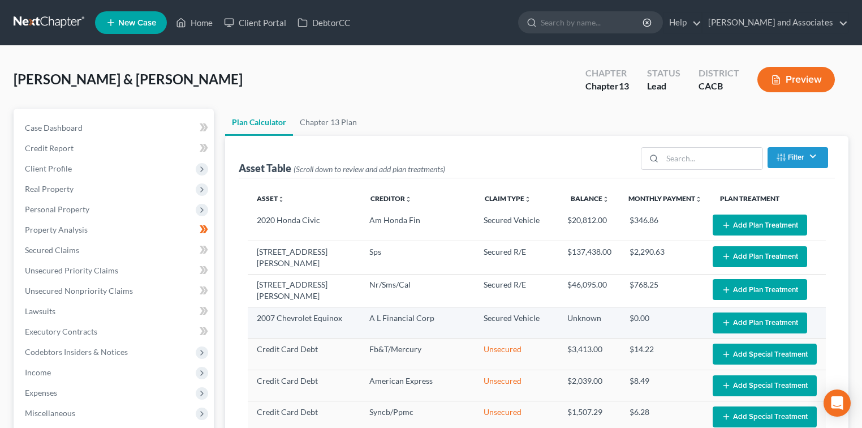
select select "59"
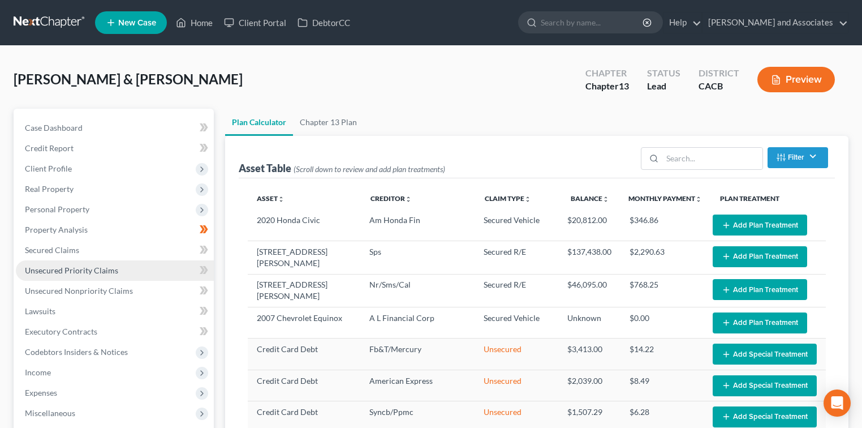
click at [107, 266] on span "Unsecured Priority Claims" at bounding box center [71, 270] width 93 height 10
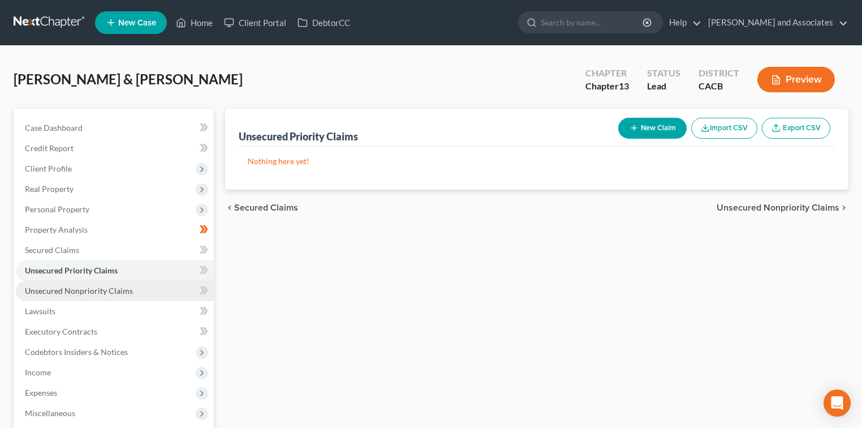
click at [109, 284] on link "Unsecured Nonpriority Claims" at bounding box center [115, 291] width 198 height 20
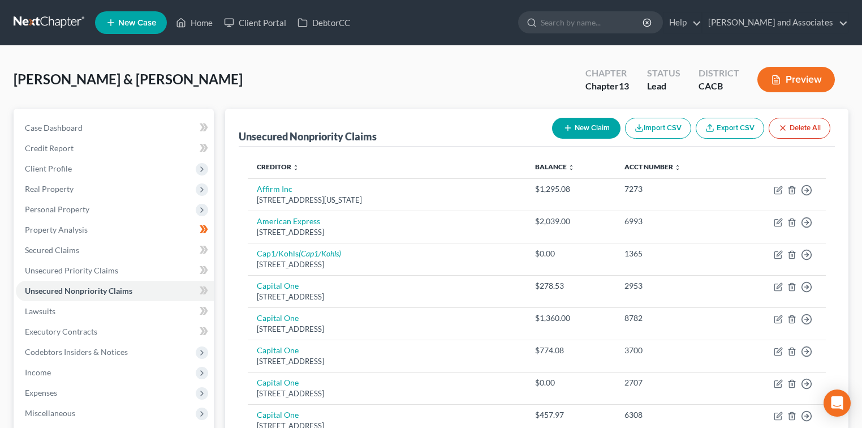
drag, startPoint x: 38, startPoint y: 18, endPoint x: 65, endPoint y: 18, distance: 26.6
click at [38, 18] on link at bounding box center [50, 22] width 72 height 20
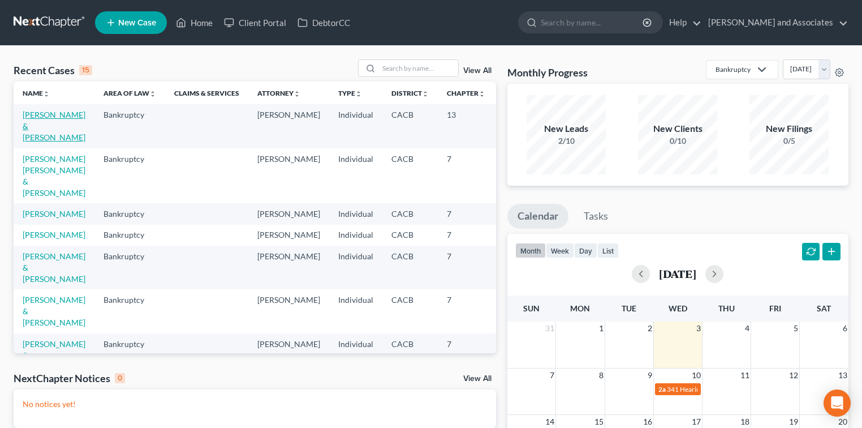
click at [37, 141] on link "[PERSON_NAME] & [PERSON_NAME]" at bounding box center [54, 126] width 63 height 32
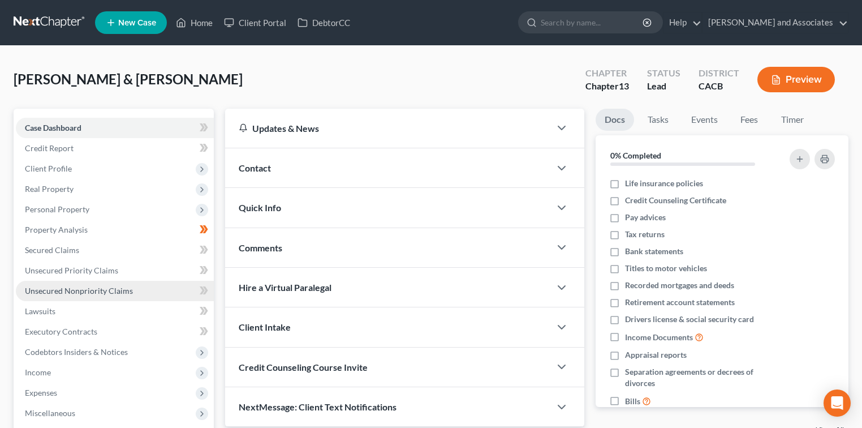
click at [118, 292] on span "Unsecured Nonpriority Claims" at bounding box center [79, 291] width 108 height 10
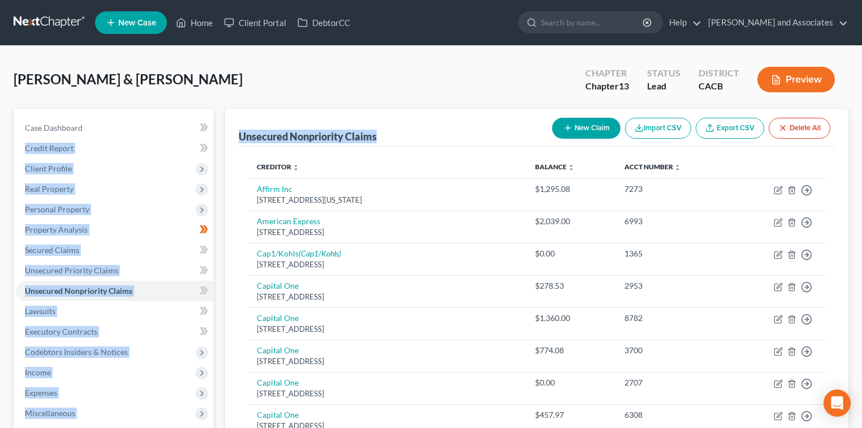
drag, startPoint x: 385, startPoint y: 136, endPoint x: 215, endPoint y: 132, distance: 169.1
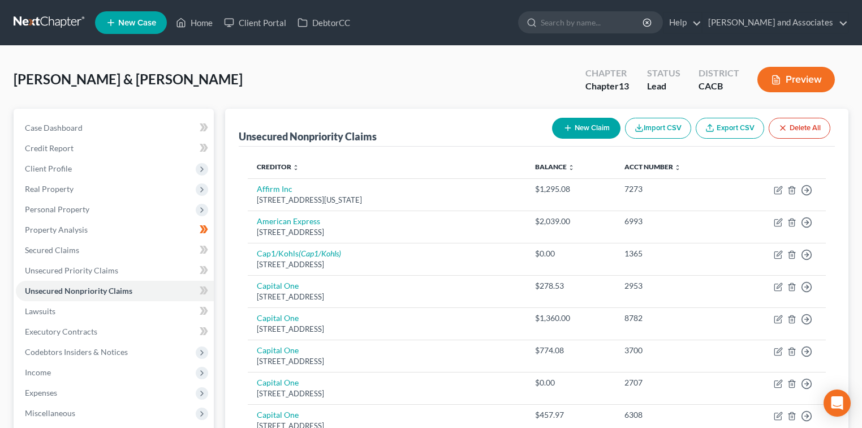
click at [118, 116] on div "Case Dashboard Payments Invoices Payments Payments Credit Report Client Profile…" at bounding box center [114, 311] width 200 height 405
click at [114, 124] on link "Case Dashboard" at bounding box center [115, 128] width 198 height 20
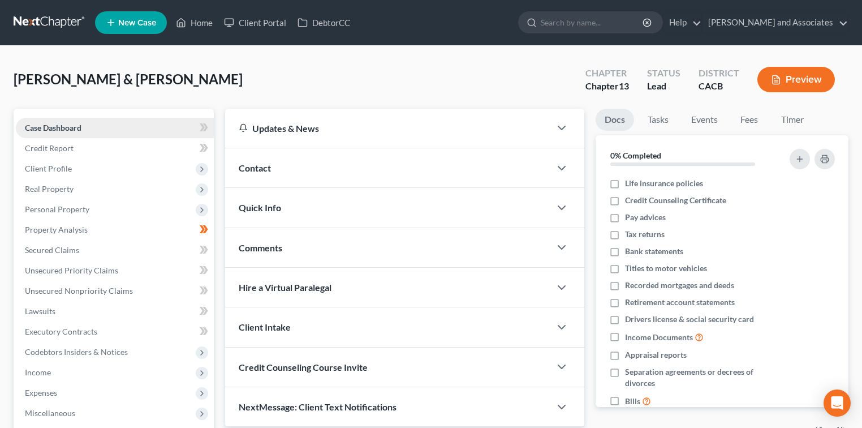
click at [114, 124] on link "Case Dashboard" at bounding box center [115, 128] width 198 height 20
click at [97, 215] on span "Personal Property" at bounding box center [115, 209] width 198 height 20
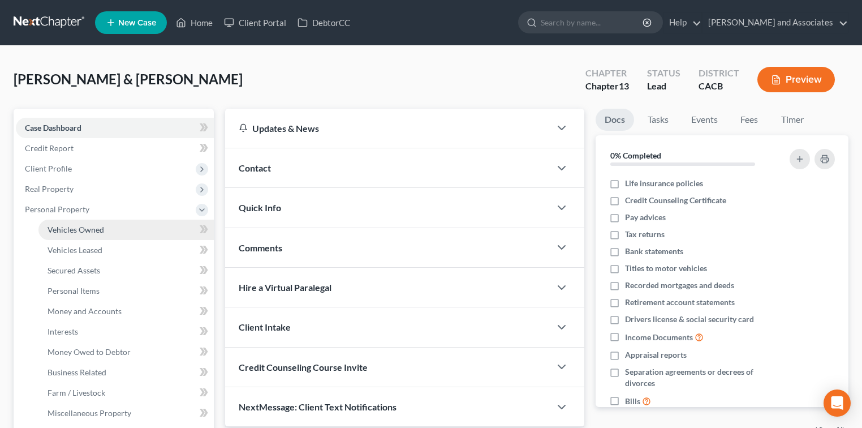
click at [97, 227] on span "Vehicles Owned" at bounding box center [76, 230] width 57 height 10
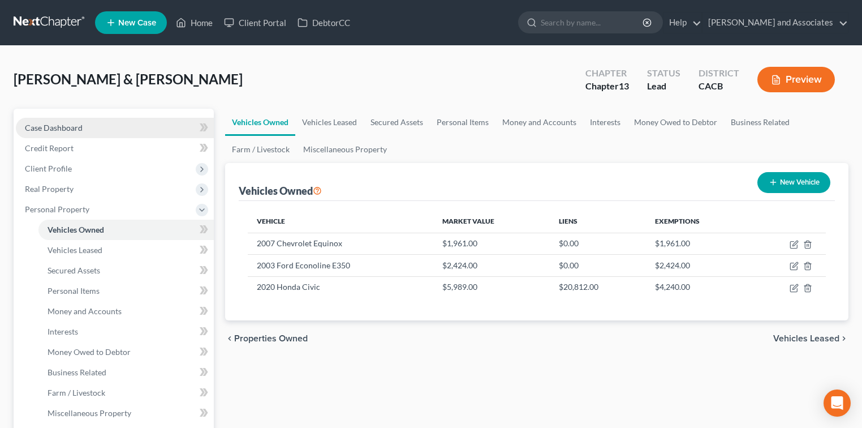
click at [82, 128] on link "Case Dashboard" at bounding box center [115, 128] width 198 height 20
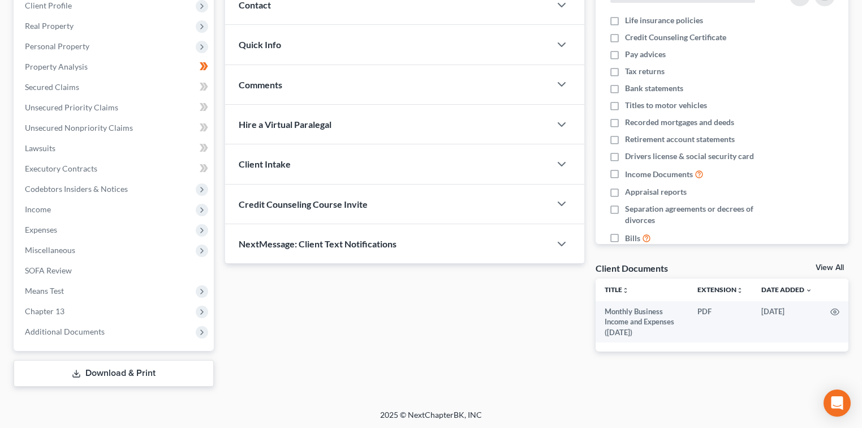
scroll to position [163, 0]
click at [87, 209] on span "Income" at bounding box center [115, 209] width 198 height 20
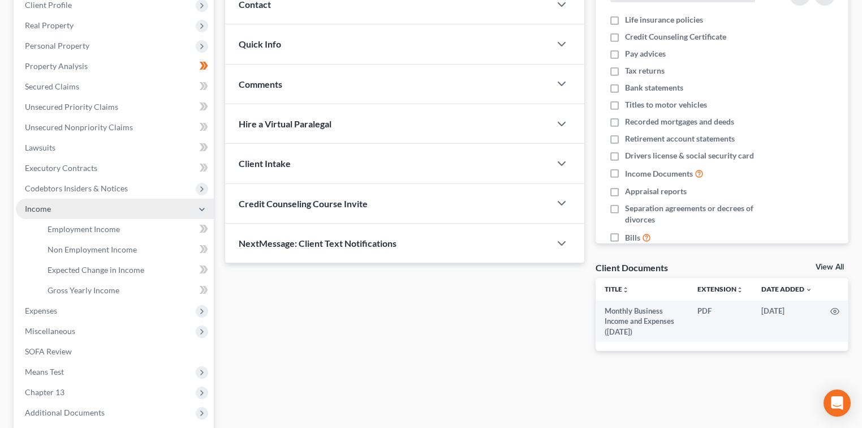
click at [89, 215] on span "Income" at bounding box center [115, 209] width 198 height 20
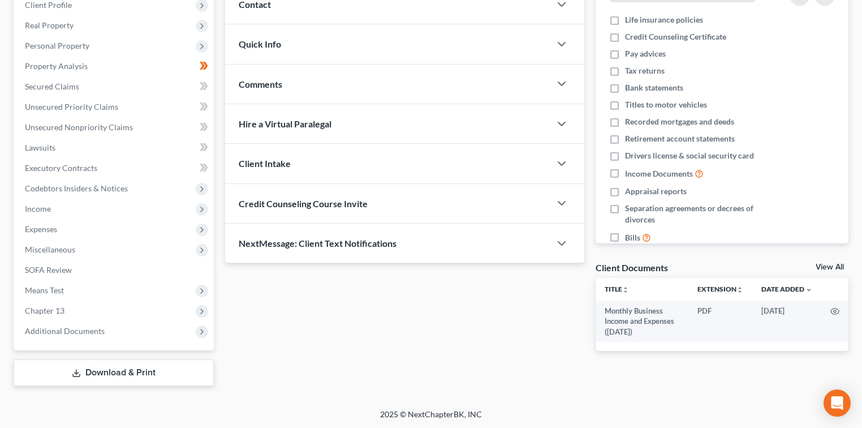
click at [92, 221] on span "Expenses" at bounding box center [115, 229] width 198 height 20
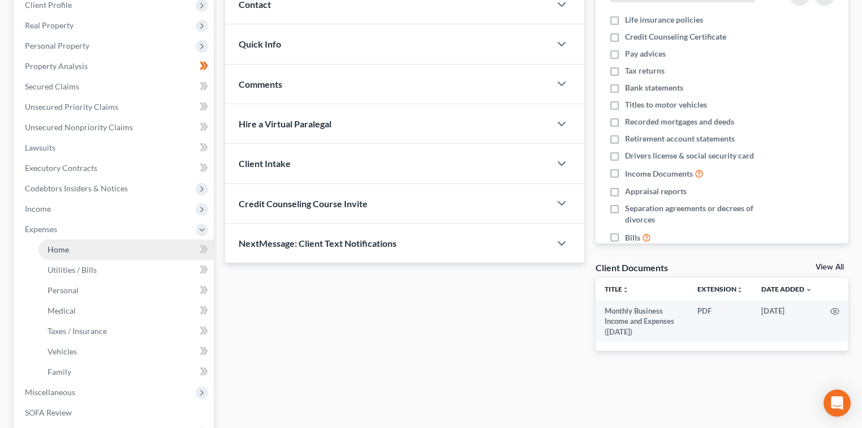
click at [87, 251] on link "Home" at bounding box center [125, 249] width 175 height 20
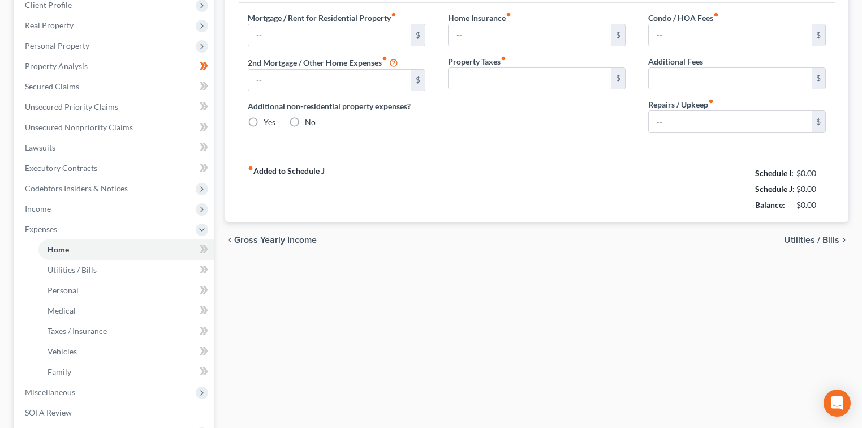
type input "0.00"
radio input "true"
type input "0.00"
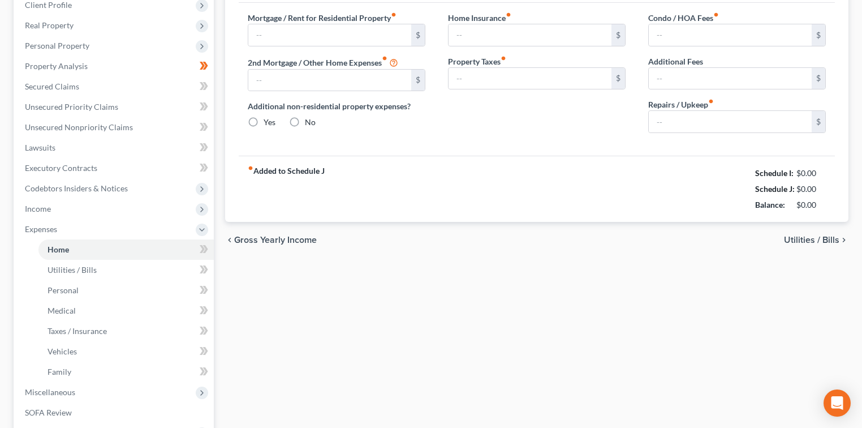
type input "0.00"
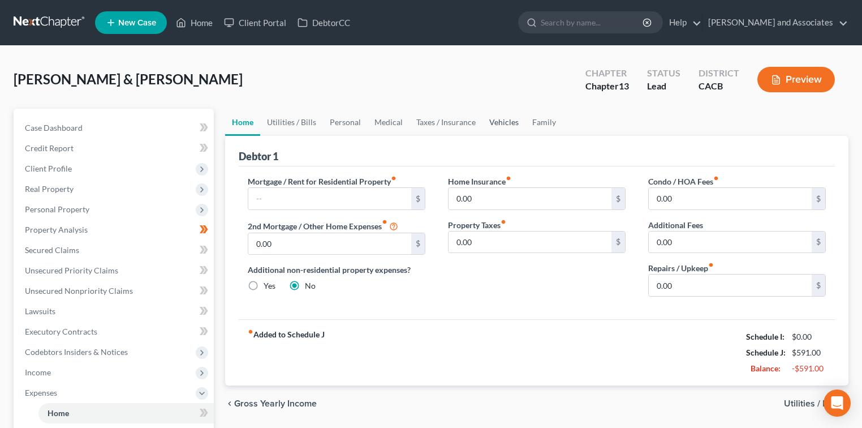
click at [520, 122] on link "Vehicles" at bounding box center [503, 122] width 43 height 27
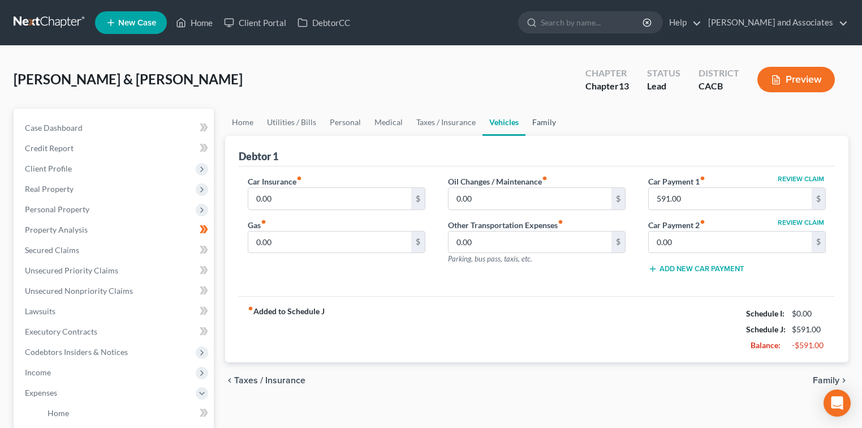
click at [536, 121] on link "Family" at bounding box center [543, 122] width 37 height 27
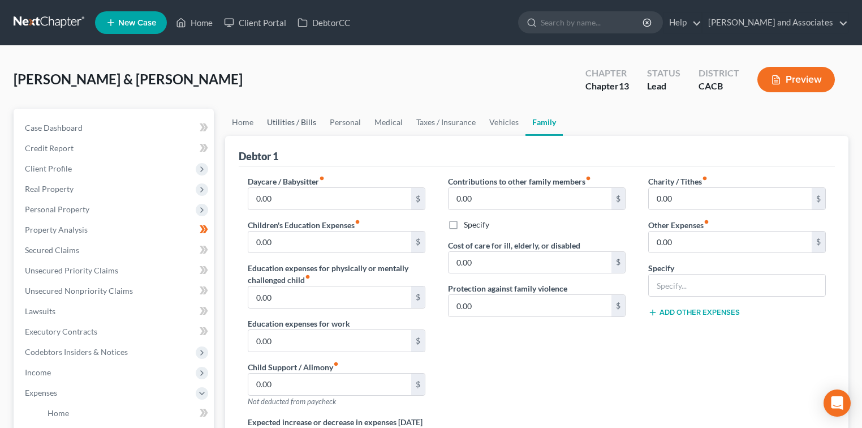
click at [294, 117] on link "Utilities / Bills" at bounding box center [291, 122] width 63 height 27
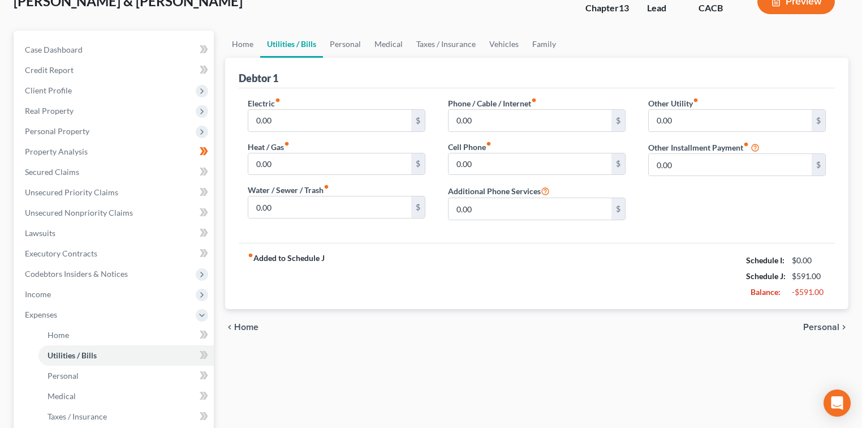
scroll to position [150, 0]
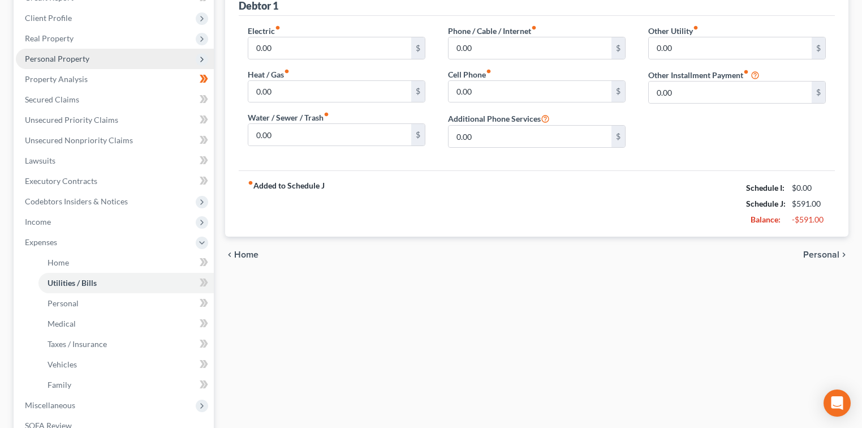
click at [84, 63] on span "Personal Property" at bounding box center [115, 59] width 198 height 20
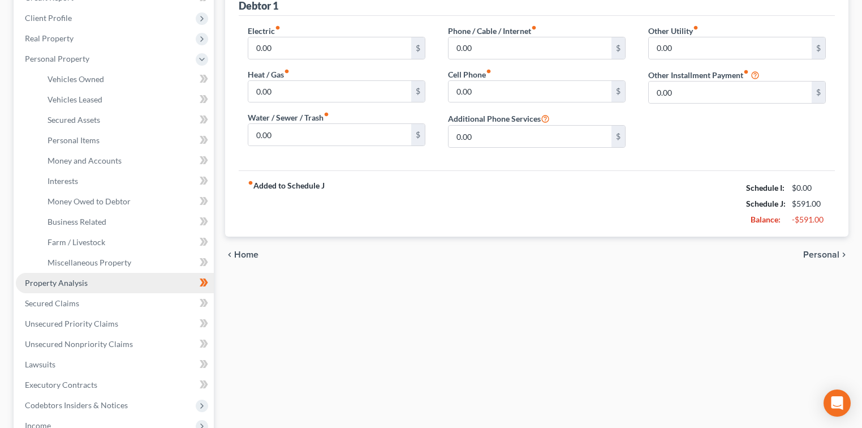
click at [78, 274] on link "Property Analysis" at bounding box center [115, 283] width 198 height 20
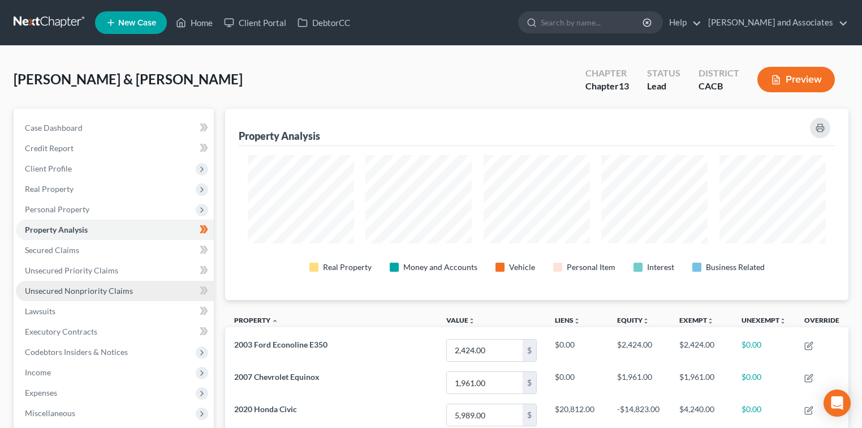
click at [124, 288] on span "Unsecured Nonpriority Claims" at bounding box center [79, 291] width 108 height 10
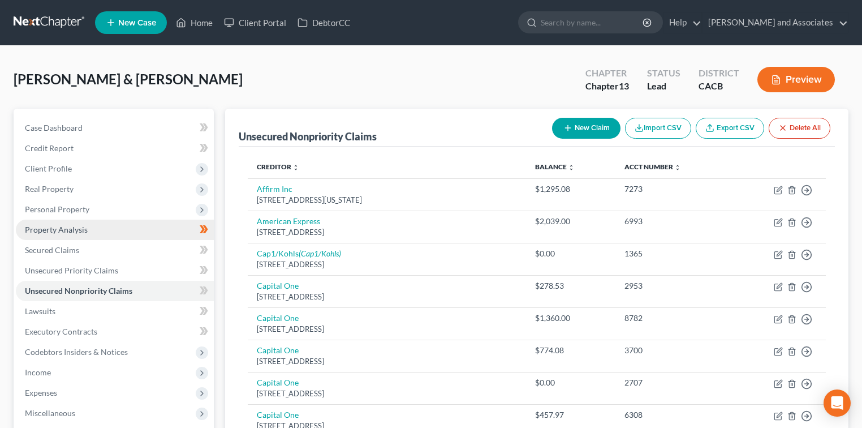
click at [101, 224] on link "Property Analysis" at bounding box center [115, 229] width 198 height 20
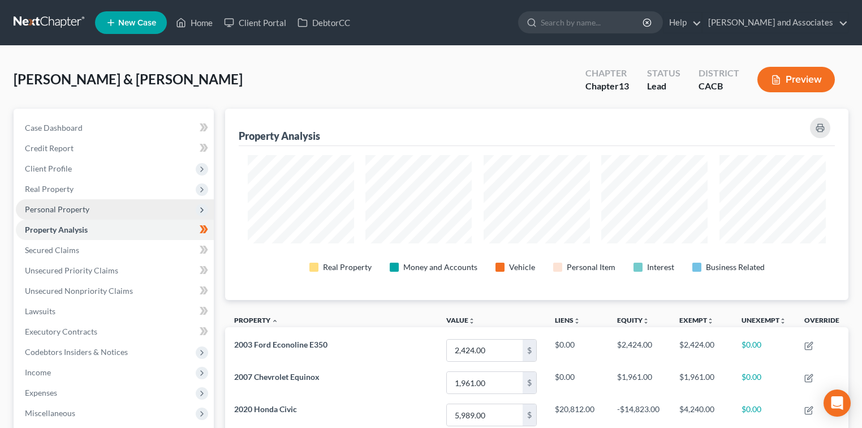
click at [115, 211] on span "Personal Property" at bounding box center [115, 209] width 198 height 20
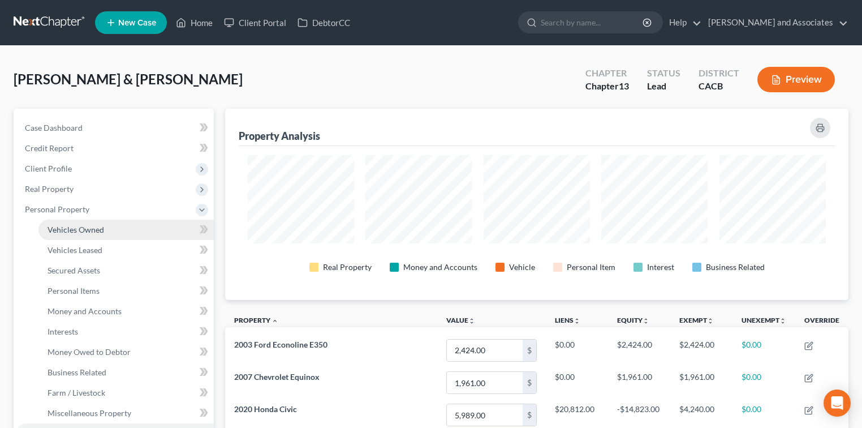
click at [137, 235] on link "Vehicles Owned" at bounding box center [125, 229] width 175 height 20
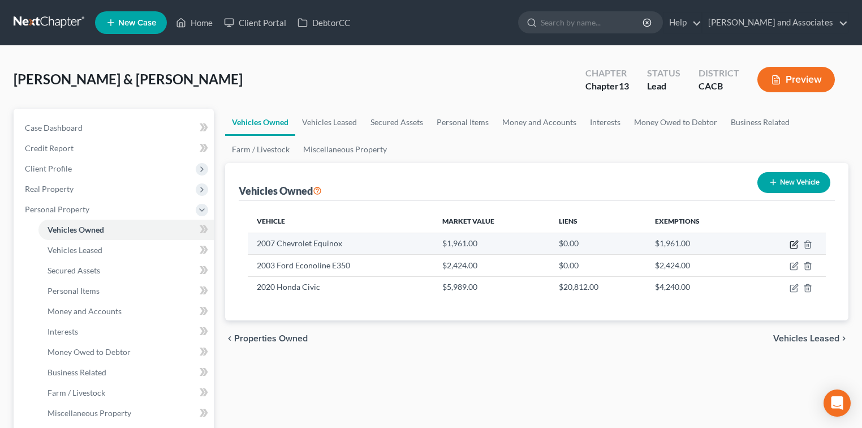
click at [795, 242] on icon "button" at bounding box center [794, 244] width 9 height 9
select select "0"
select select "19"
select select "4"
select select "2"
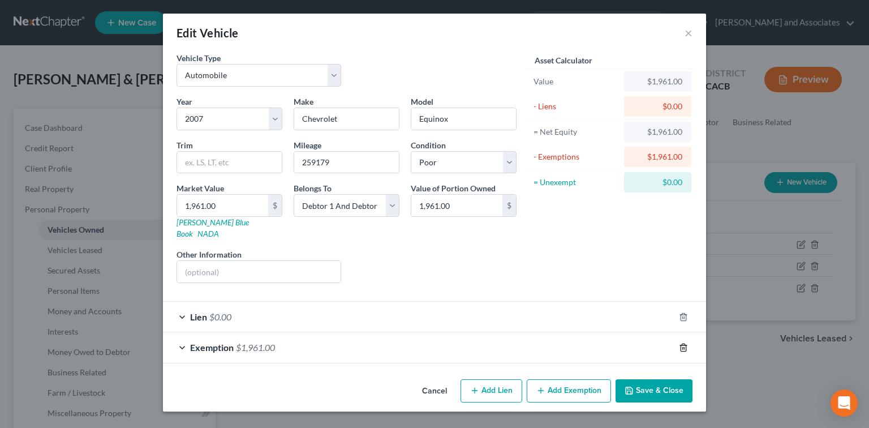
click at [683, 343] on icon "button" at bounding box center [683, 347] width 9 height 9
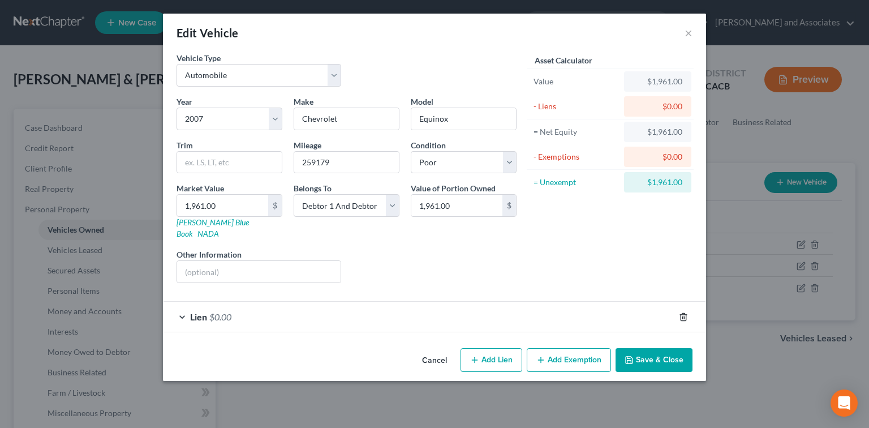
click at [681, 313] on icon "button" at bounding box center [682, 316] width 5 height 7
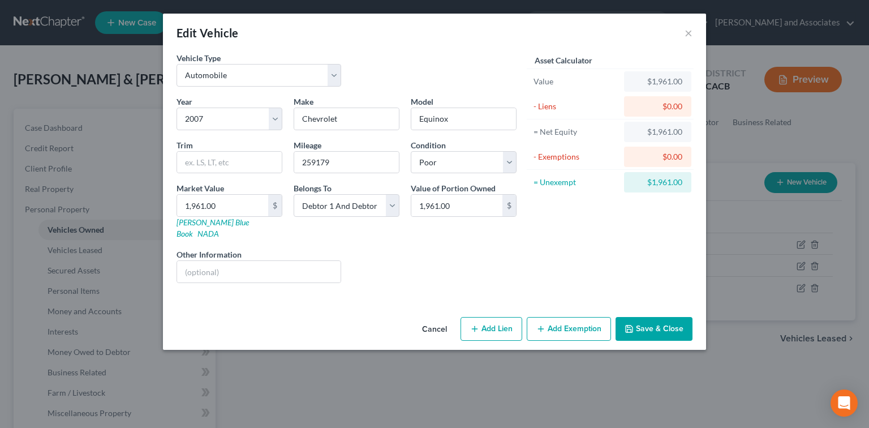
click at [671, 329] on div "Cancel Add Lien Add Lease Add Exemption Save & Close" at bounding box center [434, 330] width 543 height 37
click at [674, 317] on button "Save & Close" at bounding box center [653, 329] width 77 height 24
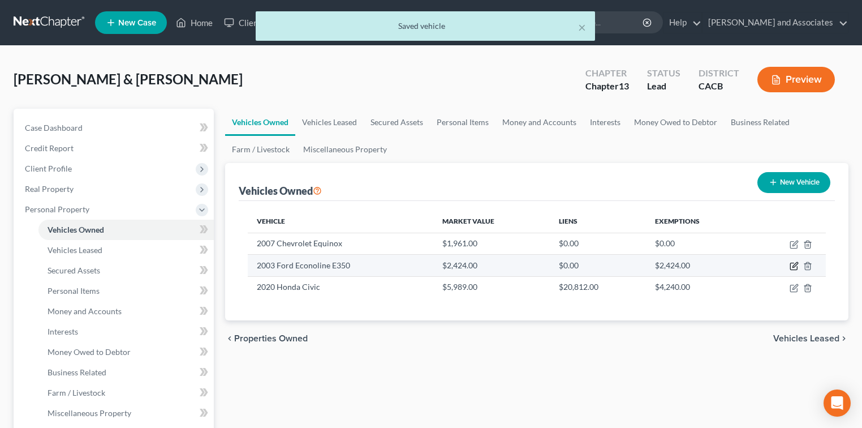
click at [794, 266] on icon "button" at bounding box center [794, 264] width 5 height 5
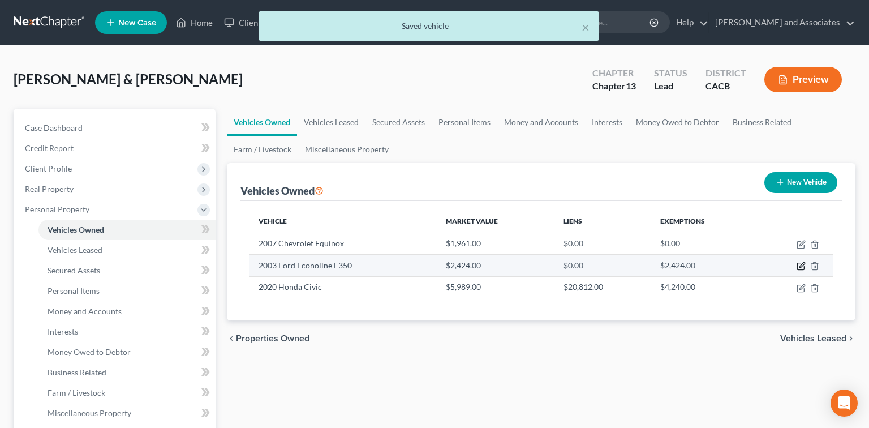
select select "0"
select select "23"
select select "3"
select select "2"
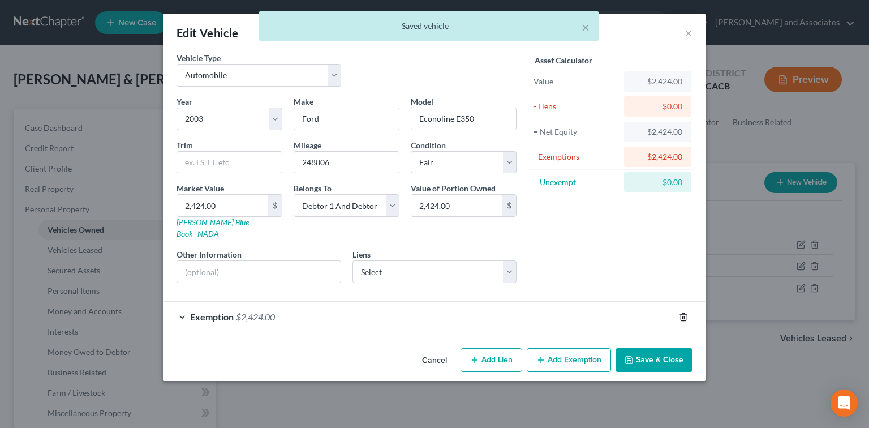
click at [687, 312] on icon "button" at bounding box center [683, 316] width 9 height 9
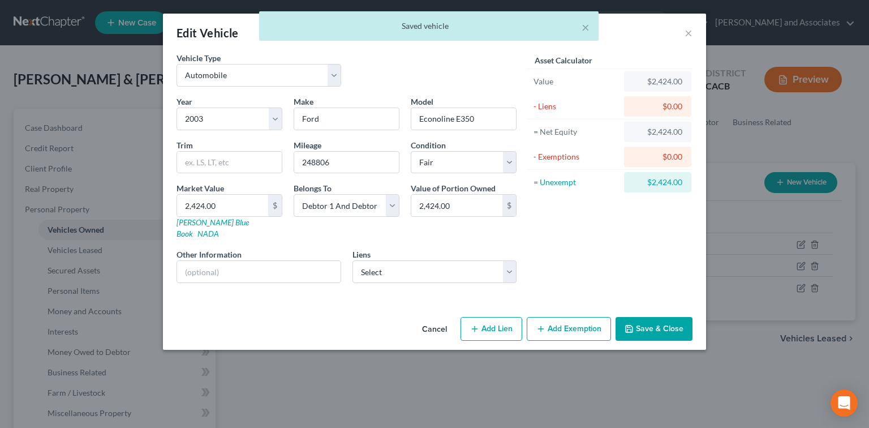
click at [672, 317] on button "Save & Close" at bounding box center [653, 329] width 77 height 24
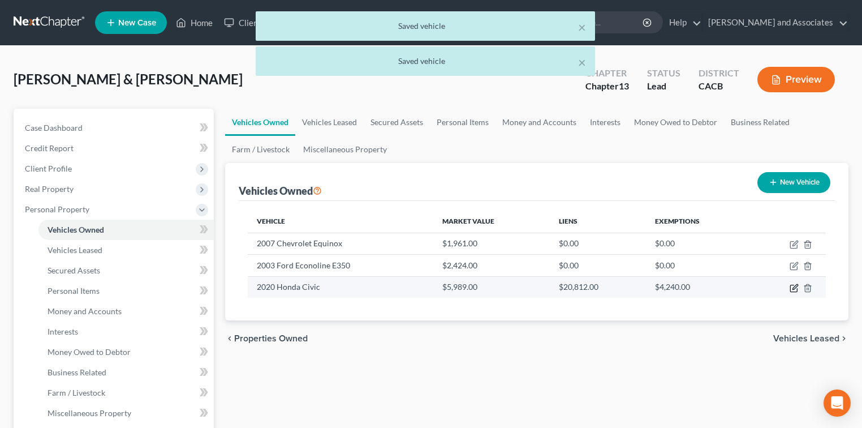
click at [792, 283] on icon "button" at bounding box center [794, 287] width 9 height 9
select select "0"
select select "6"
select select "3"
select select "2"
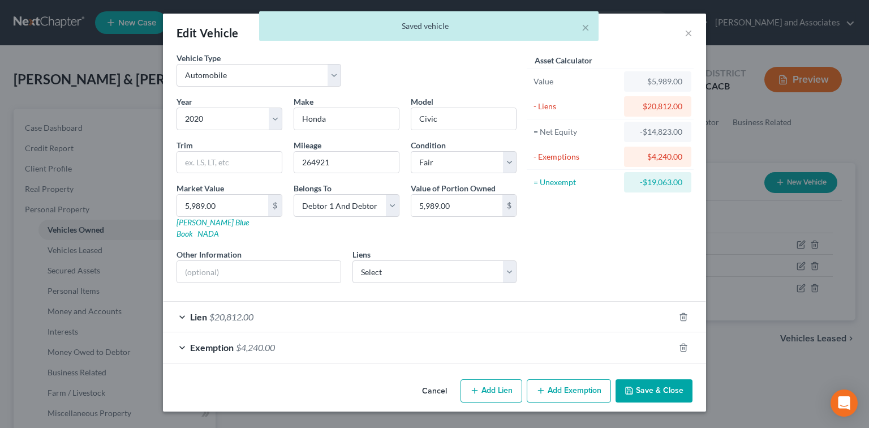
click at [689, 338] on div at bounding box center [690, 347] width 32 height 18
click at [681, 343] on icon "button" at bounding box center [683, 347] width 9 height 9
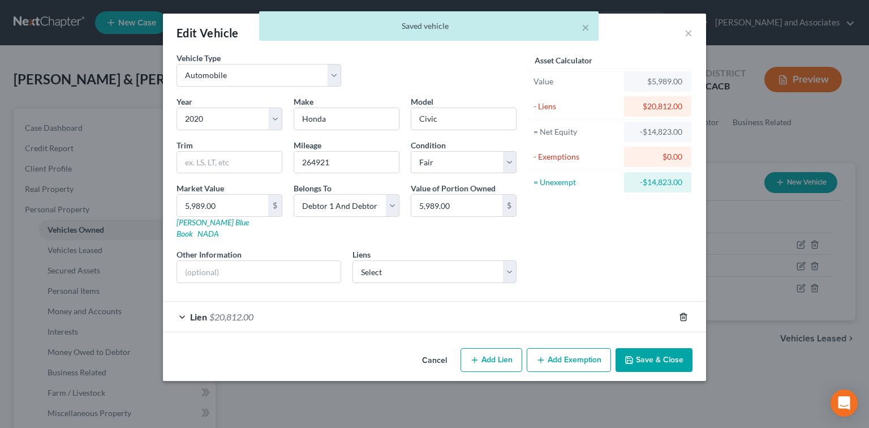
click at [683, 312] on icon "button" at bounding box center [683, 316] width 9 height 9
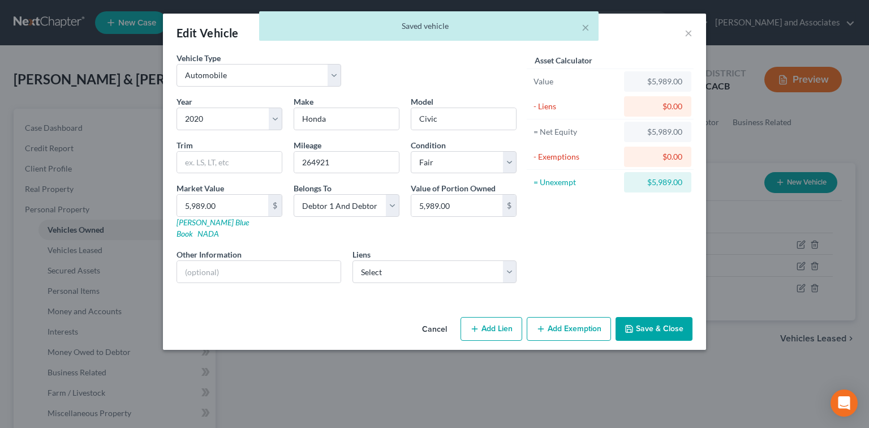
click at [678, 321] on button "Save & Close" at bounding box center [653, 329] width 77 height 24
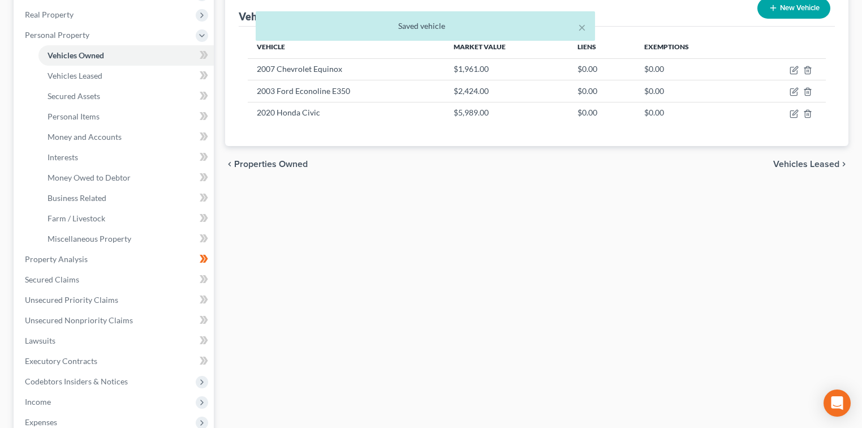
scroll to position [301, 0]
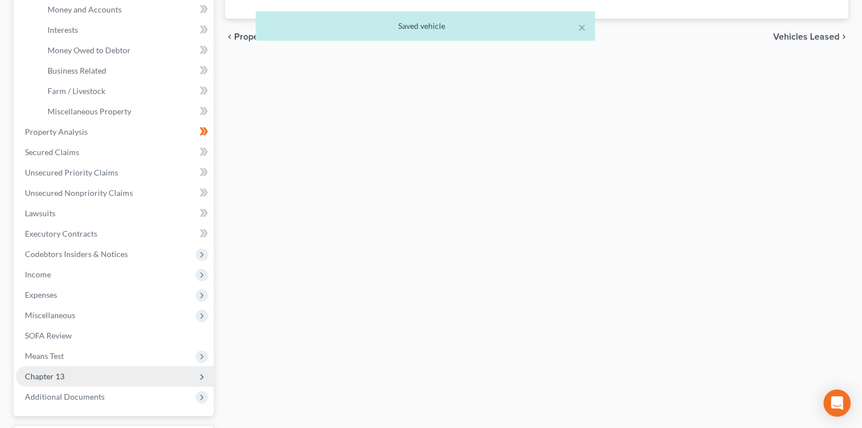
click at [79, 369] on span "Chapter 13" at bounding box center [115, 376] width 198 height 20
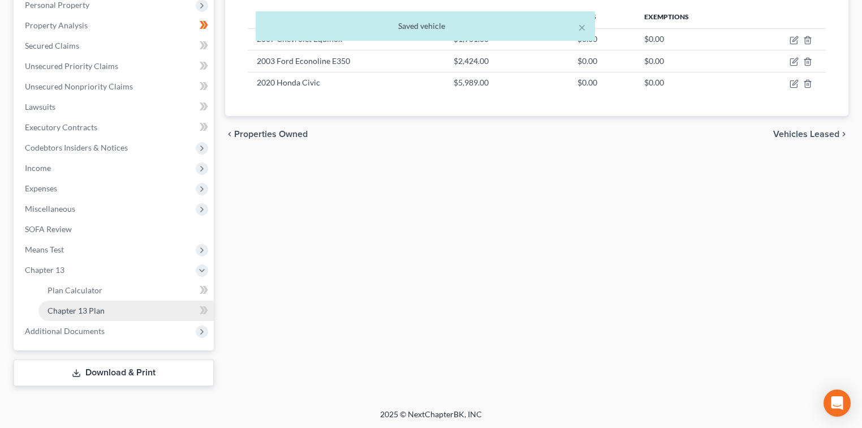
click at [90, 306] on span "Chapter 13 Plan" at bounding box center [76, 310] width 57 height 10
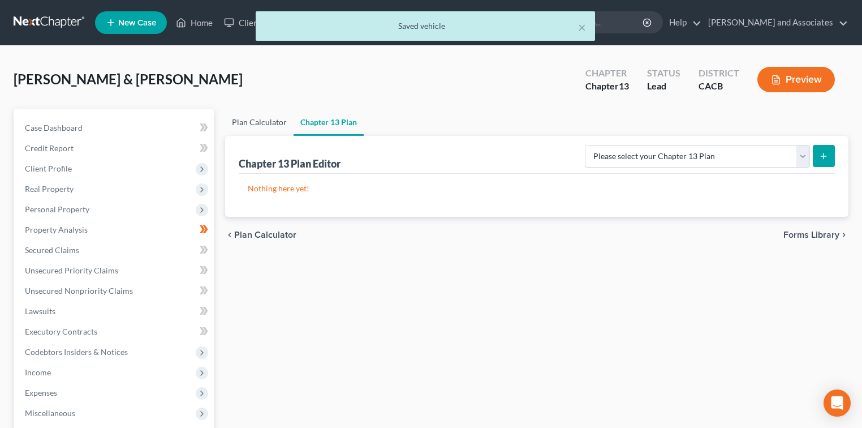
click at [258, 122] on link "Plan Calculator" at bounding box center [259, 122] width 68 height 27
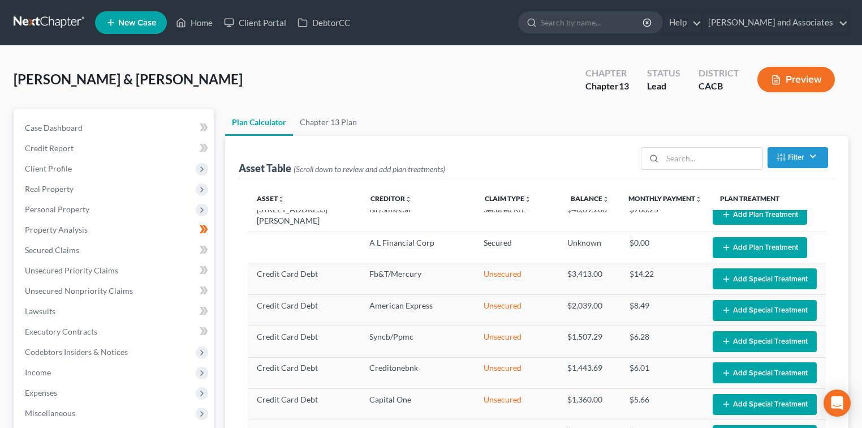
scroll to position [20, 0]
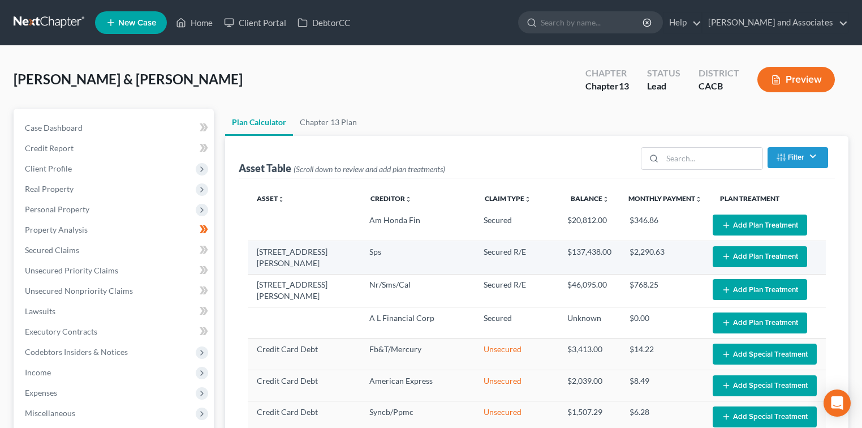
select select "59"
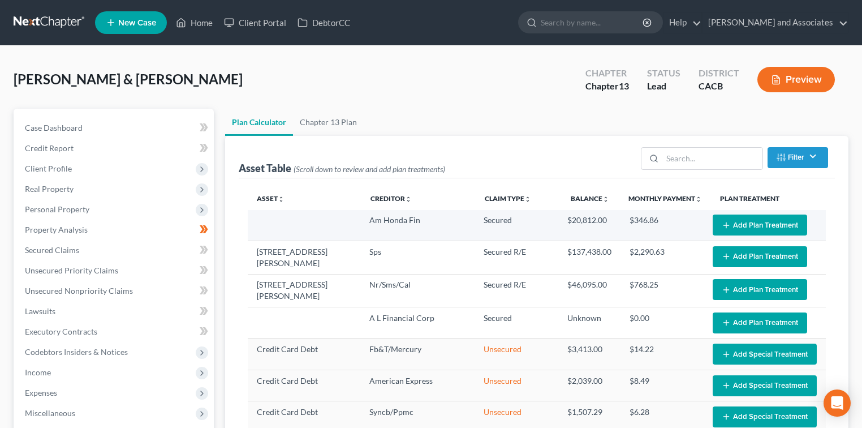
click at [724, 224] on icon "button" at bounding box center [726, 225] width 9 height 9
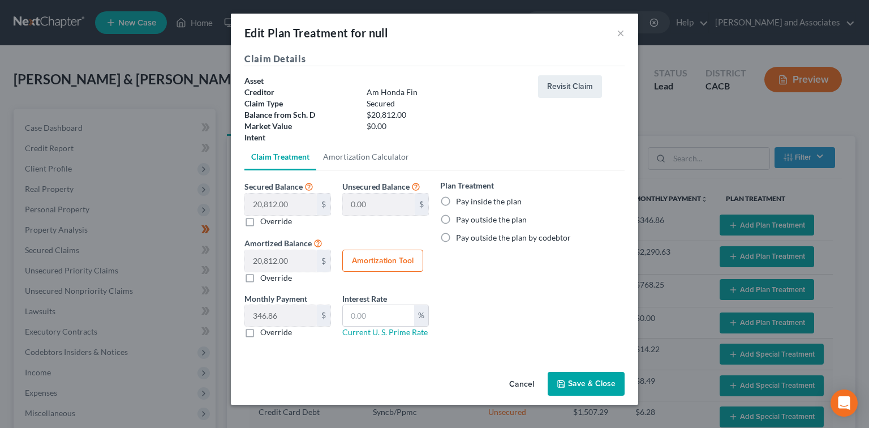
click at [498, 204] on label "Pay inside the plan" at bounding box center [489, 201] width 66 height 11
click at [468, 203] on input "Pay inside the plan" at bounding box center [463, 199] width 7 height 7
radio input "true"
click at [572, 396] on div "Cancel Save & Close" at bounding box center [434, 385] width 407 height 37
click at [574, 385] on button "Save & Close" at bounding box center [585, 384] width 77 height 24
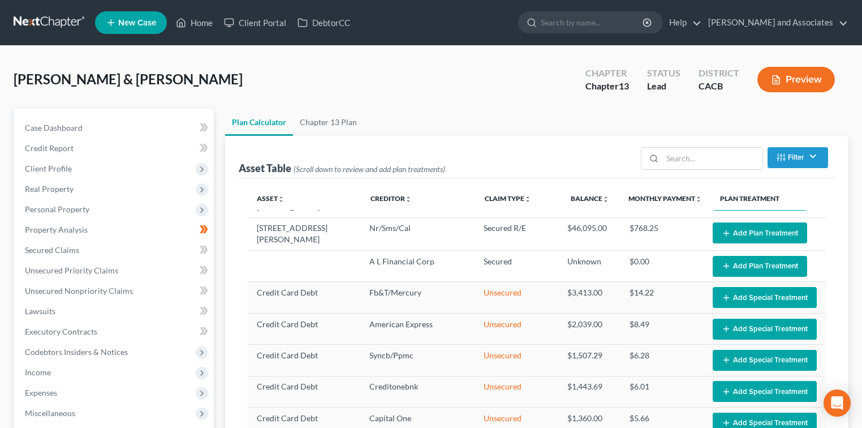
select select "59"
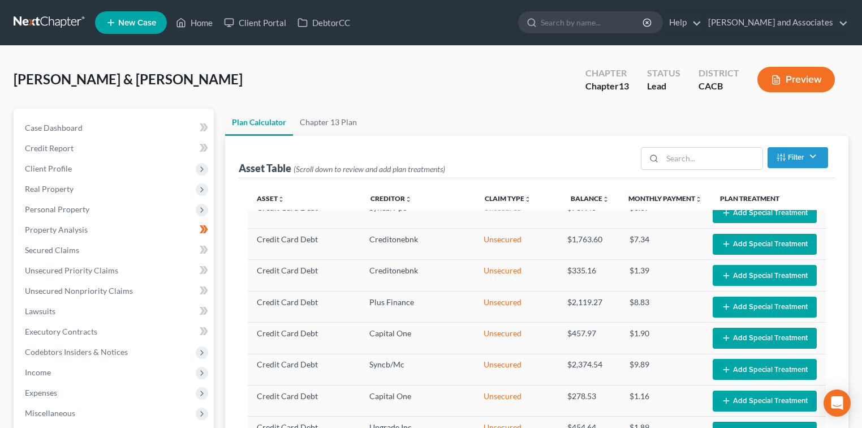
click at [54, 25] on link at bounding box center [50, 22] width 72 height 20
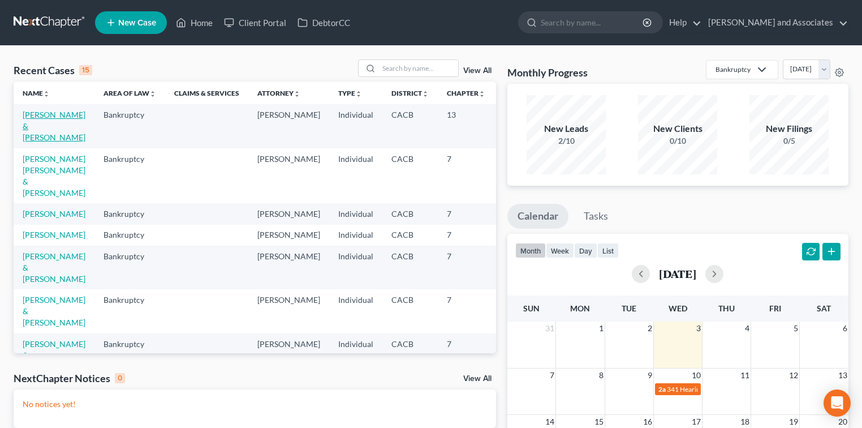
click at [34, 136] on link "[PERSON_NAME] & [PERSON_NAME]" at bounding box center [54, 126] width 63 height 32
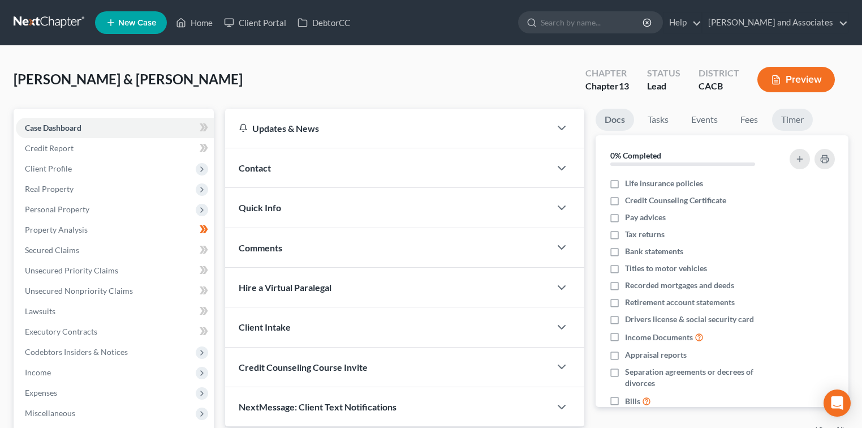
click at [800, 114] on link "Timer" at bounding box center [792, 120] width 41 height 22
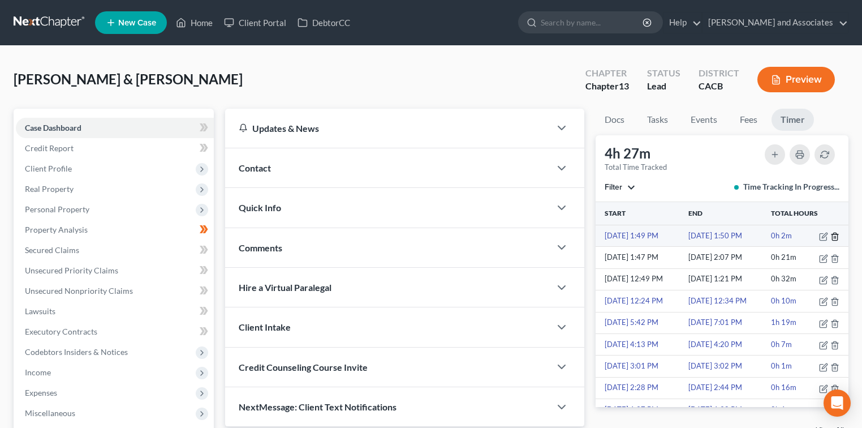
click at [832, 238] on icon "button" at bounding box center [834, 235] width 5 height 7
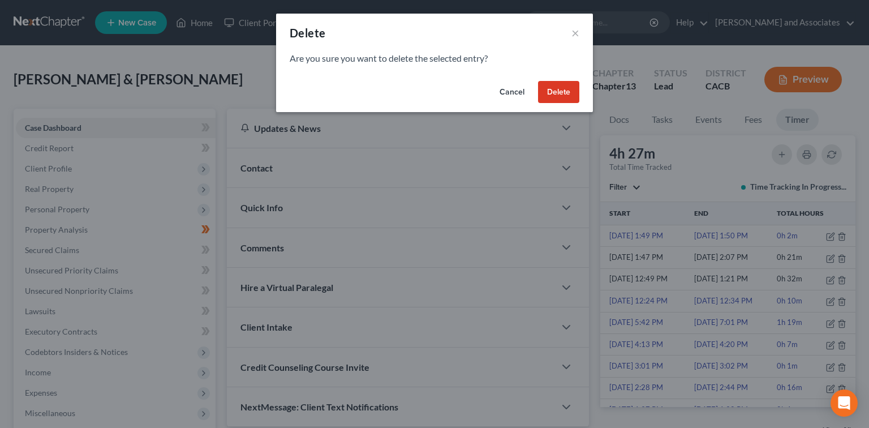
click at [562, 92] on button "Delete" at bounding box center [558, 92] width 41 height 23
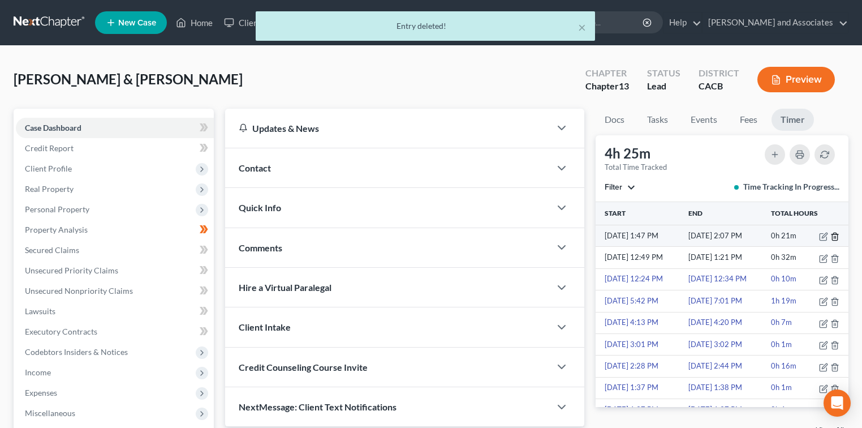
click at [831, 235] on icon "button" at bounding box center [834, 236] width 9 height 9
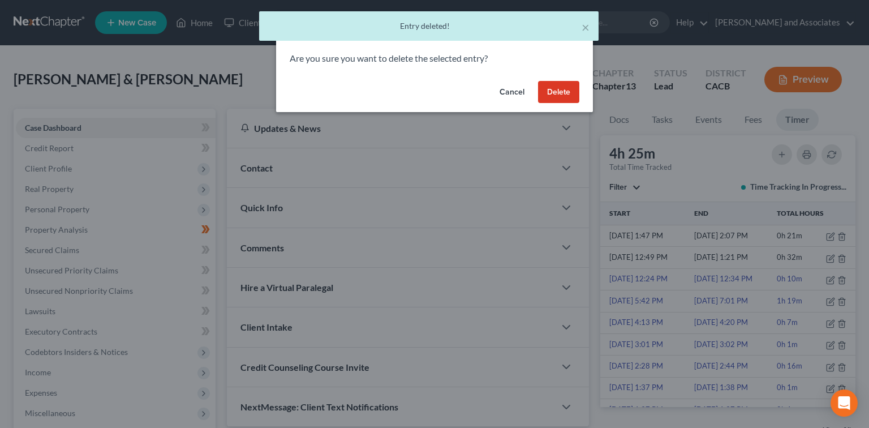
click at [572, 96] on button "Delete" at bounding box center [558, 92] width 41 height 23
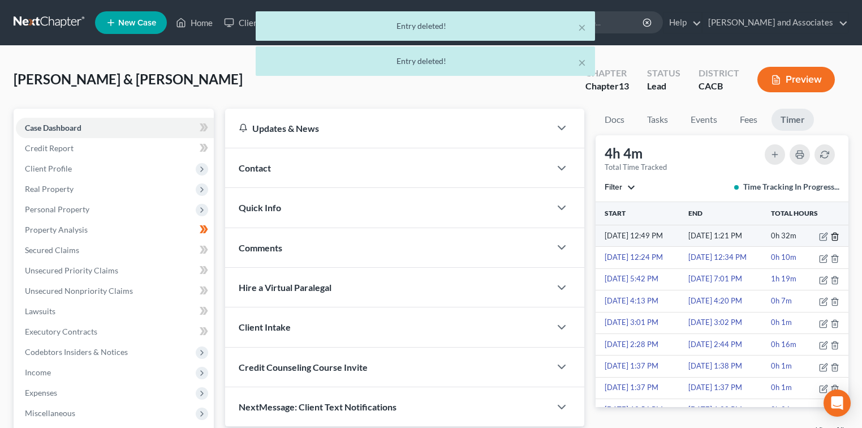
click at [830, 236] on icon "button" at bounding box center [834, 236] width 9 height 9
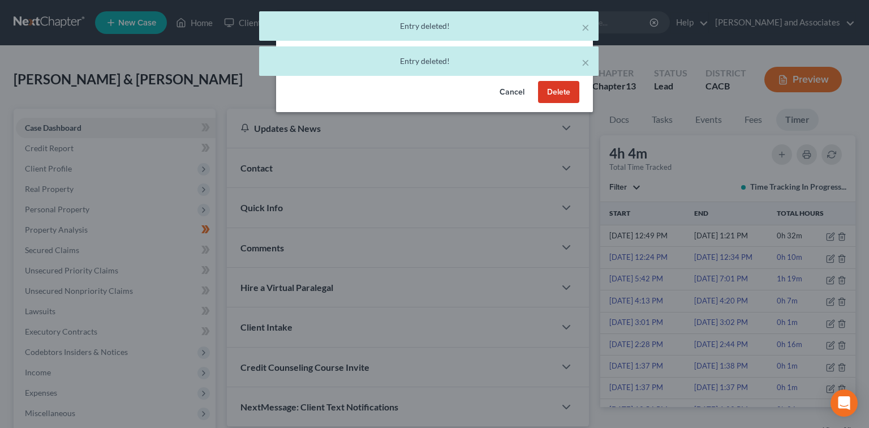
click at [555, 91] on button "Delete" at bounding box center [558, 92] width 41 height 23
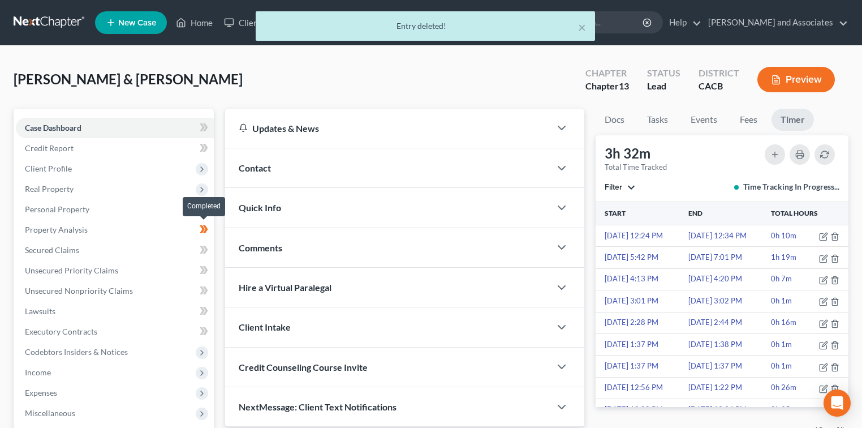
click at [200, 230] on icon at bounding box center [204, 229] width 8 height 14
click at [148, 229] on link "Property Analysis" at bounding box center [115, 229] width 198 height 20
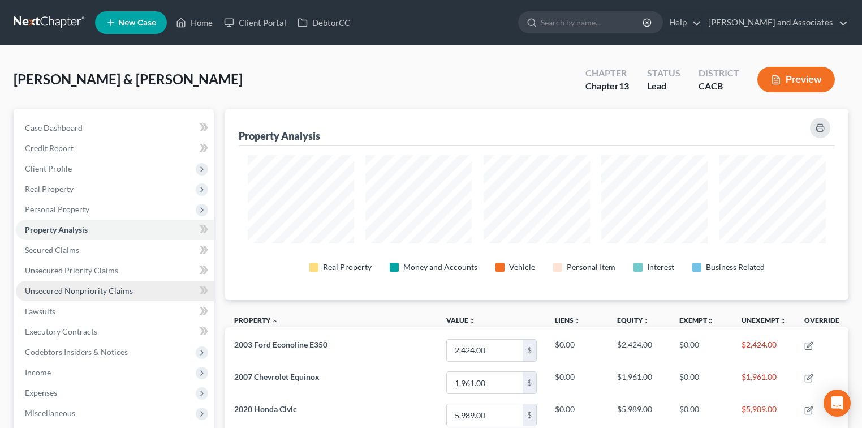
click at [130, 291] on span "Unsecured Nonpriority Claims" at bounding box center [79, 291] width 108 height 10
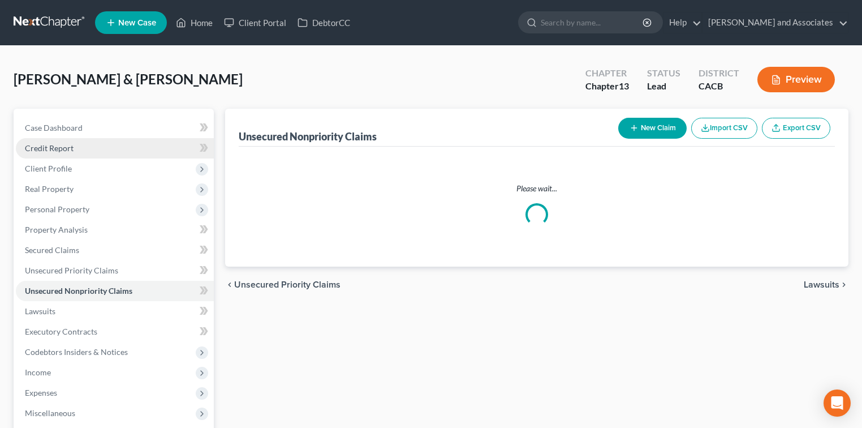
click at [94, 148] on link "Credit Report" at bounding box center [115, 148] width 198 height 20
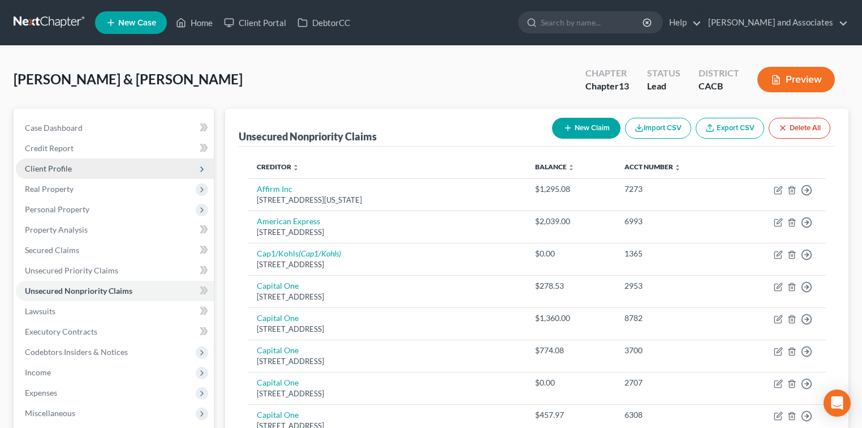
click at [89, 163] on span "Client Profile" at bounding box center [115, 168] width 198 height 20
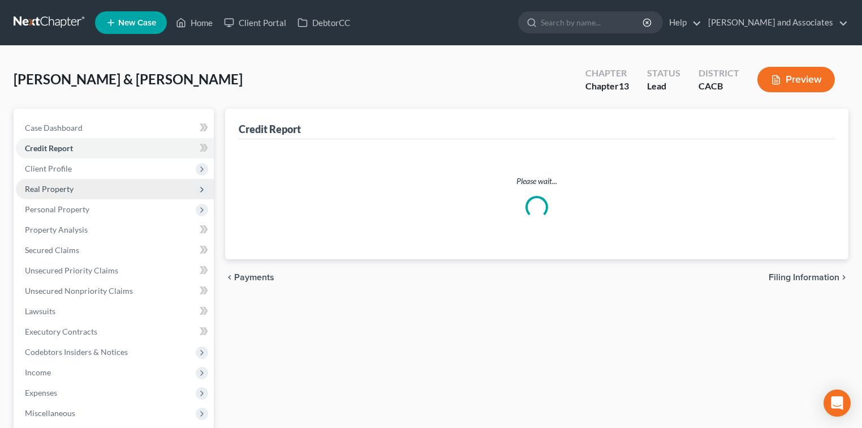
click at [88, 185] on span "Real Property" at bounding box center [115, 189] width 198 height 20
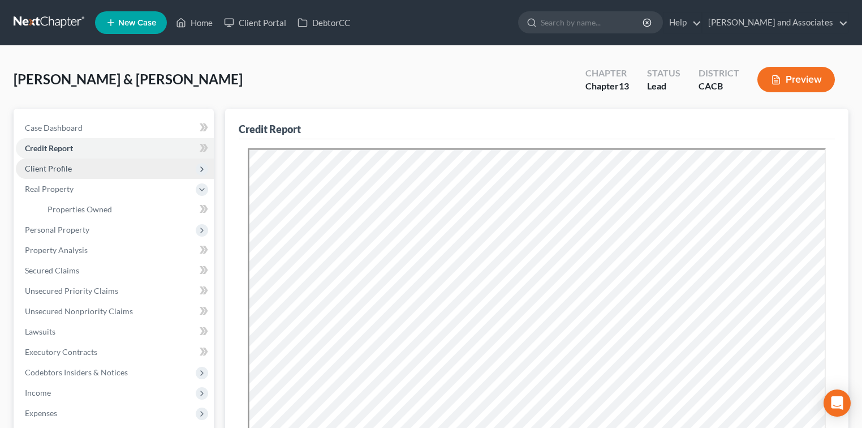
click at [100, 162] on span "Client Profile" at bounding box center [115, 168] width 198 height 20
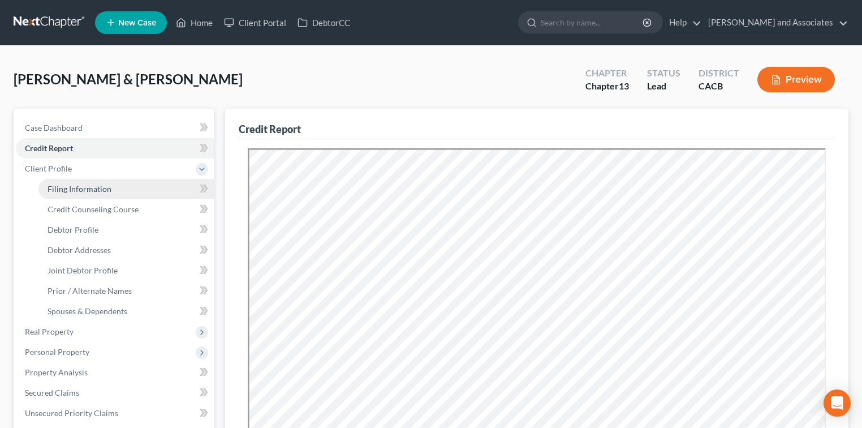
click at [98, 190] on span "Filing Information" at bounding box center [80, 189] width 64 height 10
select select "1"
select select "3"
select select "4"
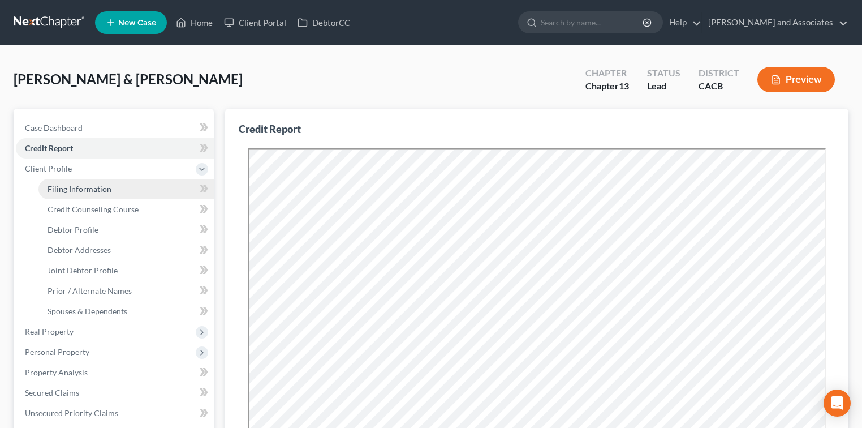
select select "1"
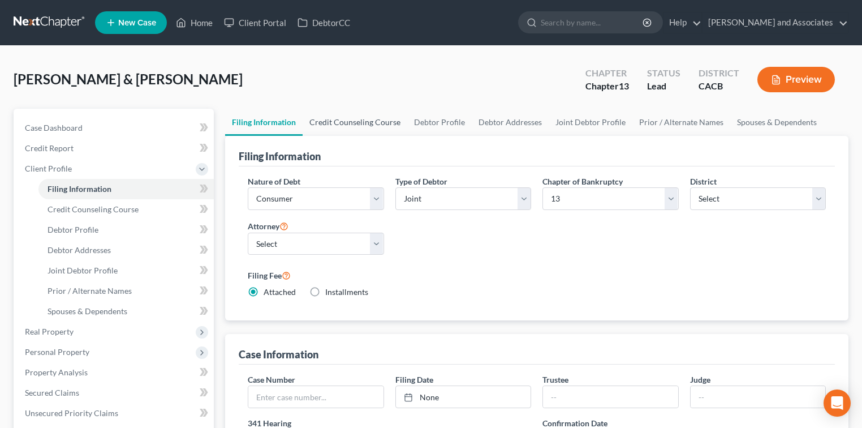
click at [327, 115] on link "Credit Counseling Course" at bounding box center [355, 122] width 105 height 27
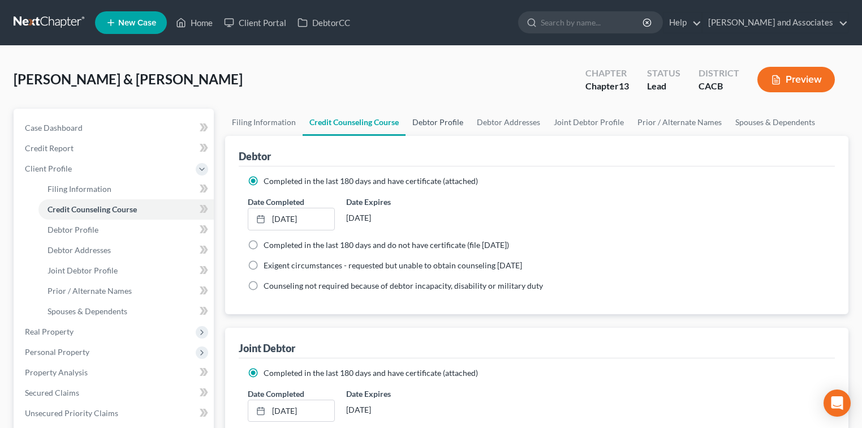
click at [447, 120] on link "Debtor Profile" at bounding box center [437, 122] width 64 height 27
select select "1"
select select "3"
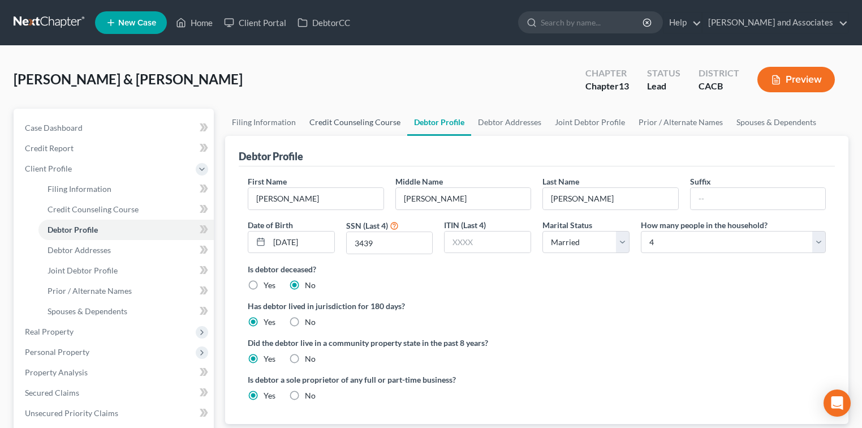
click at [388, 122] on link "Credit Counseling Course" at bounding box center [355, 122] width 105 height 27
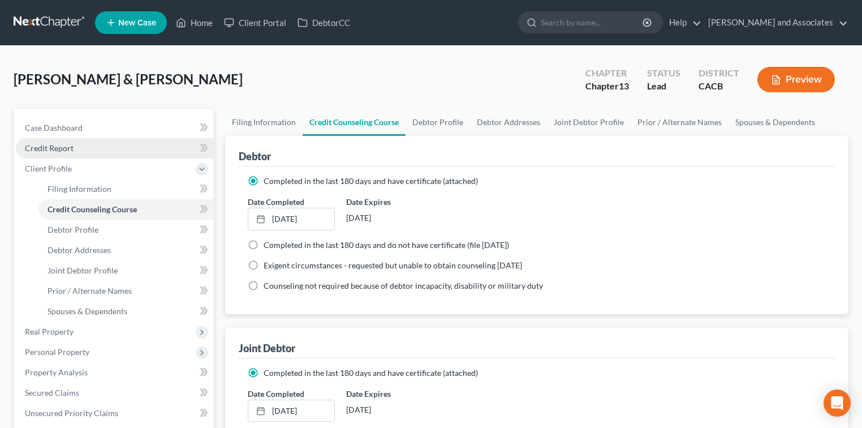
click at [67, 147] on span "Credit Report" at bounding box center [49, 148] width 49 height 10
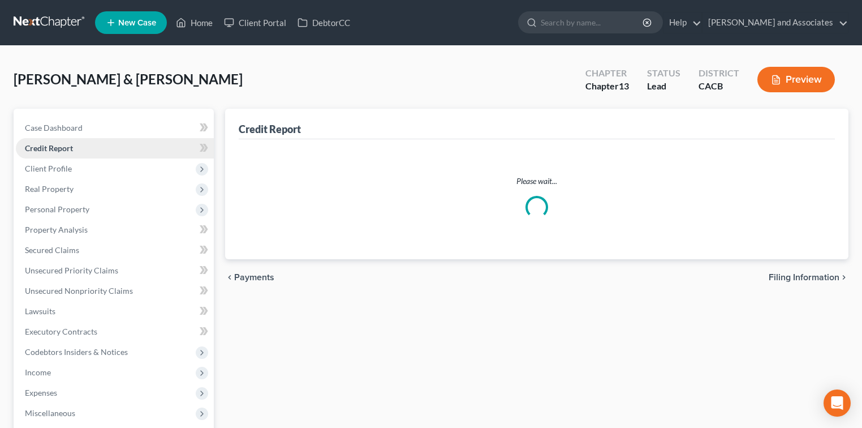
click at [77, 148] on link "Credit Report" at bounding box center [115, 148] width 198 height 20
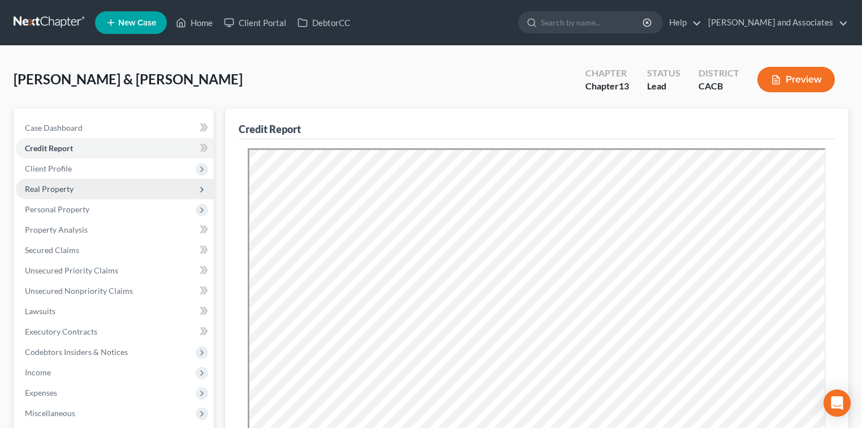
click at [70, 191] on span "Real Property" at bounding box center [49, 189] width 49 height 10
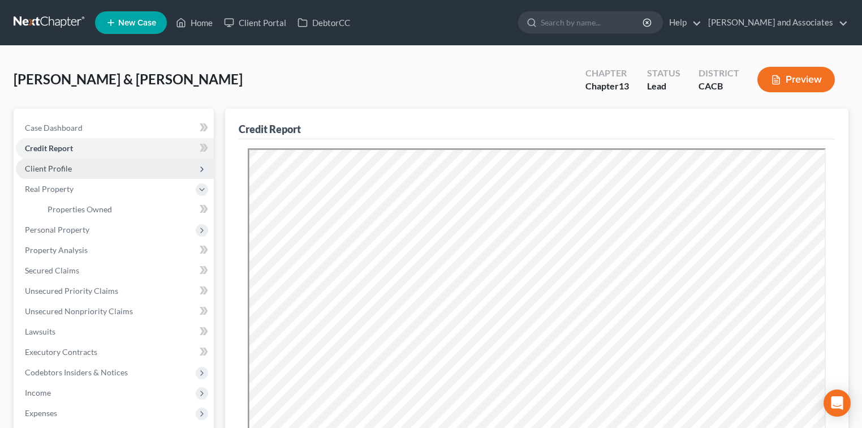
click at [124, 159] on span "Client Profile" at bounding box center [115, 168] width 198 height 20
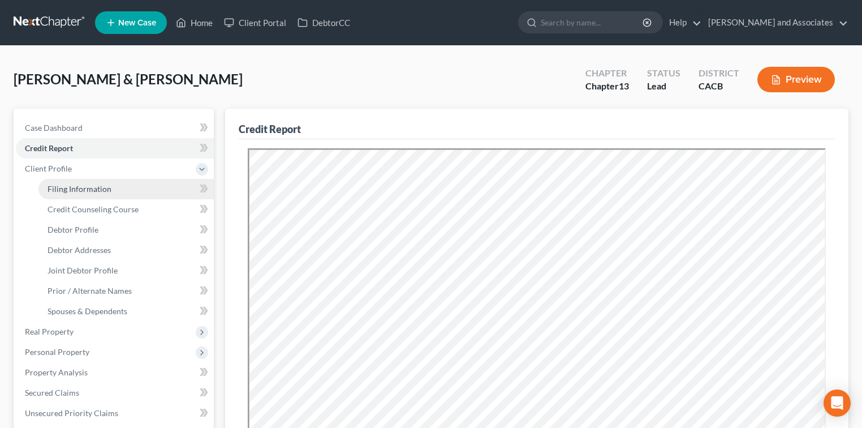
click at [107, 188] on span "Filing Information" at bounding box center [80, 189] width 64 height 10
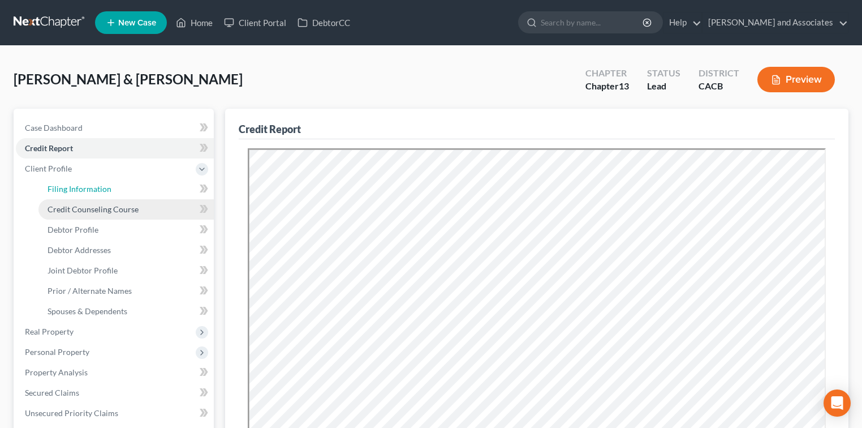
select select "1"
select select "3"
select select "7"
select select "0"
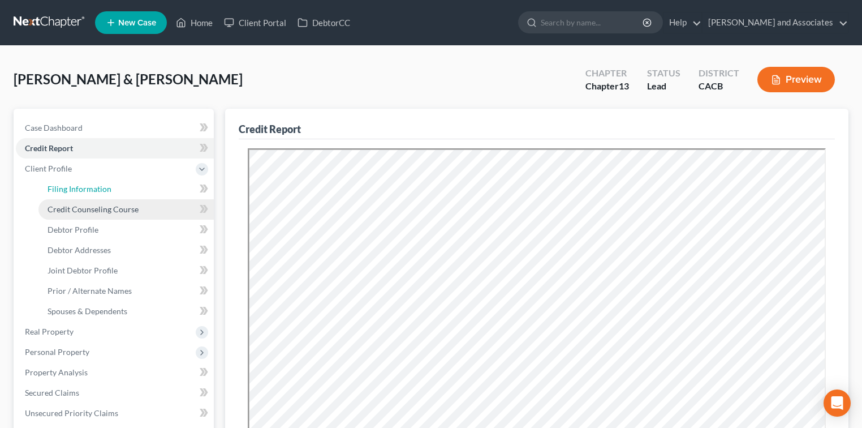
select select "4"
select select "1"
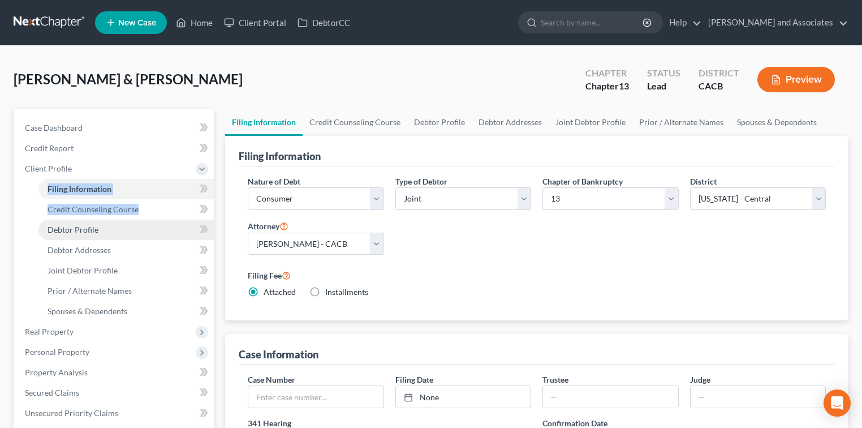
drag, startPoint x: 189, startPoint y: 195, endPoint x: 186, endPoint y: 227, distance: 33.0
click at [184, 228] on ul "Filing Information Credit Counseling Course Debtor Profile Debtor Addresses" at bounding box center [115, 250] width 198 height 143
click at [443, 123] on link "Debtor Profile" at bounding box center [439, 122] width 64 height 27
select select "1"
select select "3"
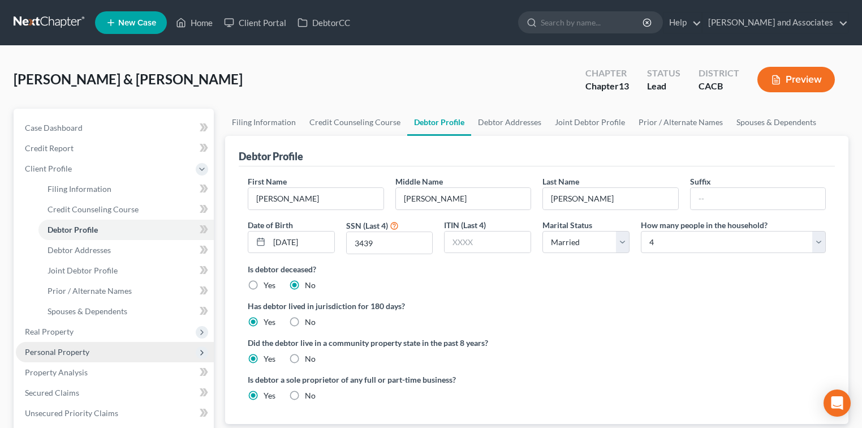
click at [61, 345] on span "Personal Property" at bounding box center [115, 352] width 198 height 20
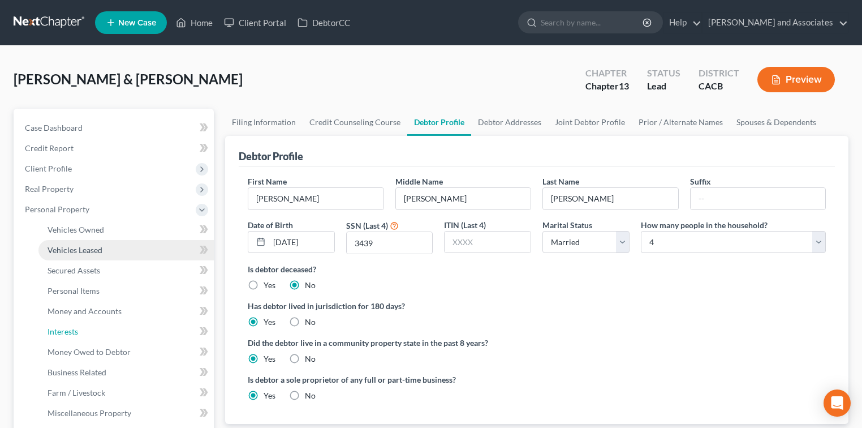
drag, startPoint x: 77, startPoint y: 330, endPoint x: 88, endPoint y: 255, distance: 75.5
click at [77, 329] on span "Interests" at bounding box center [63, 331] width 31 height 10
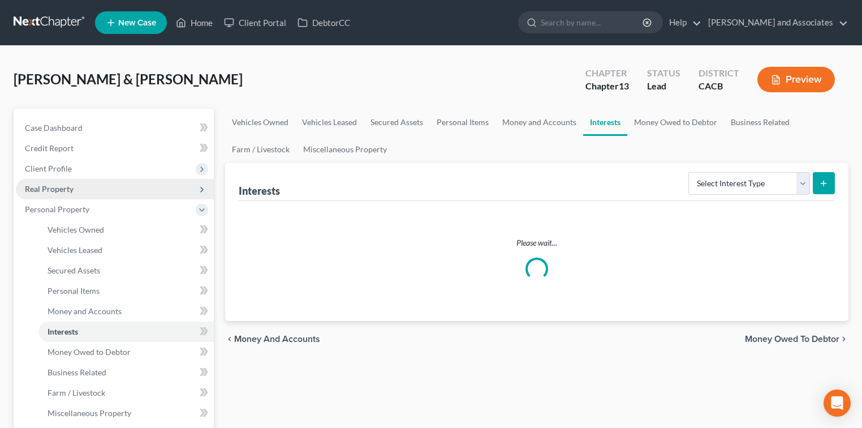
click at [97, 187] on span "Real Property" at bounding box center [115, 189] width 198 height 20
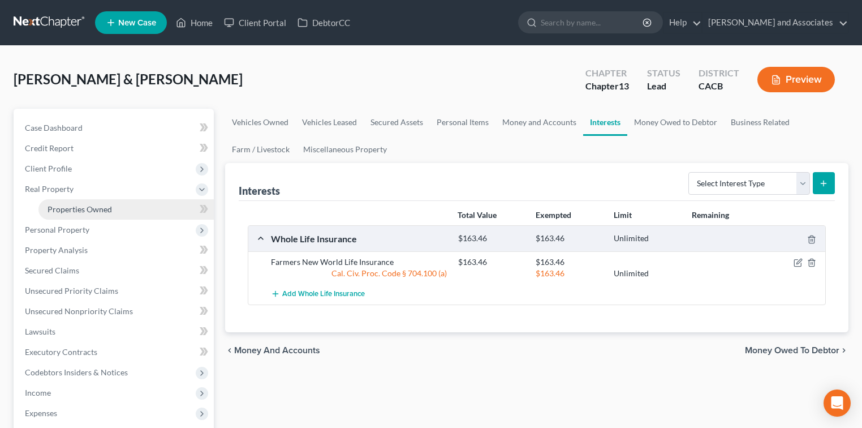
click at [106, 201] on link "Properties Owned" at bounding box center [125, 209] width 175 height 20
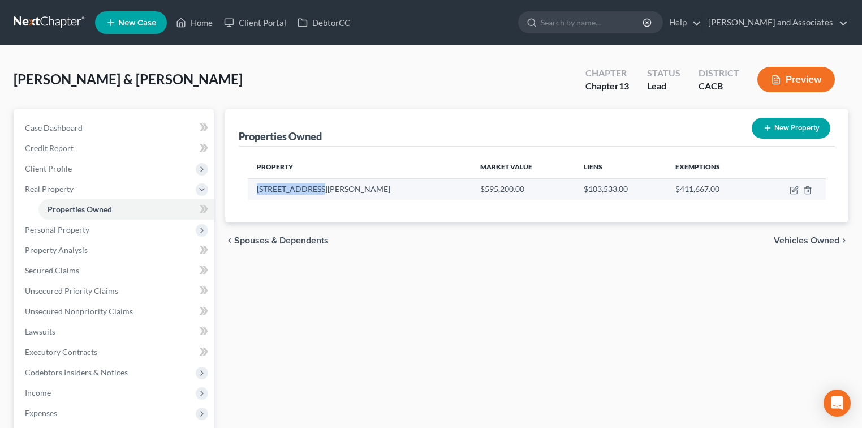
drag, startPoint x: 256, startPoint y: 189, endPoint x: 310, endPoint y: 184, distance: 54.0
click at [310, 184] on td "[STREET_ADDRESS][PERSON_NAME]" at bounding box center [359, 188] width 223 height 21
click at [314, 190] on td "[STREET_ADDRESS][PERSON_NAME]" at bounding box center [359, 188] width 223 height 21
drag, startPoint x: 314, startPoint y: 189, endPoint x: 256, endPoint y: 187, distance: 58.9
click at [256, 187] on td "[STREET_ADDRESS][PERSON_NAME]" at bounding box center [359, 188] width 223 height 21
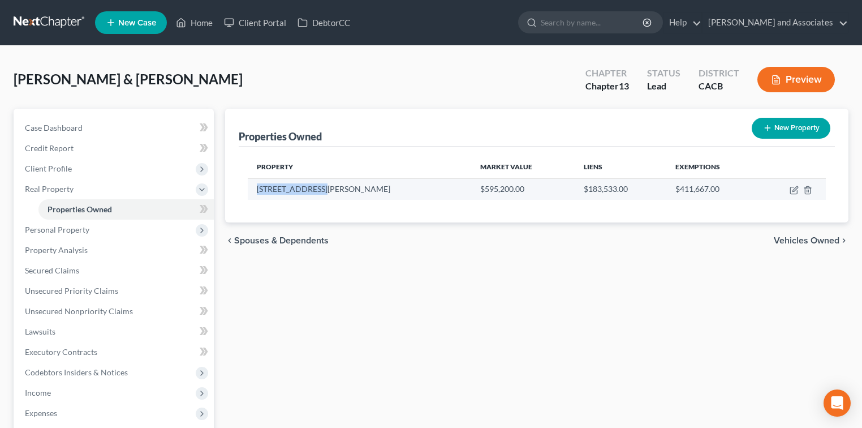
copy td "[STREET_ADDRESS][PERSON_NAME]"
click at [61, 25] on link at bounding box center [50, 22] width 72 height 20
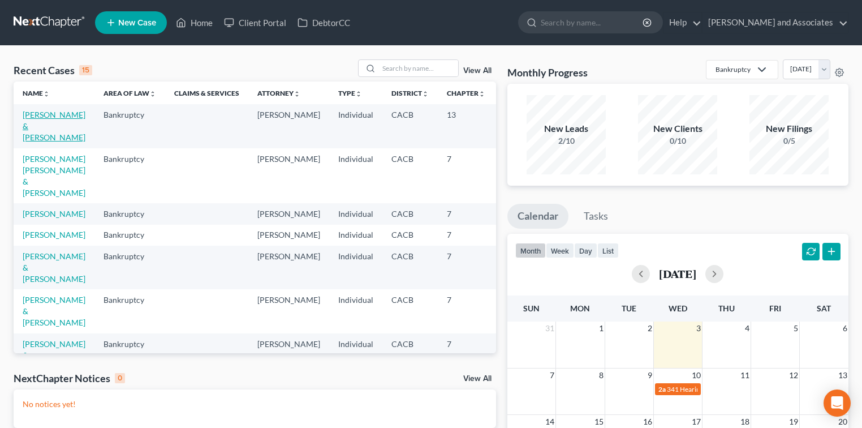
click at [43, 137] on link "[PERSON_NAME] & [PERSON_NAME]" at bounding box center [54, 126] width 63 height 32
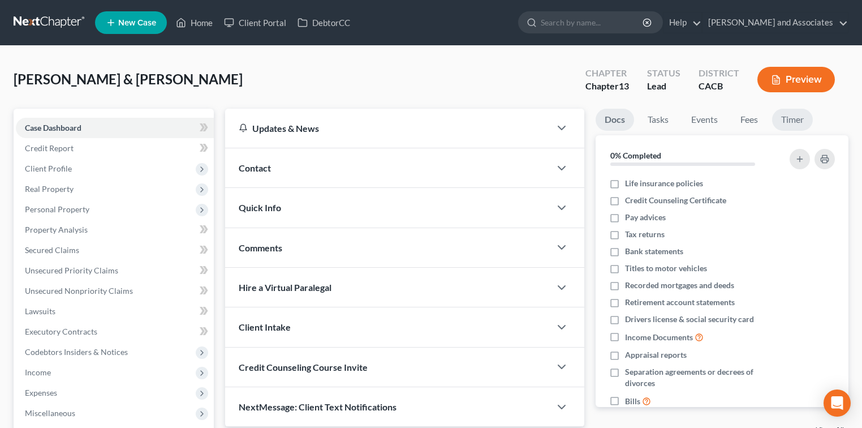
click at [808, 115] on link "Timer" at bounding box center [792, 120] width 41 height 22
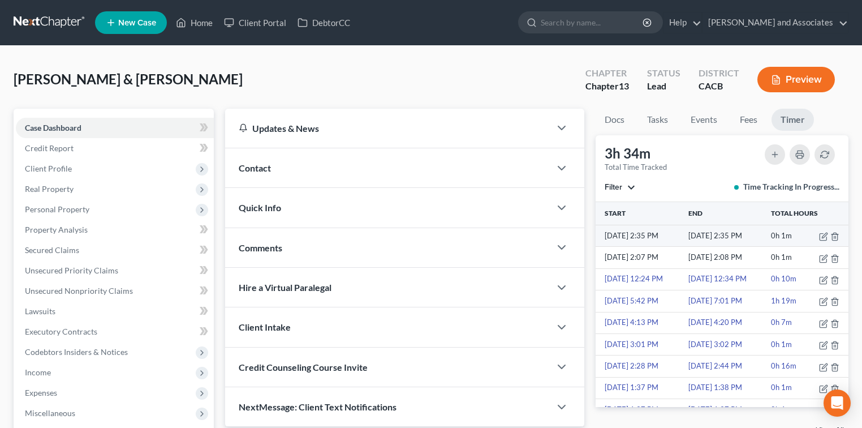
click at [834, 240] on td at bounding box center [827, 235] width 41 height 21
click at [830, 236] on icon "button" at bounding box center [834, 236] width 9 height 9
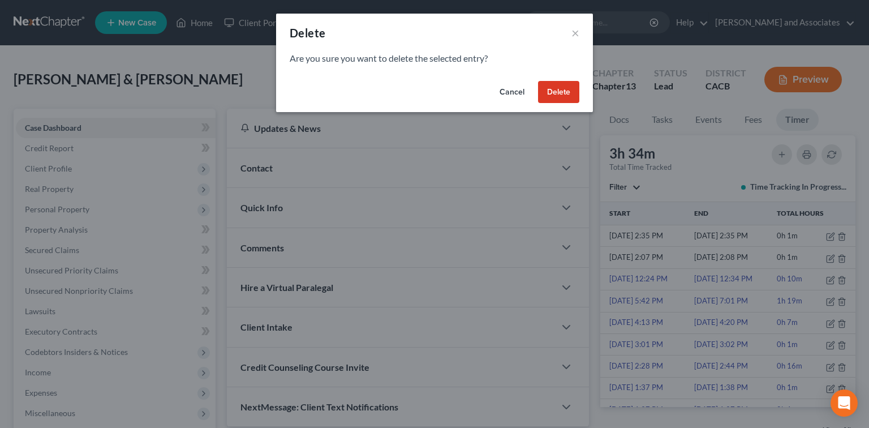
click at [553, 88] on button "Delete" at bounding box center [558, 92] width 41 height 23
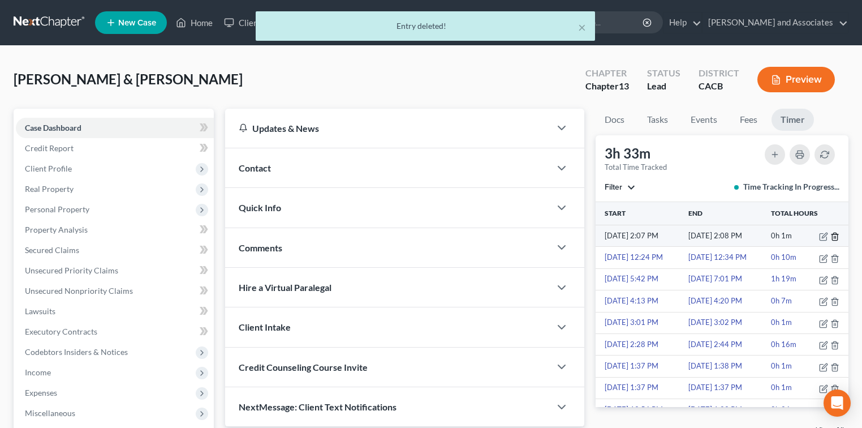
click at [830, 235] on icon "button" at bounding box center [834, 236] width 9 height 9
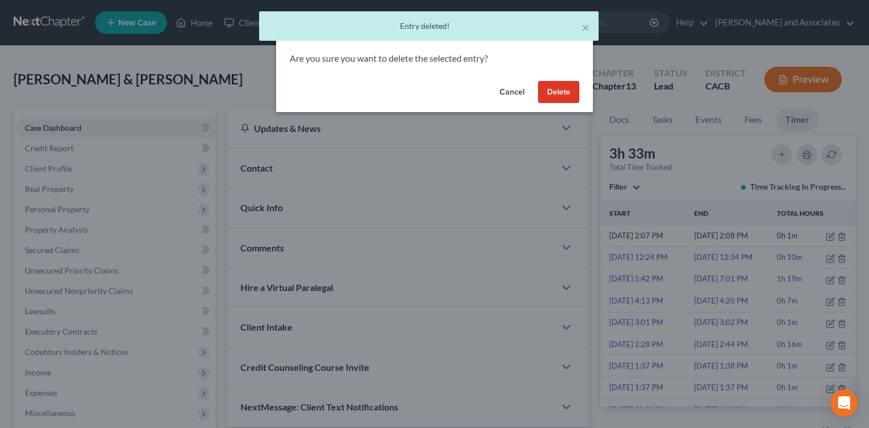
click at [576, 93] on button "Delete" at bounding box center [558, 92] width 41 height 23
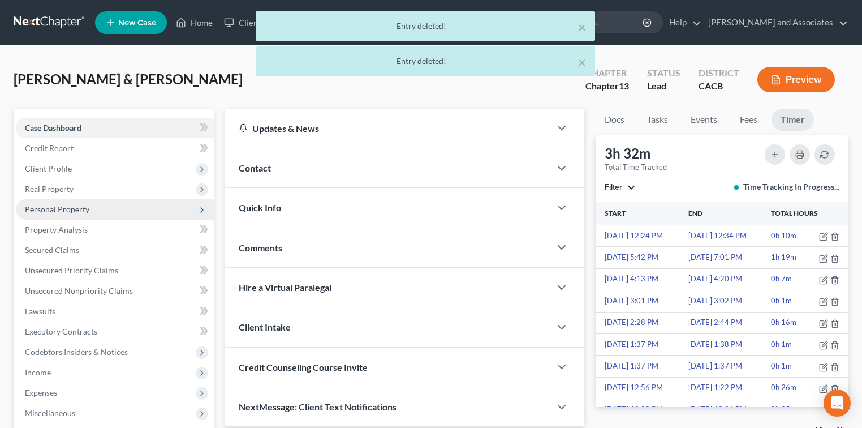
click at [99, 210] on span "Personal Property" at bounding box center [115, 209] width 198 height 20
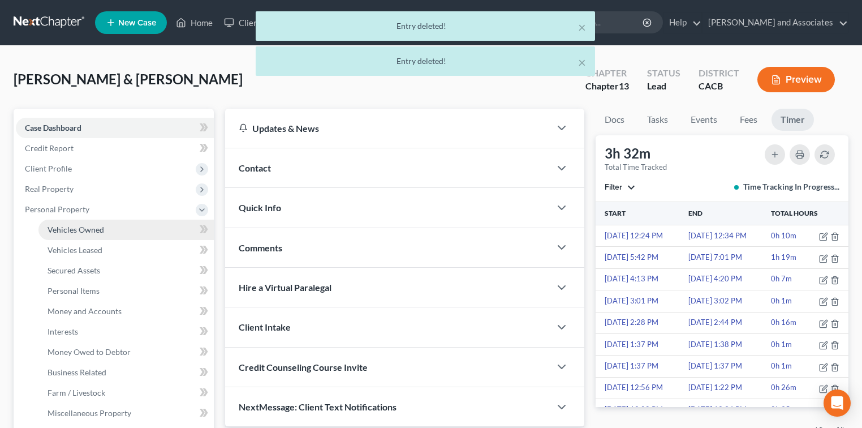
click at [96, 225] on span "Vehicles Owned" at bounding box center [76, 230] width 57 height 10
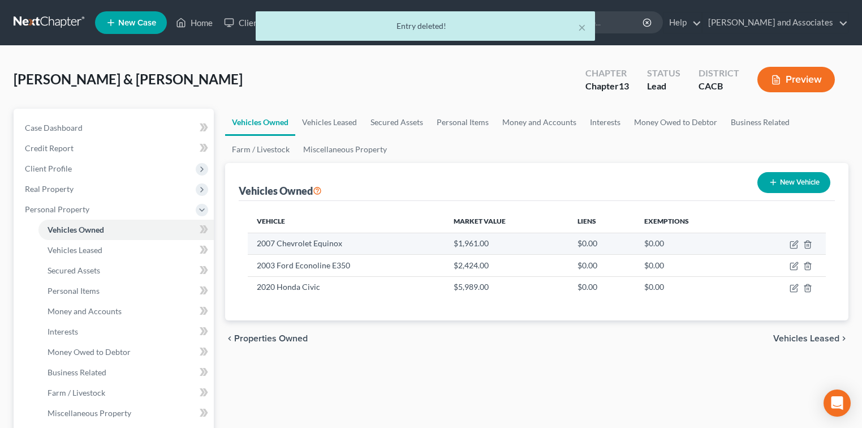
click at [812, 244] on td at bounding box center [786, 242] width 80 height 21
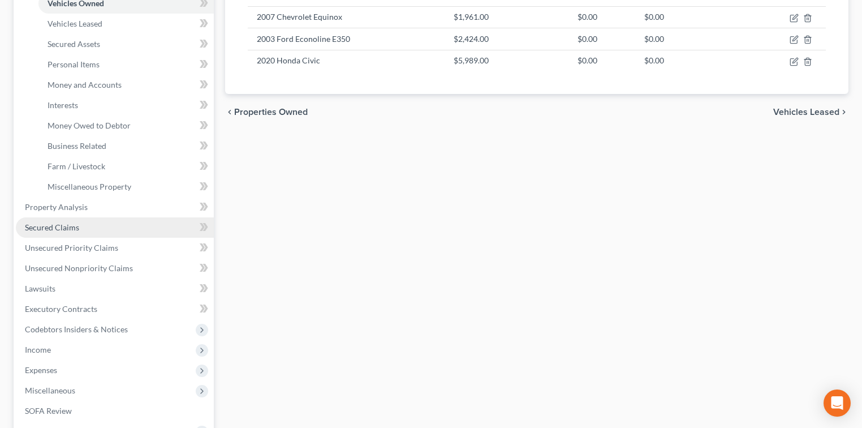
click at [97, 223] on link "Secured Claims" at bounding box center [115, 227] width 198 height 20
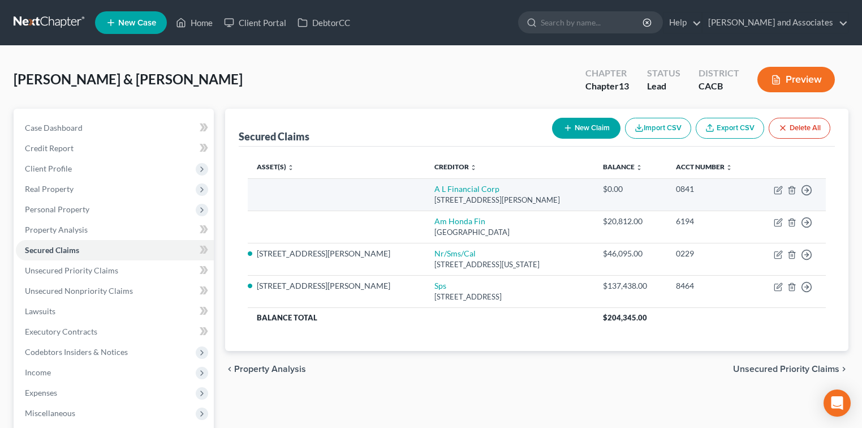
click at [796, 191] on td "Move to E Move to F Move to G Move to Notice Only" at bounding box center [790, 194] width 72 height 32
click at [792, 191] on line "button" at bounding box center [792, 190] width 0 height 2
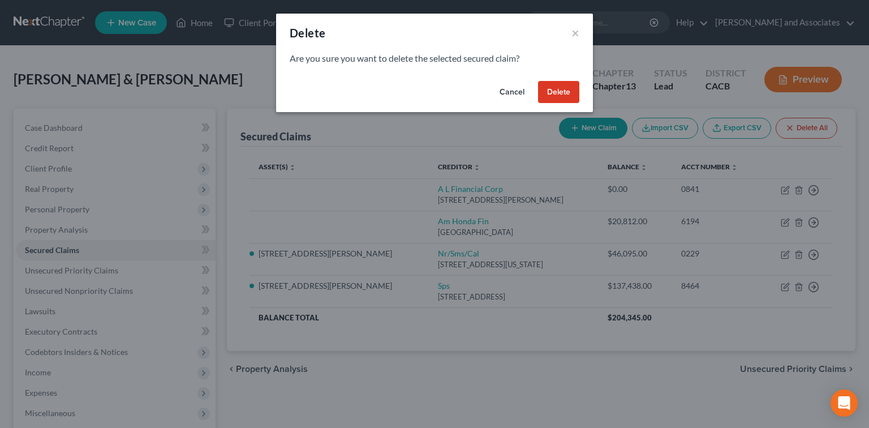
click at [567, 86] on button "Delete" at bounding box center [558, 92] width 41 height 23
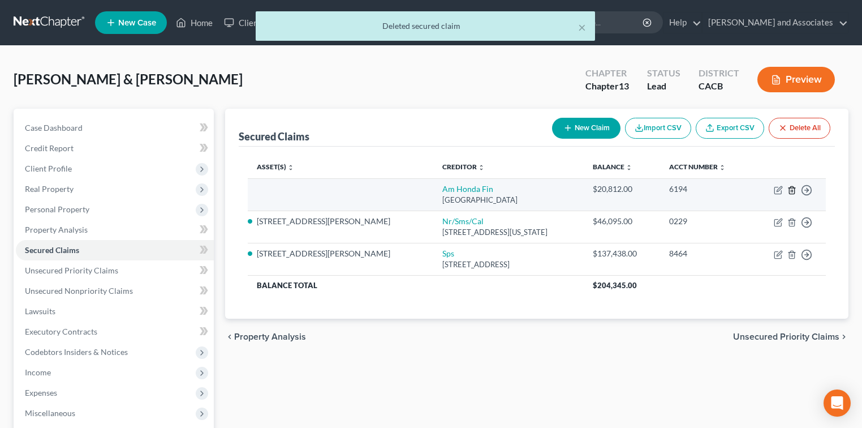
click at [792, 189] on line "button" at bounding box center [792, 190] width 0 height 2
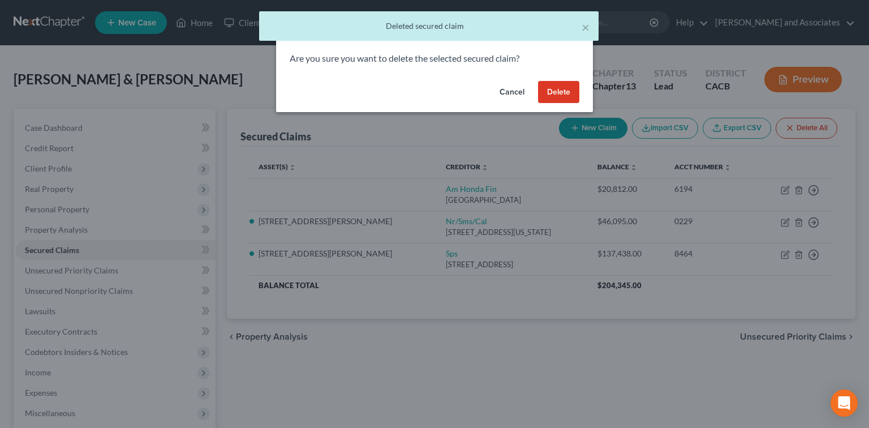
click at [543, 94] on button "Delete" at bounding box center [558, 92] width 41 height 23
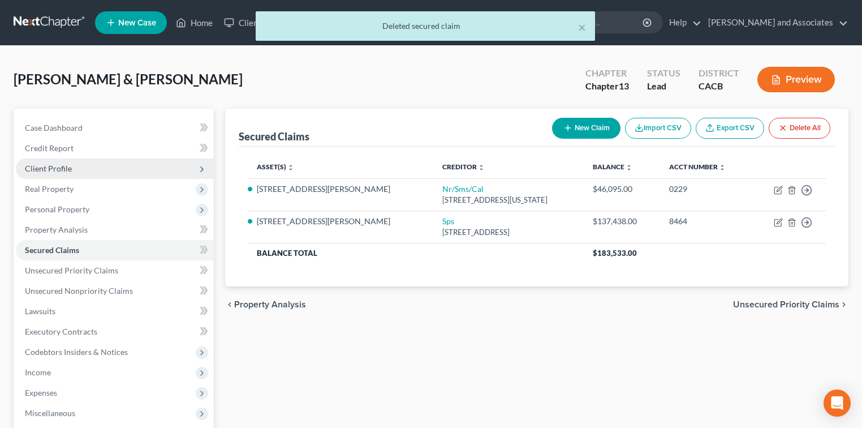
click at [67, 165] on span "Client Profile" at bounding box center [48, 168] width 47 height 10
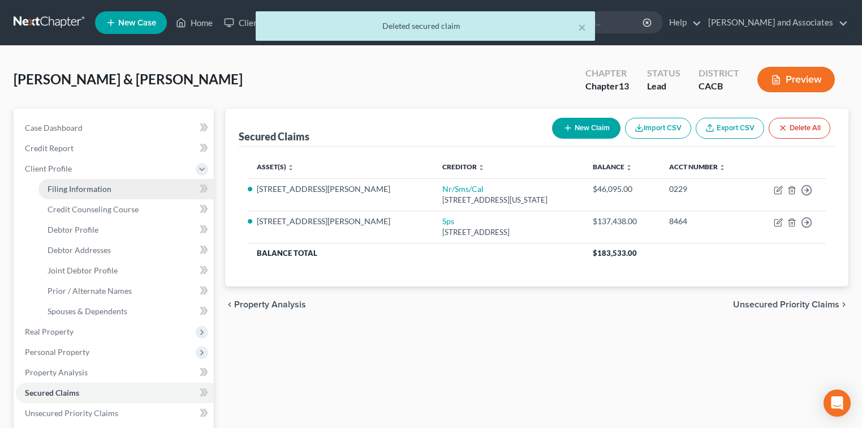
click at [92, 184] on span "Filing Information" at bounding box center [80, 189] width 64 height 10
select select "1"
select select "3"
select select "4"
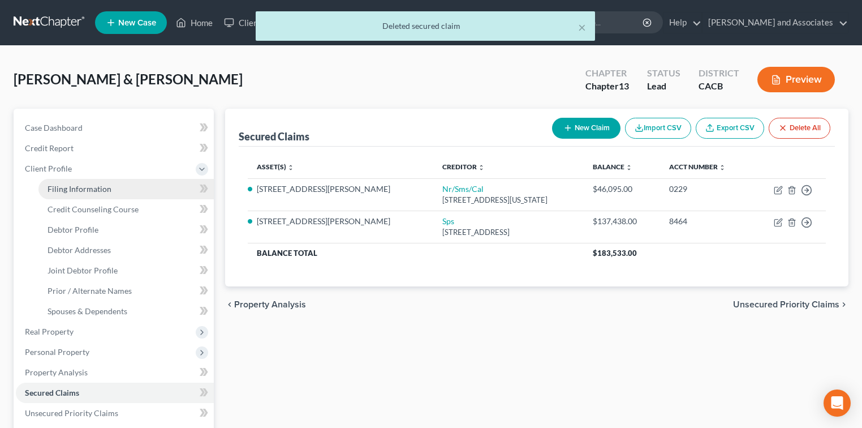
select select "1"
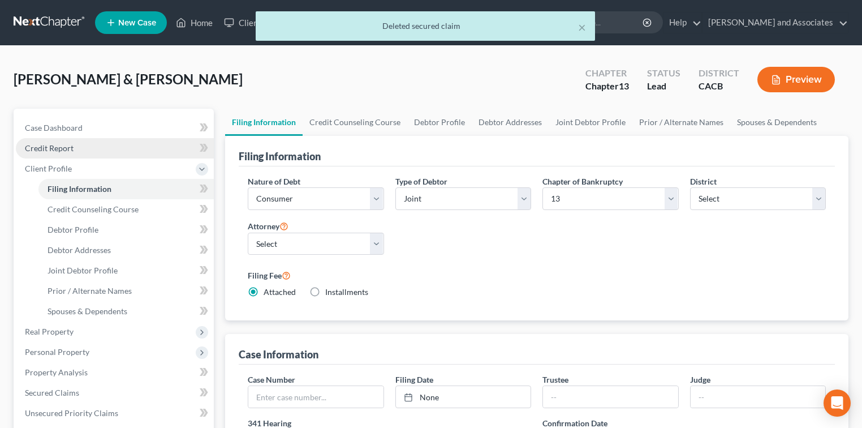
click at [75, 150] on link "Credit Report" at bounding box center [115, 148] width 198 height 20
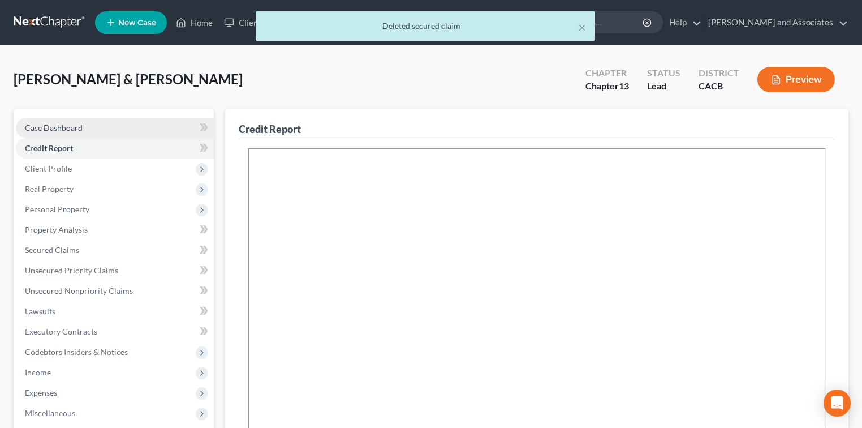
click at [90, 127] on link "Case Dashboard" at bounding box center [115, 128] width 198 height 20
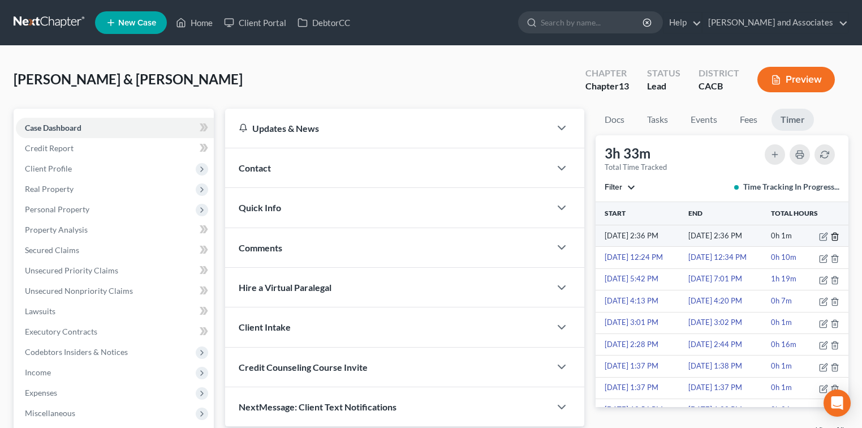
click at [830, 233] on icon "button" at bounding box center [834, 236] width 9 height 9
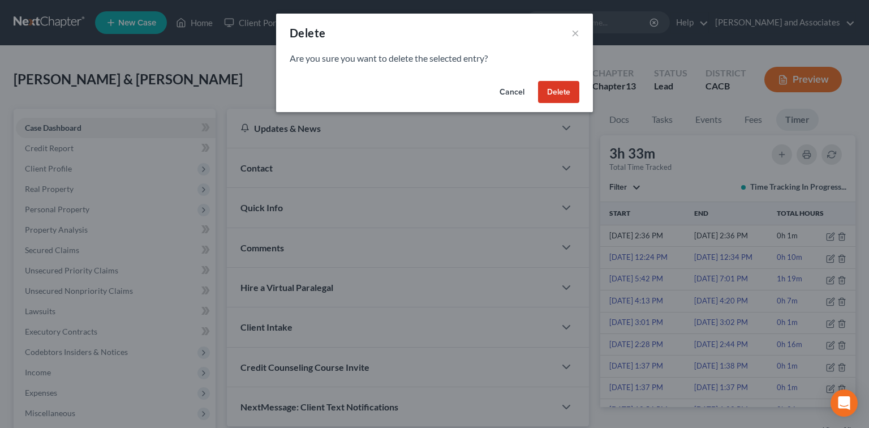
click at [549, 93] on button "Delete" at bounding box center [558, 92] width 41 height 23
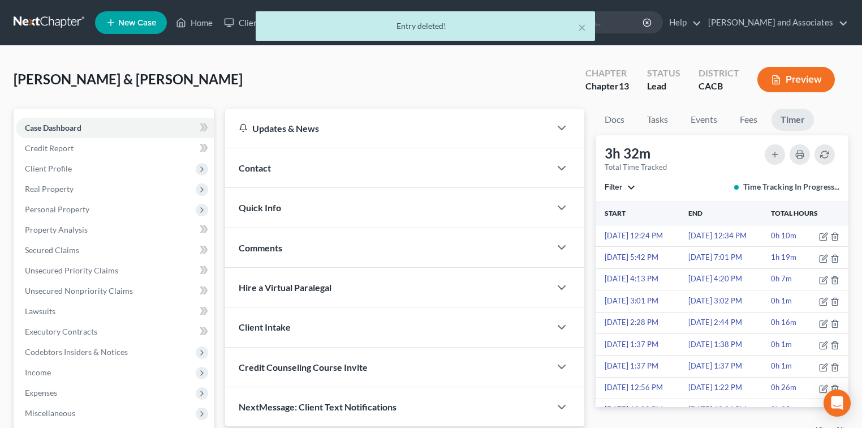
click at [45, 21] on div "× Entry deleted!" at bounding box center [425, 28] width 862 height 35
click at [830, 236] on icon "button" at bounding box center [834, 236] width 9 height 9
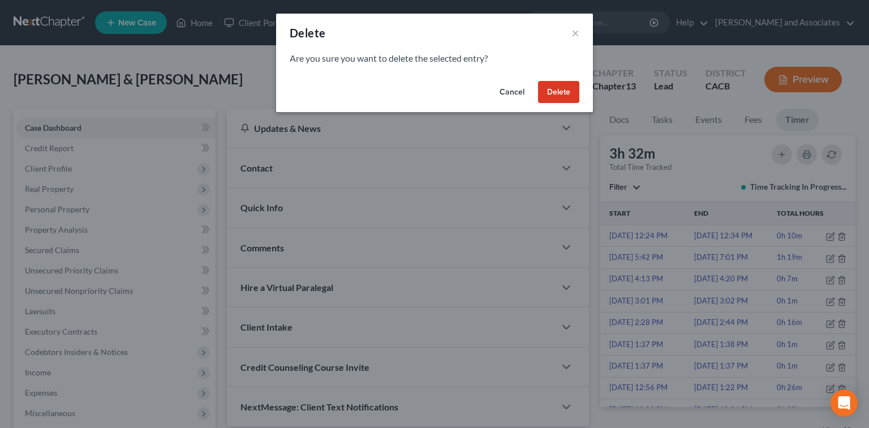
click at [562, 91] on button "Delete" at bounding box center [558, 92] width 41 height 23
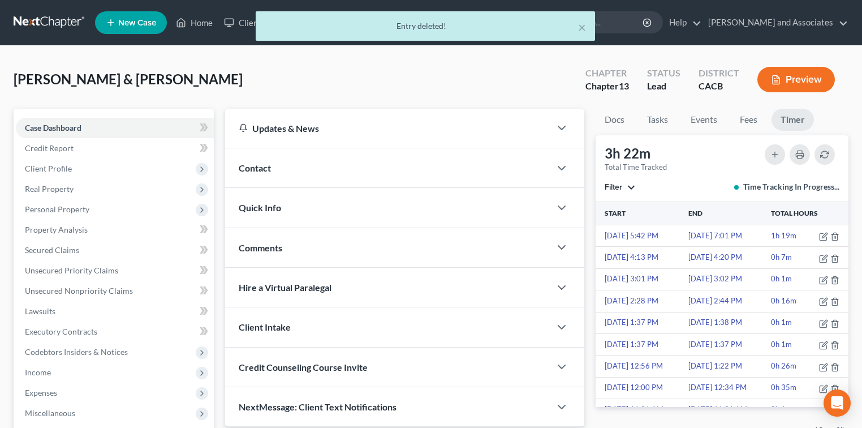
click at [72, 21] on div "× Entry deleted!" at bounding box center [425, 28] width 862 height 35
click at [52, 16] on div "× Entry deleted!" at bounding box center [425, 28] width 862 height 35
click at [578, 30] on button "×" at bounding box center [582, 27] width 8 height 14
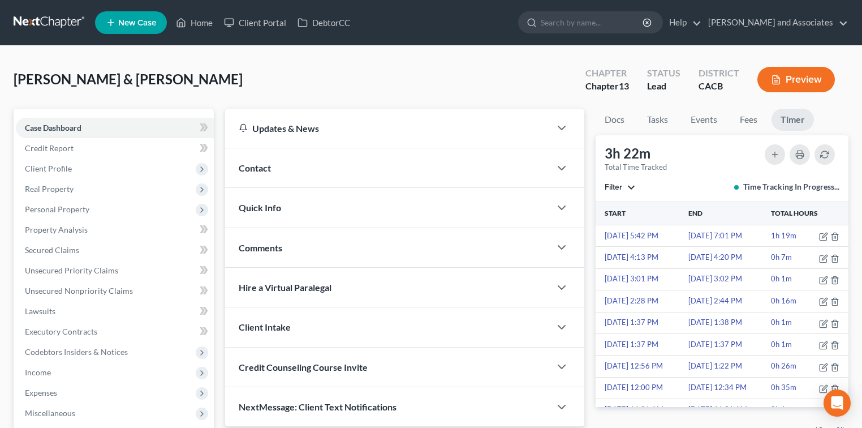
click at [55, 27] on link at bounding box center [50, 22] width 72 height 20
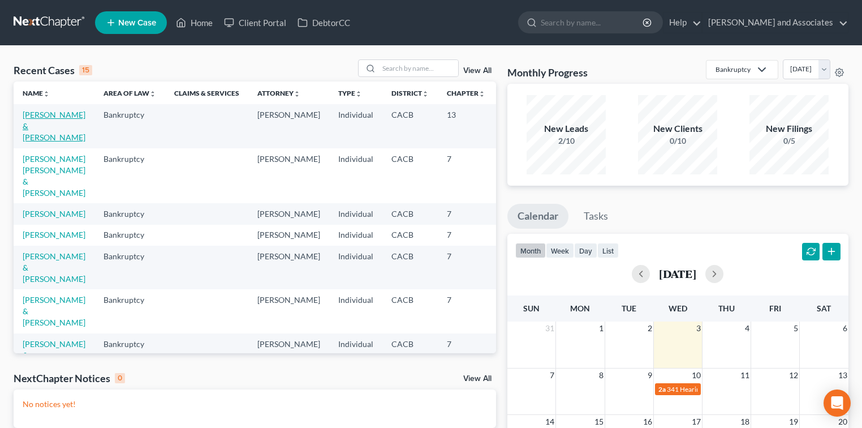
click at [27, 123] on link "[PERSON_NAME] & [PERSON_NAME]" at bounding box center [54, 126] width 63 height 32
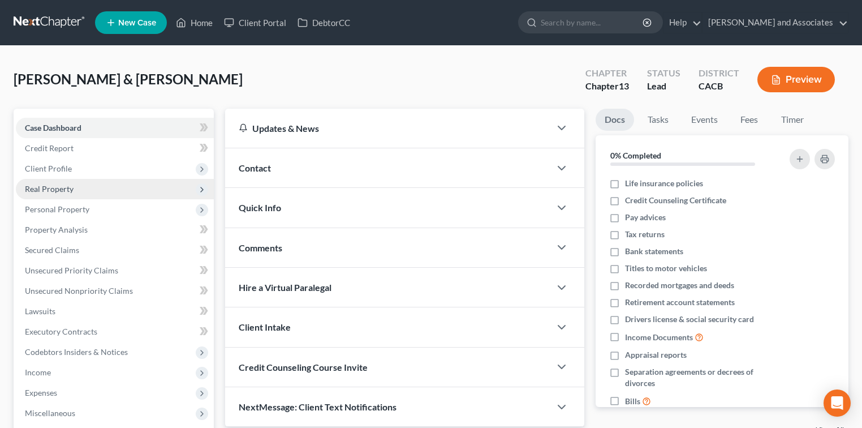
click at [85, 186] on span "Real Property" at bounding box center [115, 189] width 198 height 20
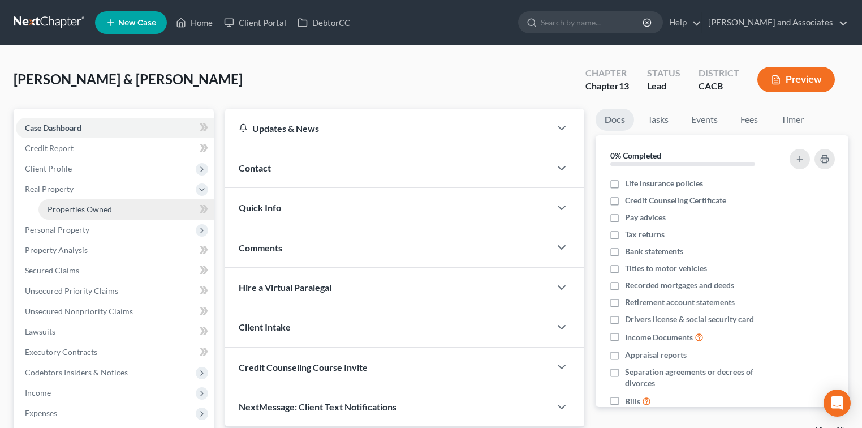
click at [126, 210] on link "Properties Owned" at bounding box center [125, 209] width 175 height 20
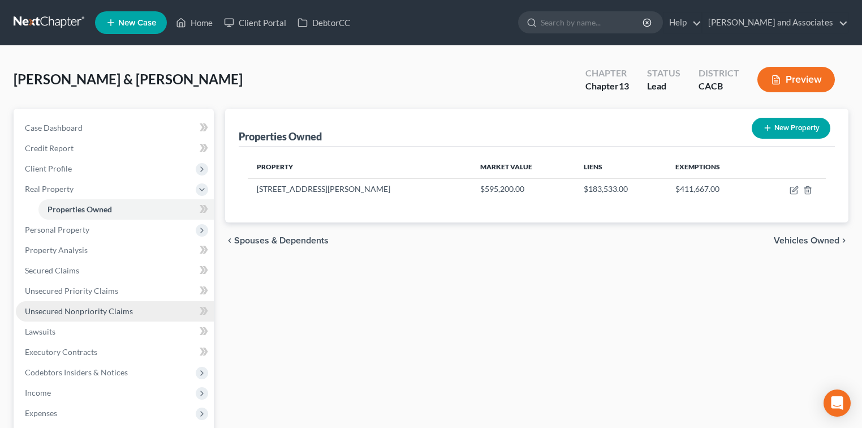
click at [72, 304] on link "Unsecured Nonpriority Claims" at bounding box center [115, 311] width 198 height 20
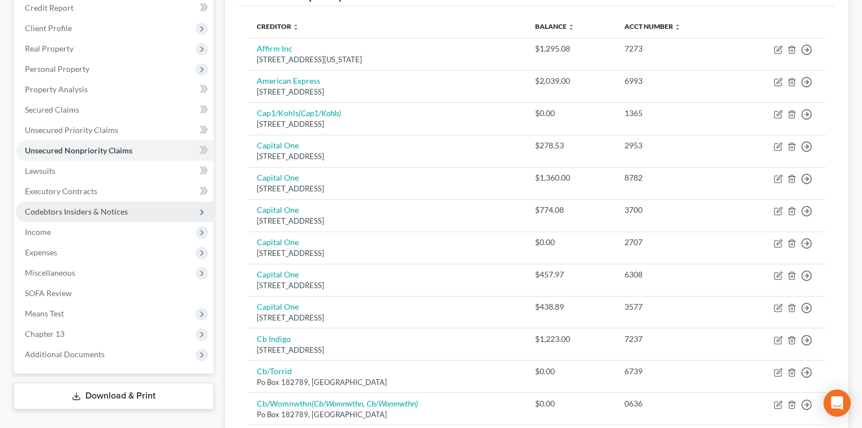
scroll to position [75, 0]
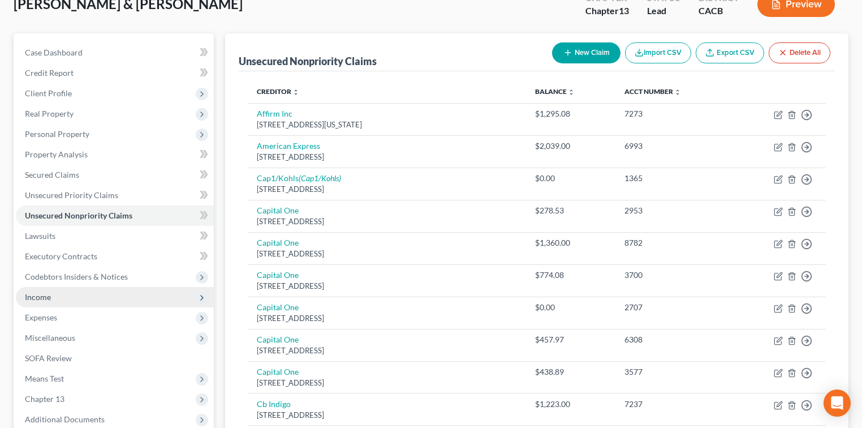
click at [51, 299] on span "Income" at bounding box center [115, 297] width 198 height 20
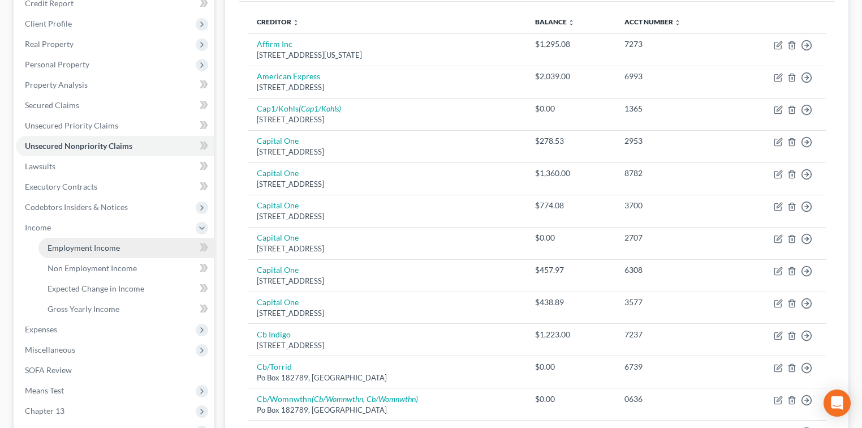
scroll to position [226, 0]
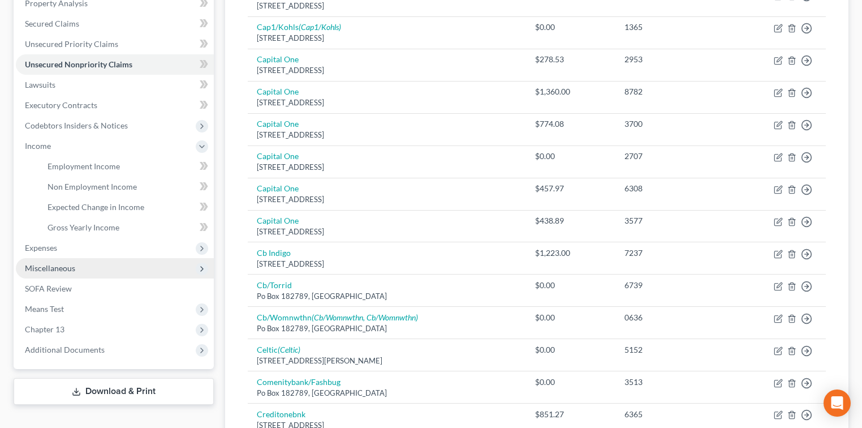
click at [53, 273] on span "Miscellaneous" at bounding box center [115, 268] width 198 height 20
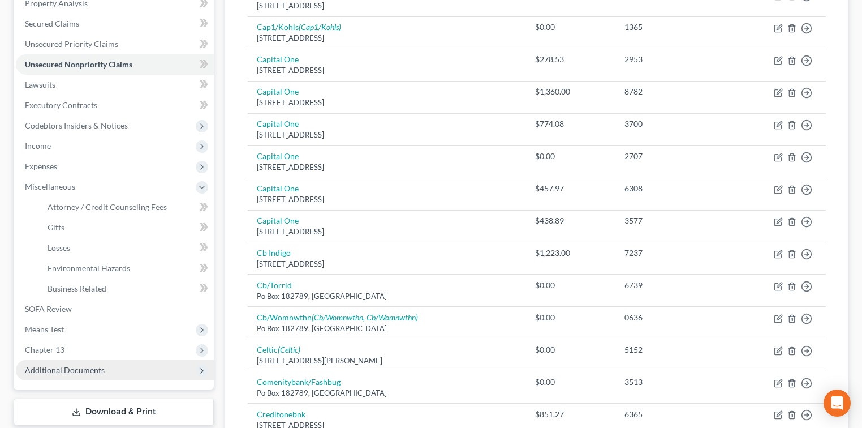
click at [74, 366] on span "Additional Documents" at bounding box center [65, 370] width 80 height 10
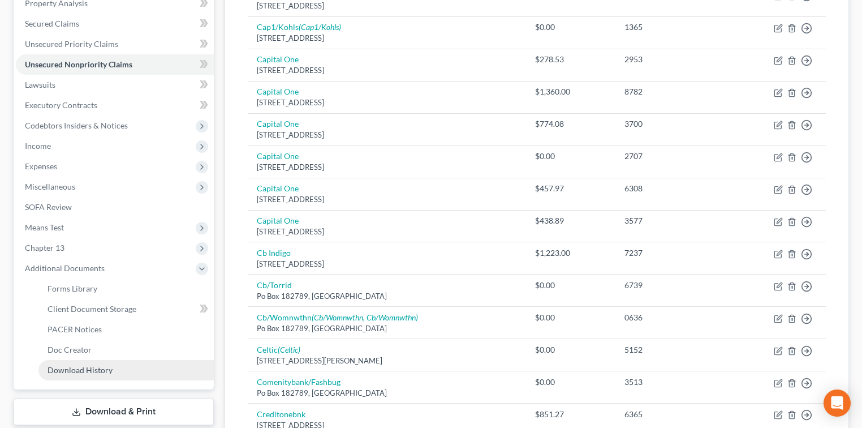
click at [77, 366] on span "Download History" at bounding box center [80, 370] width 65 height 10
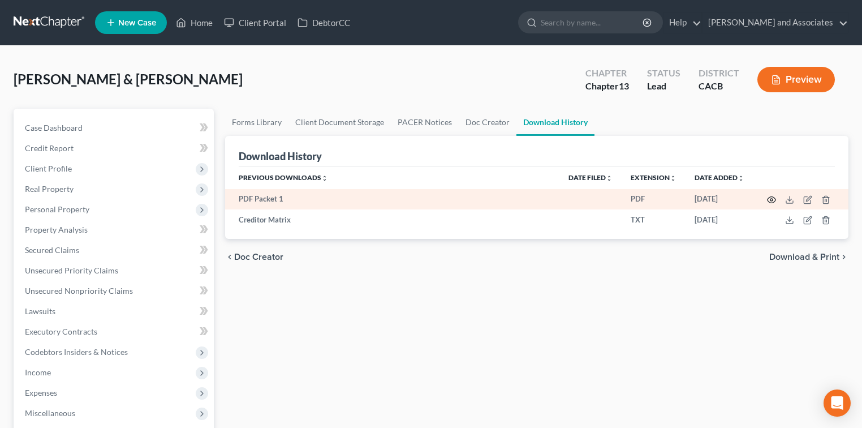
click at [770, 202] on icon "button" at bounding box center [771, 200] width 8 height 6
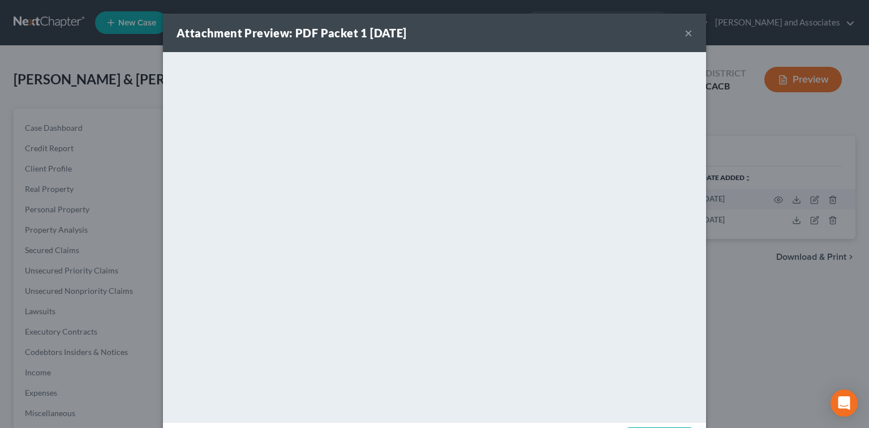
click at [686, 26] on button "×" at bounding box center [688, 33] width 8 height 14
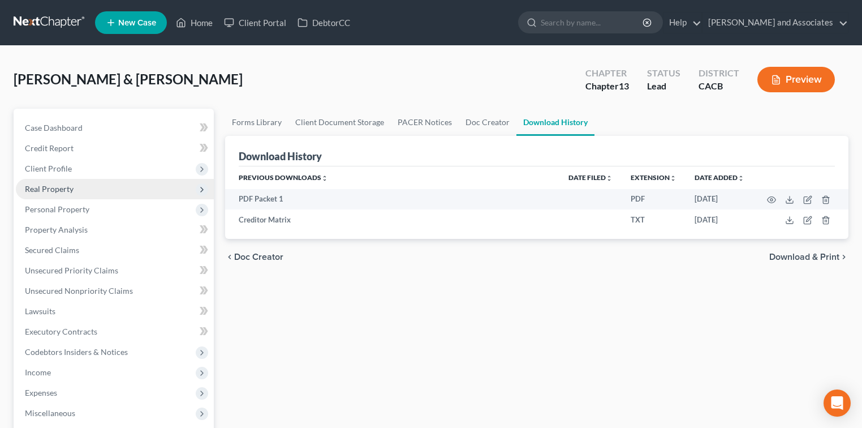
click at [87, 182] on span "Real Property" at bounding box center [115, 189] width 198 height 20
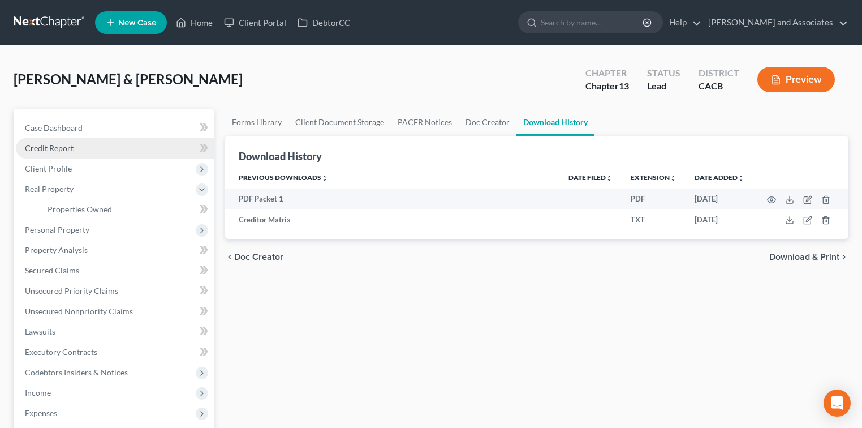
click at [109, 154] on link "Credit Report" at bounding box center [115, 148] width 198 height 20
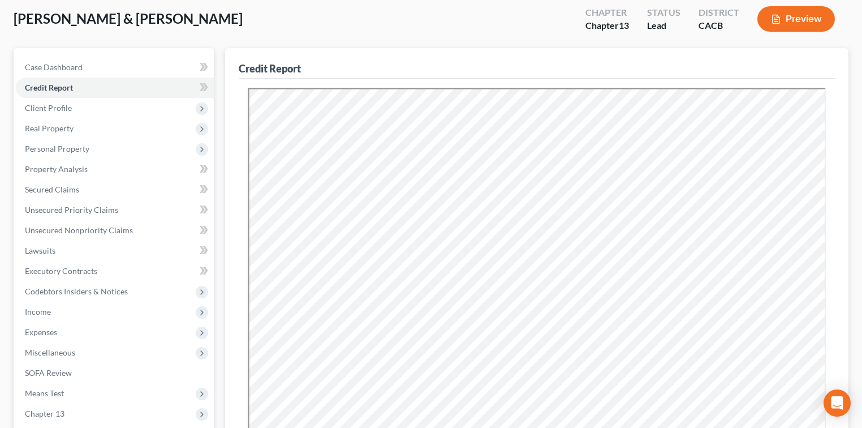
scroll to position [75, 0]
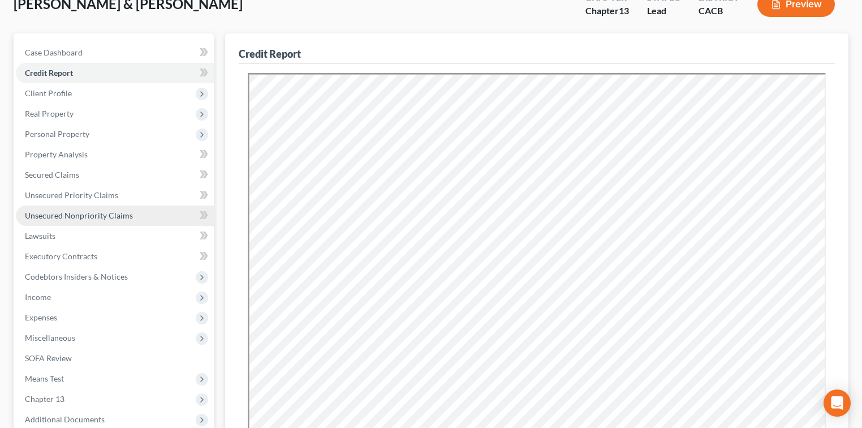
click at [152, 208] on link "Unsecured Nonpriority Claims" at bounding box center [115, 215] width 198 height 20
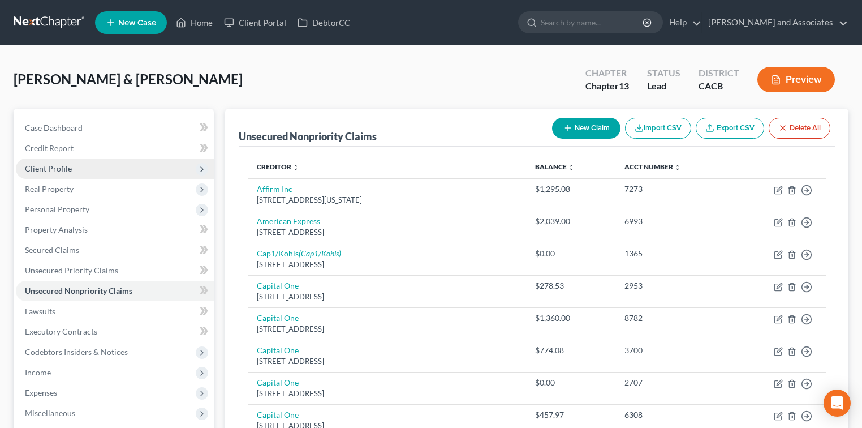
click at [118, 162] on span "Client Profile" at bounding box center [115, 168] width 198 height 20
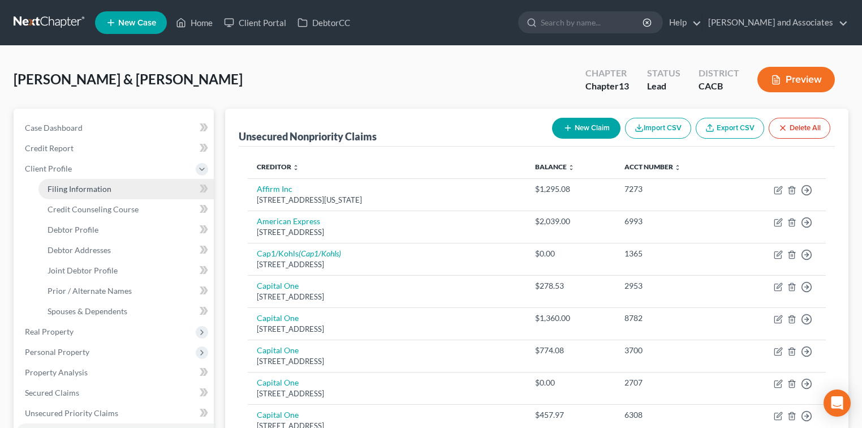
click at [105, 184] on span "Filing Information" at bounding box center [80, 189] width 64 height 10
select select "1"
select select "3"
select select "4"
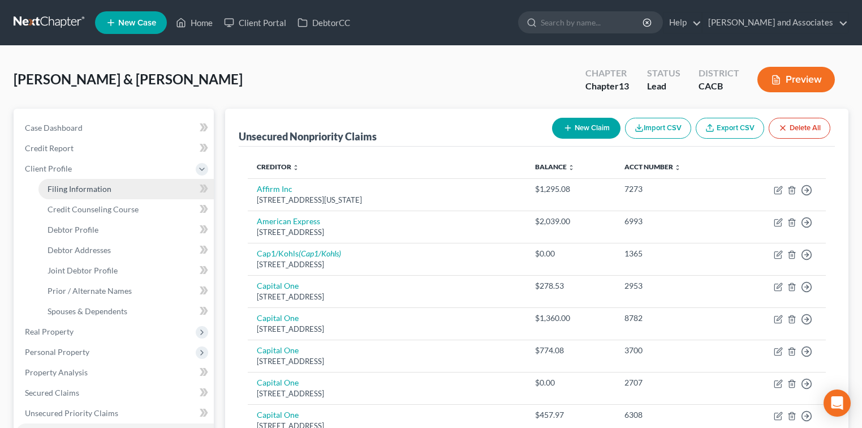
select select "1"
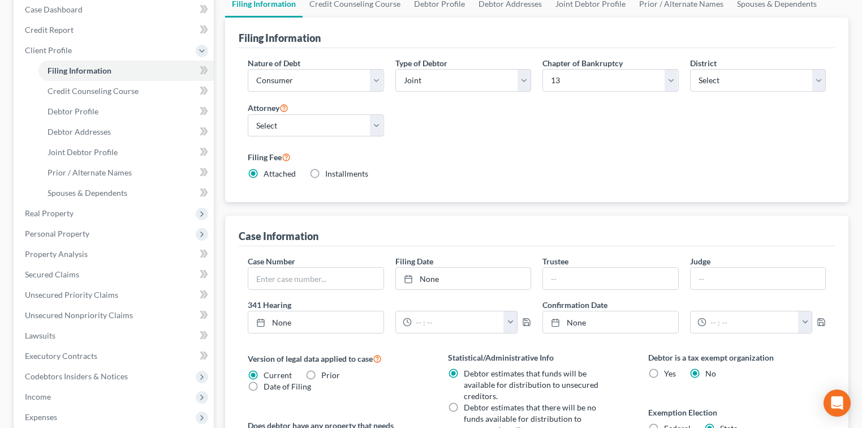
scroll to position [75, 0]
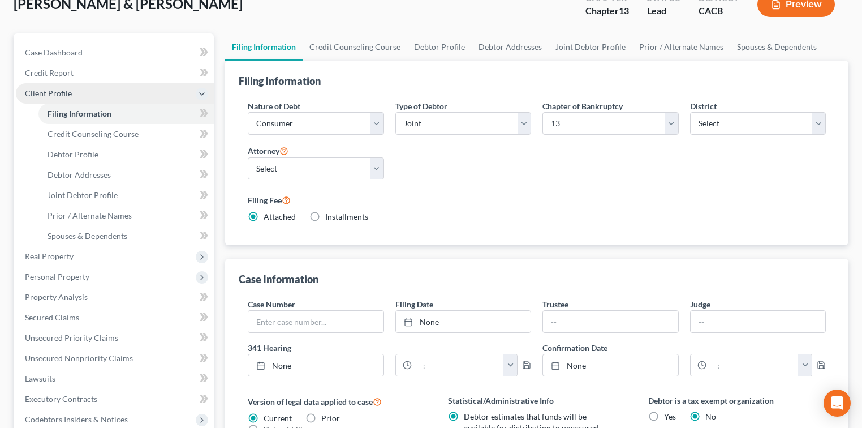
click at [93, 90] on span "Client Profile" at bounding box center [115, 93] width 198 height 20
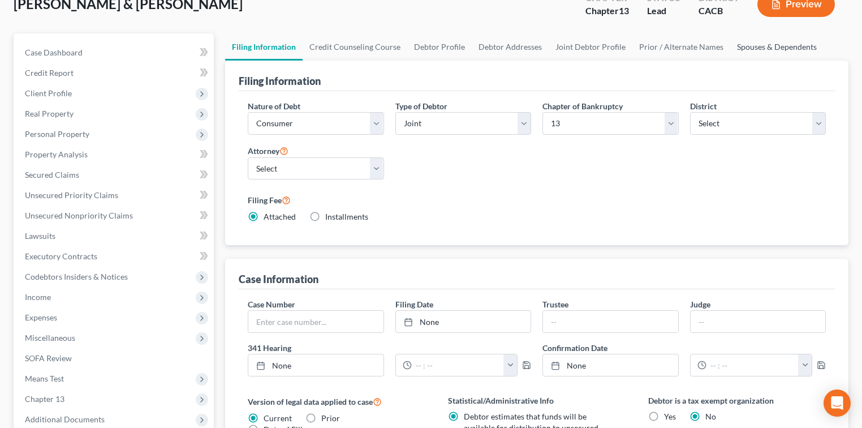
click at [759, 44] on link "Spouses & Dependents" at bounding box center [776, 46] width 93 height 27
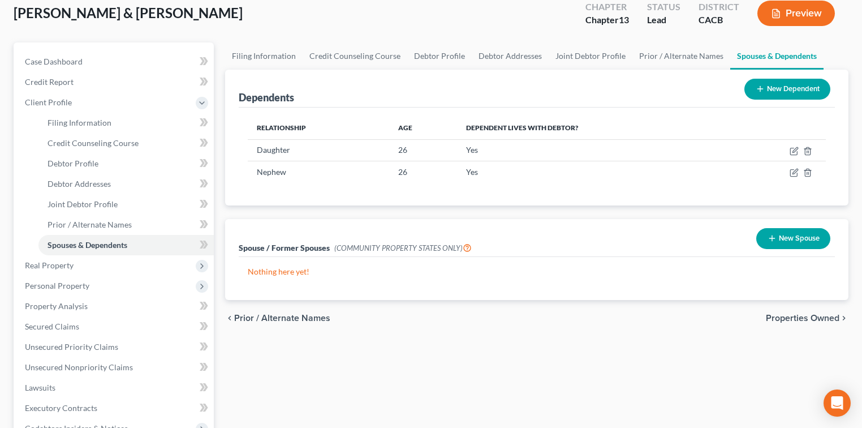
scroll to position [306, 0]
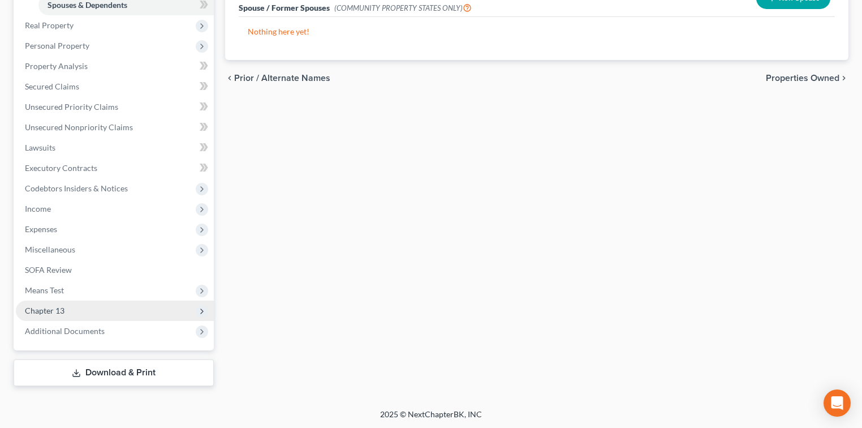
click at [100, 301] on span "Chapter 13" at bounding box center [115, 310] width 198 height 20
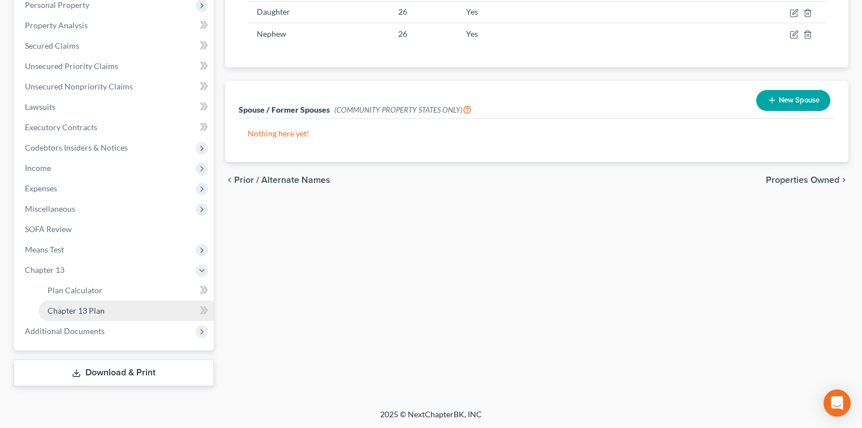
click at [154, 308] on link "Chapter 13 Plan" at bounding box center [125, 310] width 175 height 20
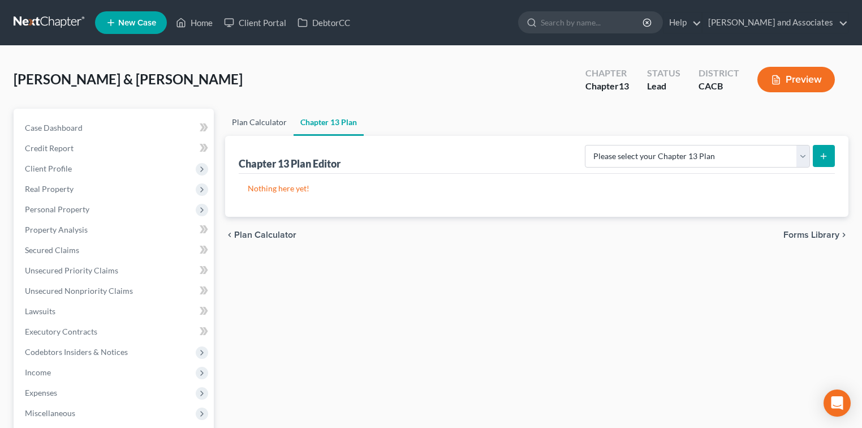
click at [260, 118] on link "Plan Calculator" at bounding box center [259, 122] width 68 height 27
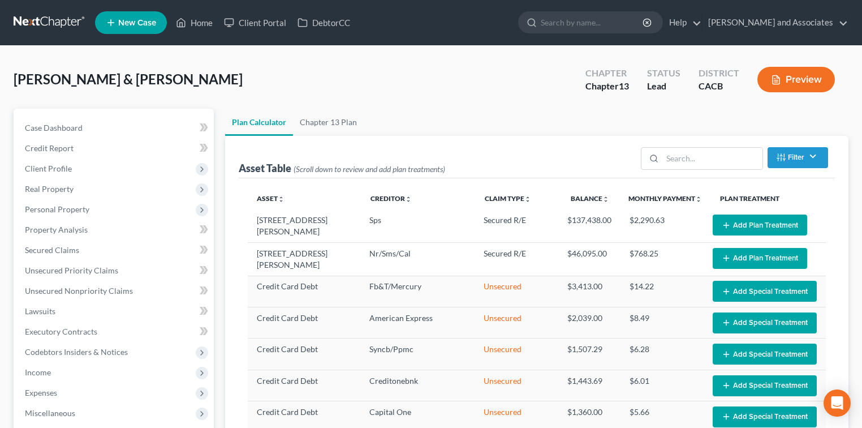
select select "59"
click at [111, 119] on link "Case Dashboard" at bounding box center [115, 128] width 198 height 20
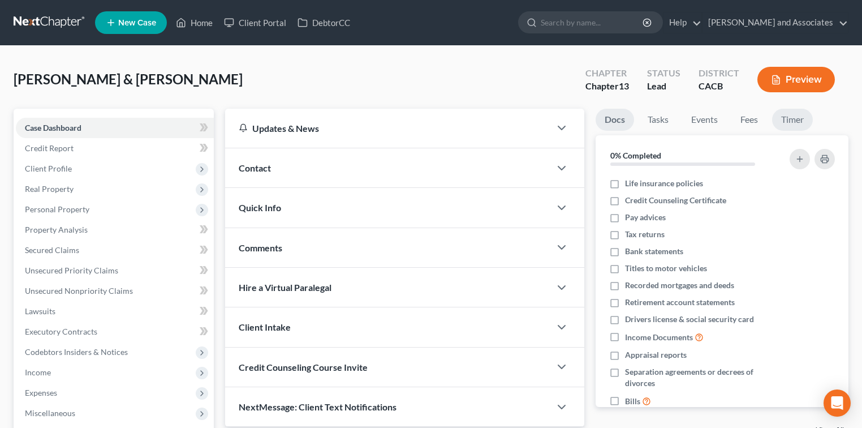
click at [797, 122] on link "Timer" at bounding box center [792, 120] width 41 height 22
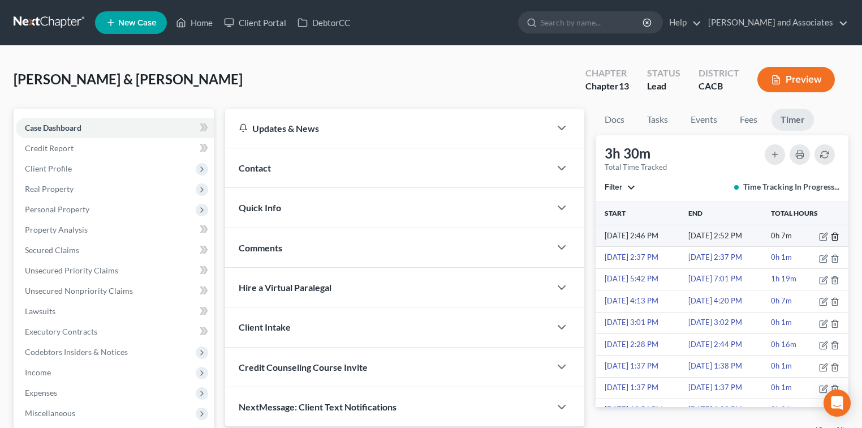
click at [835, 236] on line "button" at bounding box center [835, 237] width 0 height 2
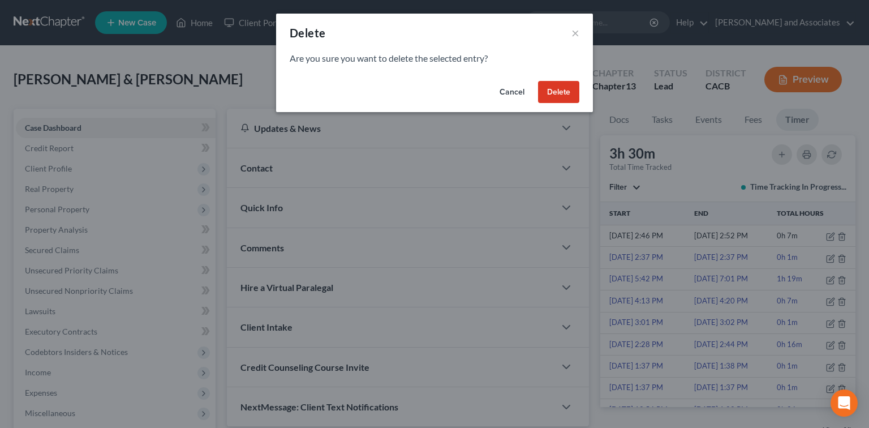
click at [570, 93] on button "Delete" at bounding box center [558, 92] width 41 height 23
